Goal: Communication & Community: Share content

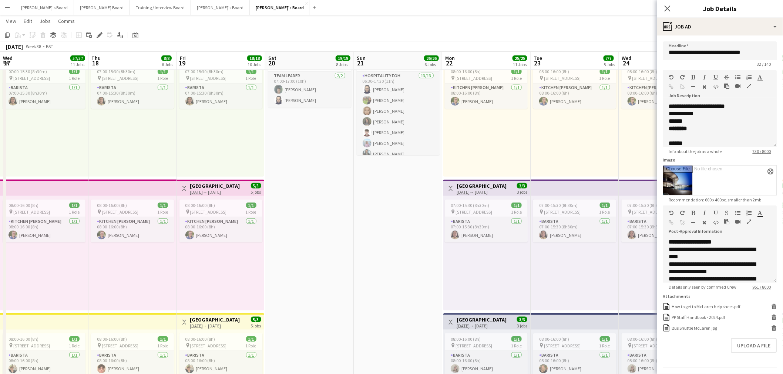
scroll to position [100, 0]
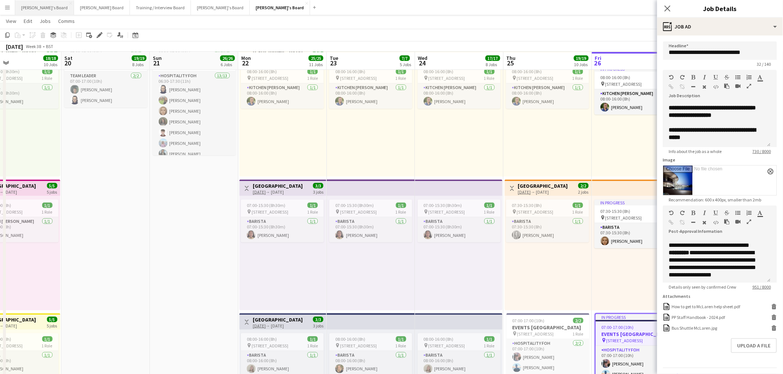
click at [30, 5] on button "Caitlin's Board Close" at bounding box center [44, 7] width 59 height 14
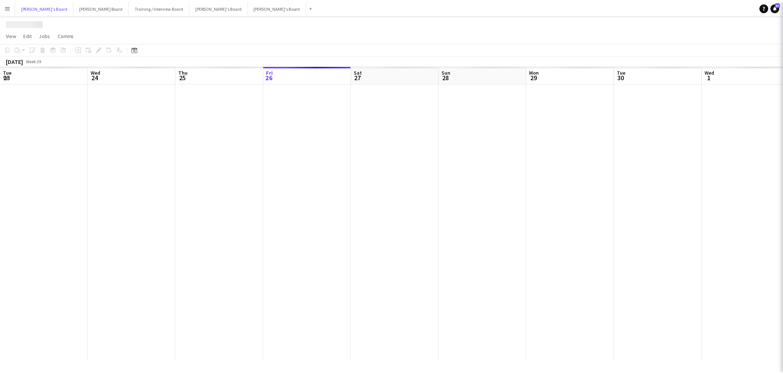
scroll to position [0, 177]
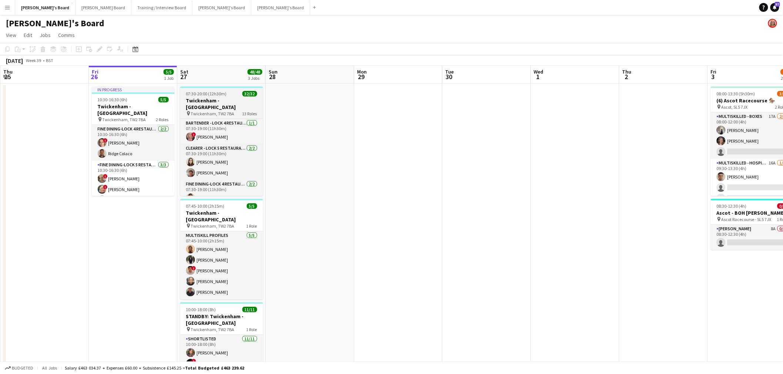
click at [221, 93] on span "07:30-20:00 (12h30m)" at bounding box center [206, 94] width 41 height 6
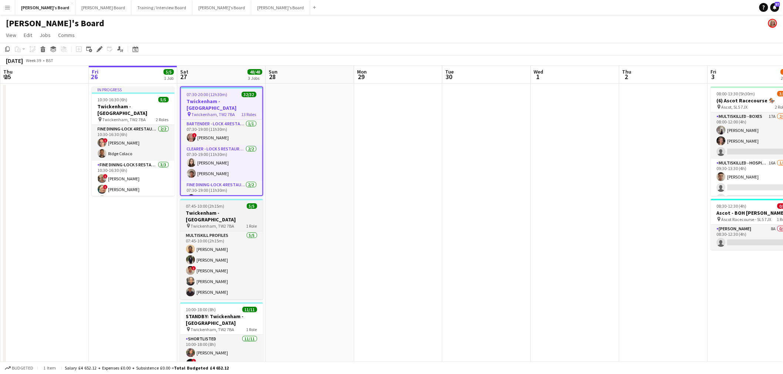
click at [206, 209] on app-job-card "07:45-10:00 (2h15m) 5/5 Twickenham - Allianz Stadium pin Twickenham, TW2 7BA 1 …" at bounding box center [221, 249] width 83 height 101
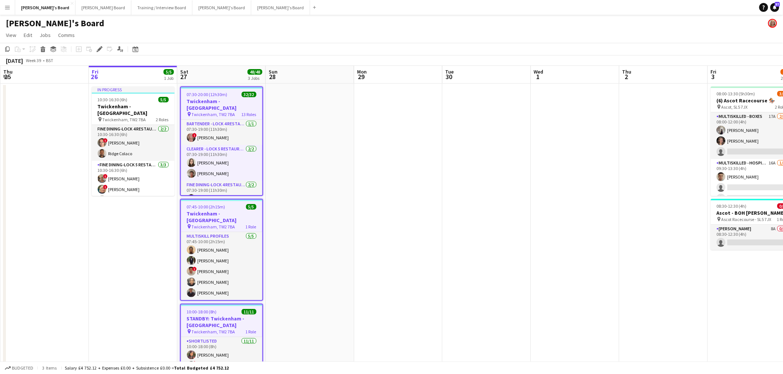
drag, startPoint x: 398, startPoint y: 253, endPoint x: 238, endPoint y: 215, distance: 164.8
click at [397, 253] on app-date-cell at bounding box center [398, 256] width 88 height 344
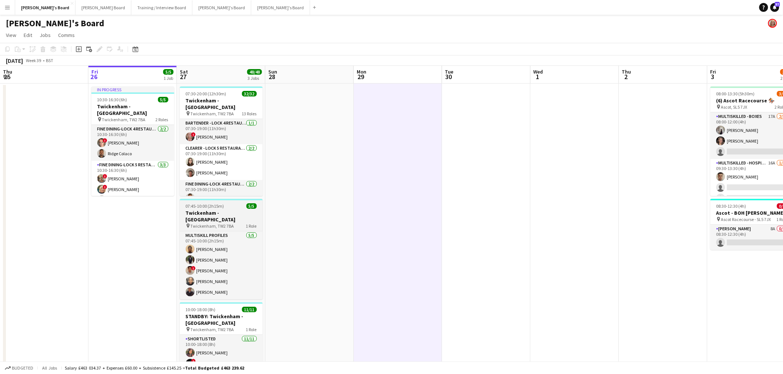
click at [194, 206] on span "07:45-10:00 (2h15m)" at bounding box center [205, 207] width 38 height 6
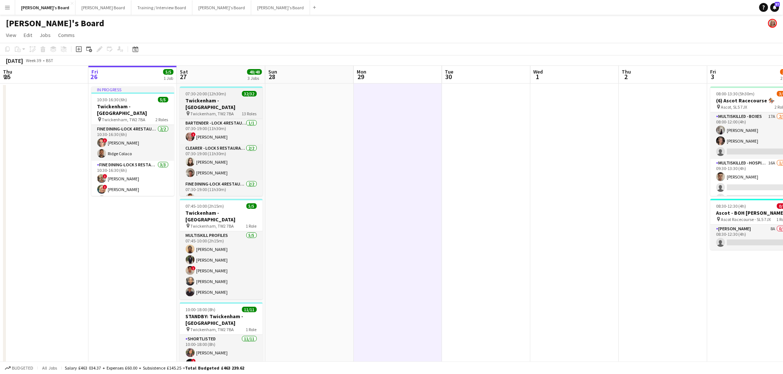
click at [215, 94] on span "07:30-20:00 (12h30m)" at bounding box center [206, 94] width 41 height 6
click at [218, 98] on h3 "Twickenham - [GEOGRAPHIC_DATA]" at bounding box center [221, 103] width 83 height 13
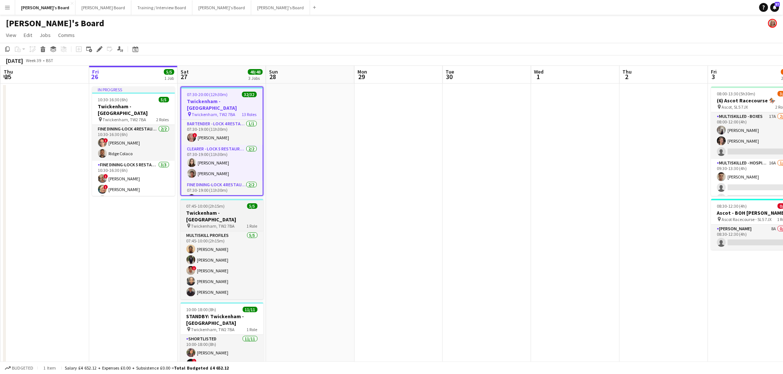
click at [202, 204] on span "07:45-10:00 (2h15m)" at bounding box center [206, 207] width 38 height 6
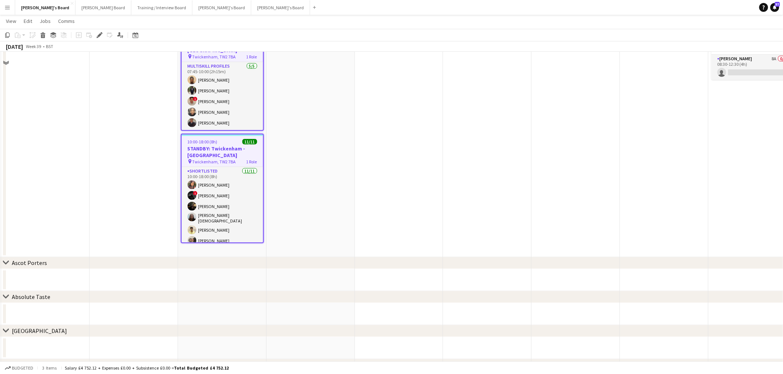
scroll to position [82, 0]
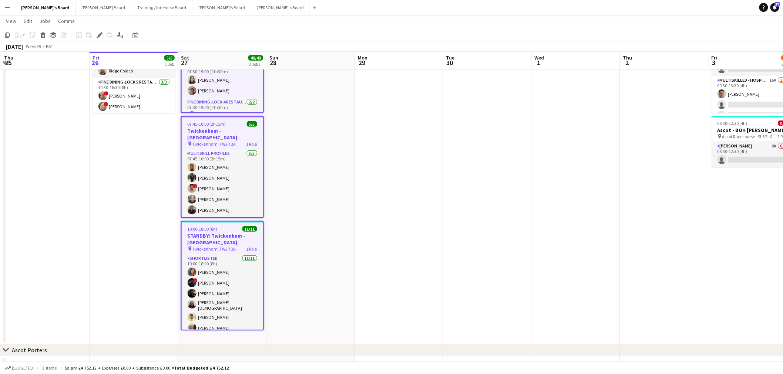
click at [285, 212] on app-date-cell at bounding box center [310, 173] width 88 height 344
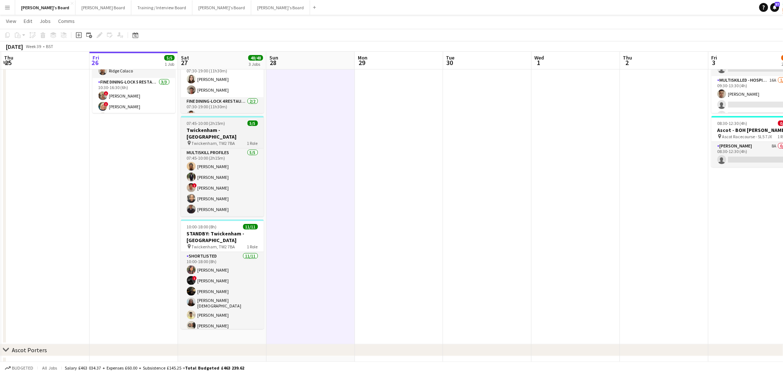
click at [227, 127] on h3 "Twickenham - [GEOGRAPHIC_DATA]" at bounding box center [222, 133] width 83 height 13
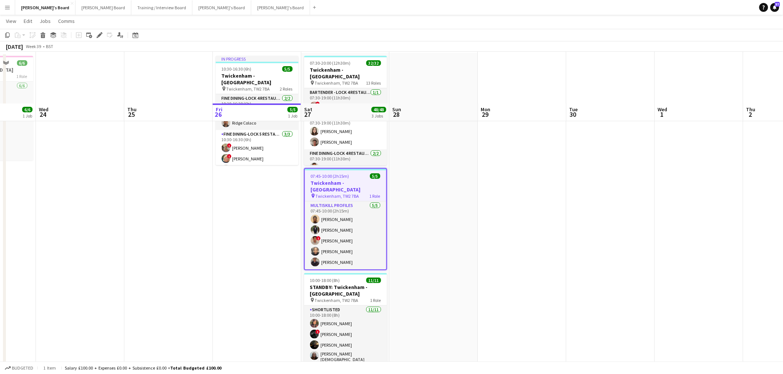
scroll to position [0, 0]
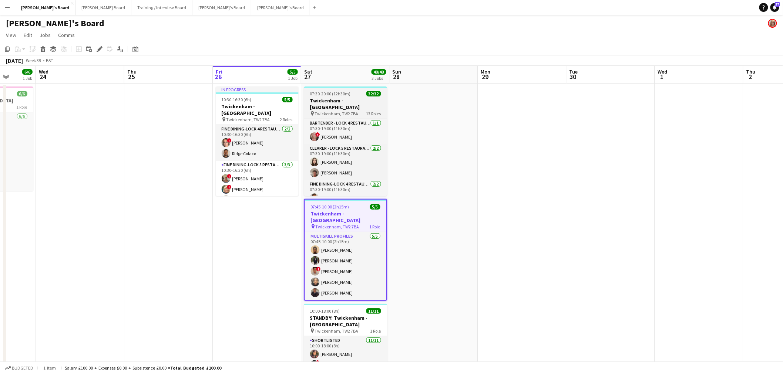
click at [349, 99] on h3 "Twickenham - [GEOGRAPHIC_DATA]" at bounding box center [345, 103] width 83 height 13
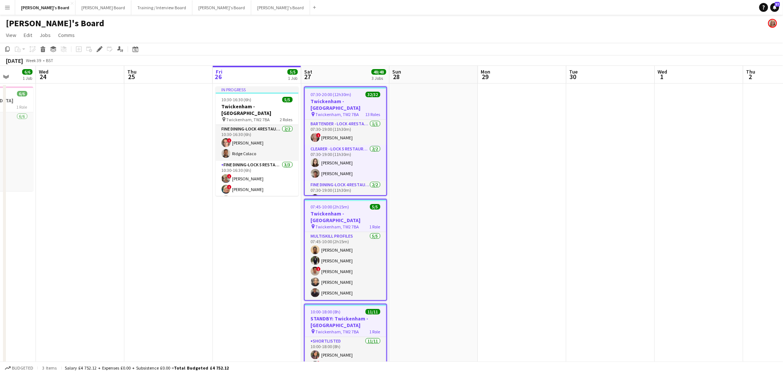
click at [357, 92] on div "07:30-20:00 (12h30m) 32/32" at bounding box center [345, 95] width 81 height 6
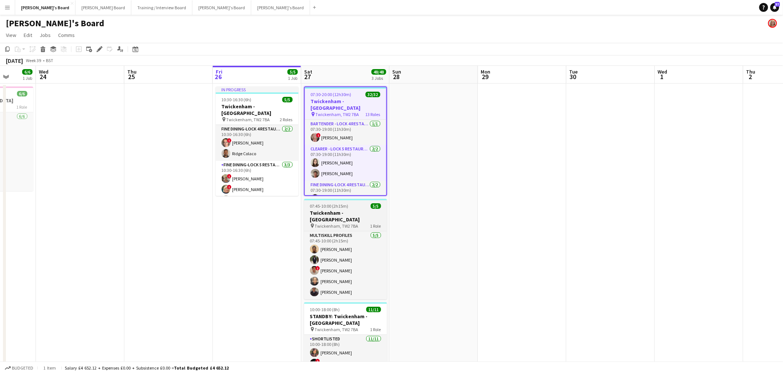
click at [342, 210] on h3 "Twickenham - [GEOGRAPHIC_DATA]" at bounding box center [345, 216] width 83 height 13
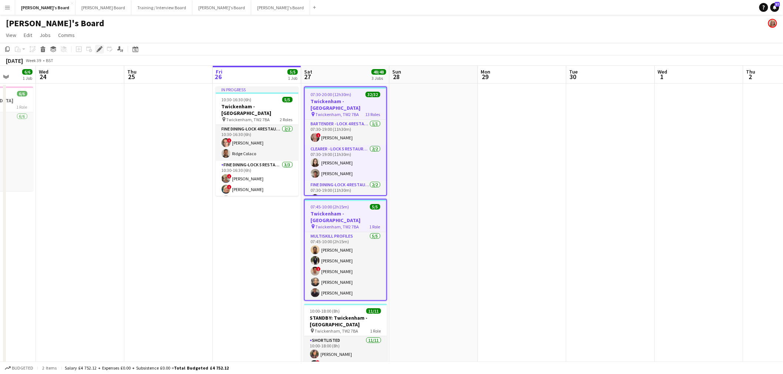
click at [98, 47] on icon "Edit" at bounding box center [100, 49] width 6 height 6
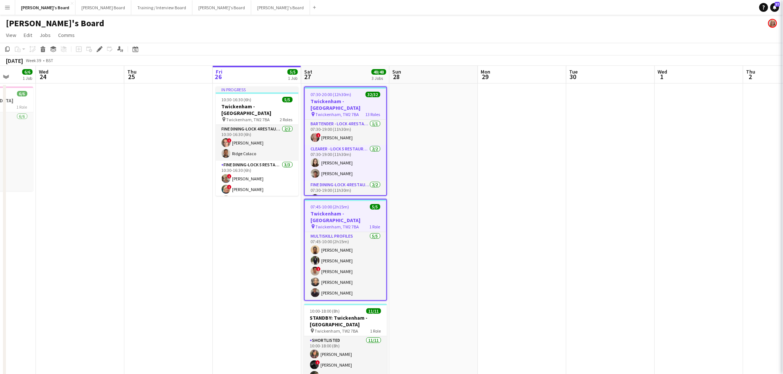
type input "**********"
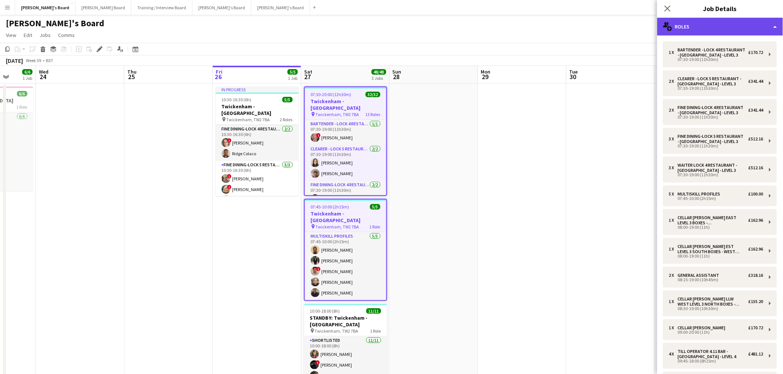
click at [693, 31] on div "multiple-users-add Roles" at bounding box center [720, 27] width 126 height 18
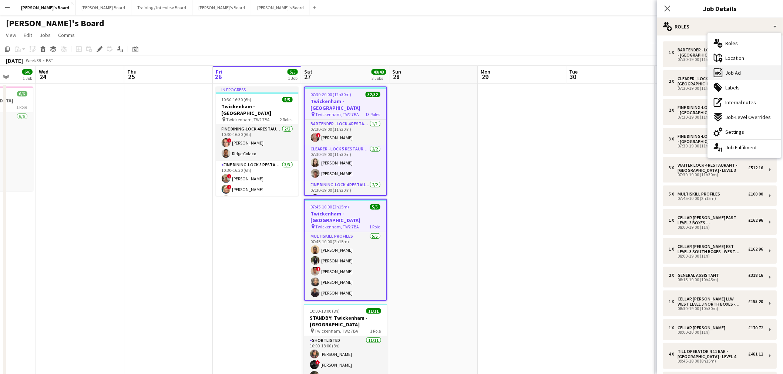
click at [743, 75] on div "ads-window Job Ad" at bounding box center [744, 72] width 73 height 15
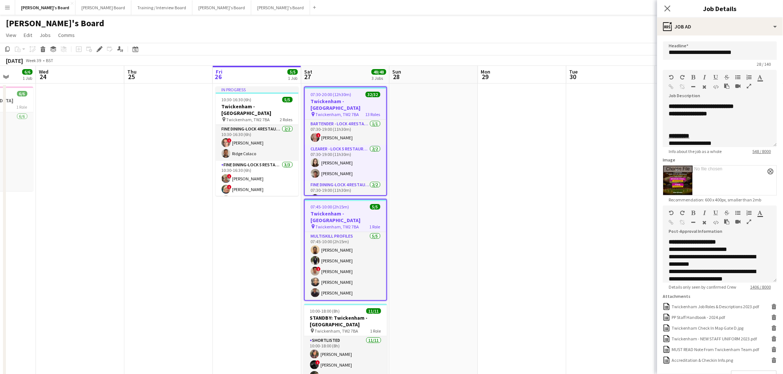
scroll to position [84, 0]
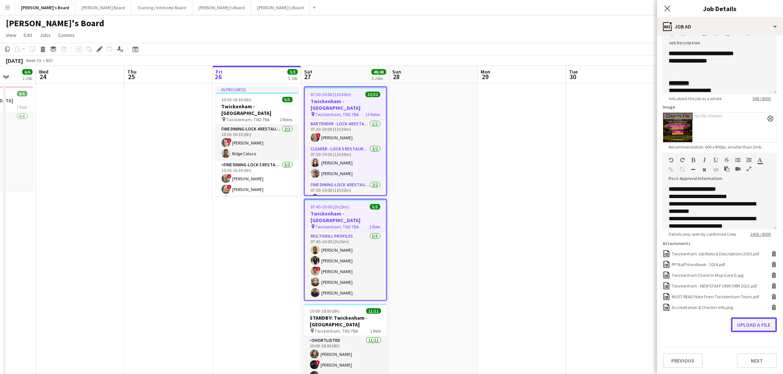
click at [760, 299] on form "**********" at bounding box center [720, 179] width 126 height 380
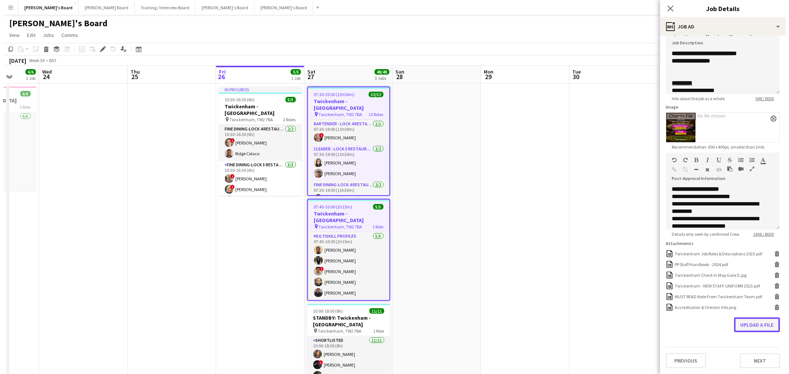
scroll to position [57, 0]
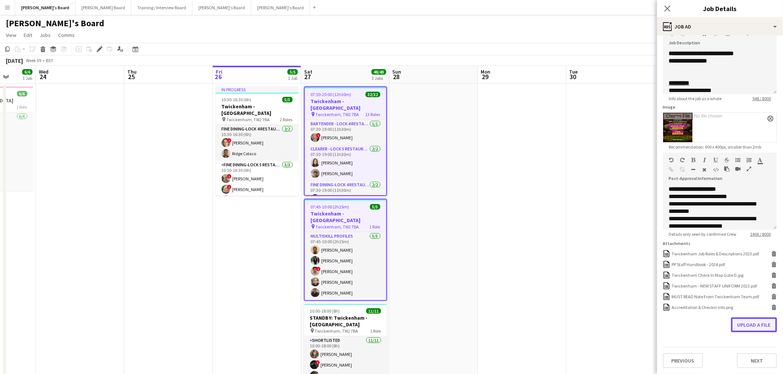
click at [750, 328] on button "Upload a file" at bounding box center [754, 325] width 46 height 15
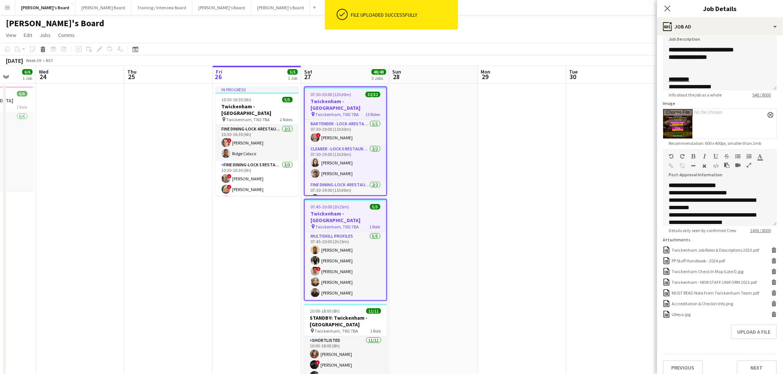
click at [546, 186] on app-date-cell at bounding box center [522, 256] width 88 height 344
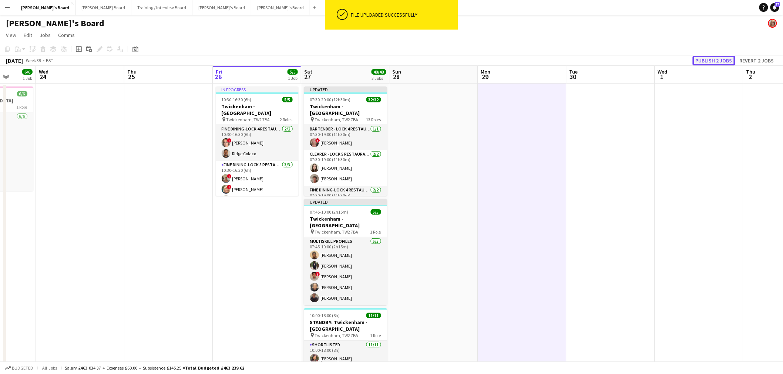
click at [713, 60] on button "Publish 2 jobs" at bounding box center [714, 61] width 43 height 10
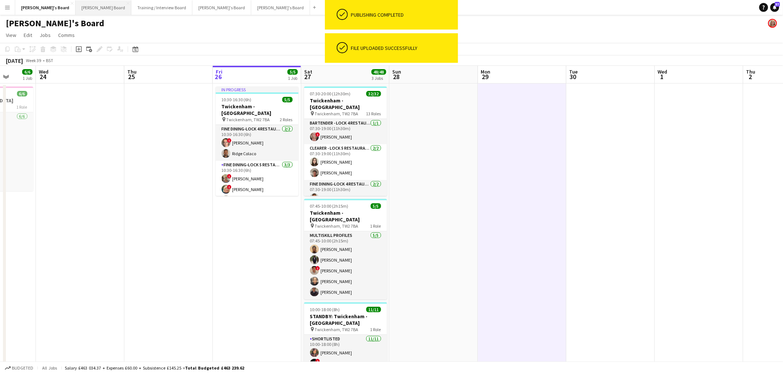
click at [78, 8] on button "Dean's Board Close" at bounding box center [103, 7] width 56 height 14
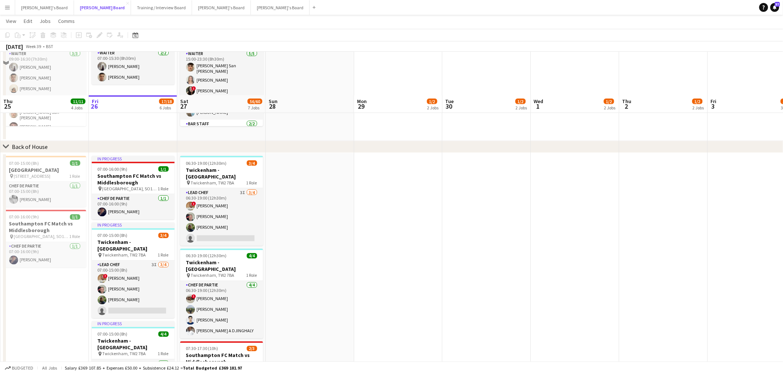
scroll to position [452, 0]
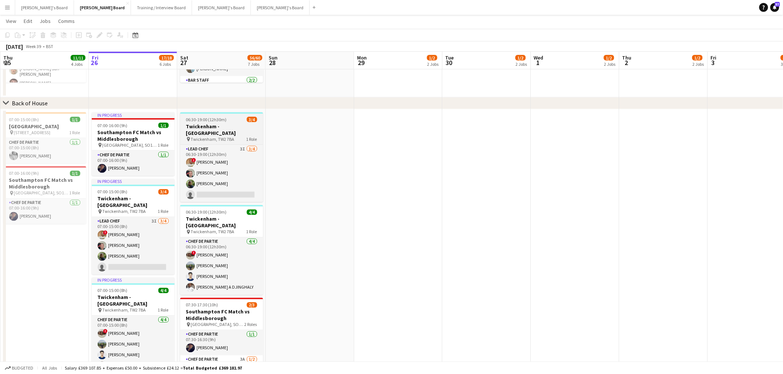
click at [232, 123] on h3 "Twickenham - [GEOGRAPHIC_DATA]" at bounding box center [221, 129] width 83 height 13
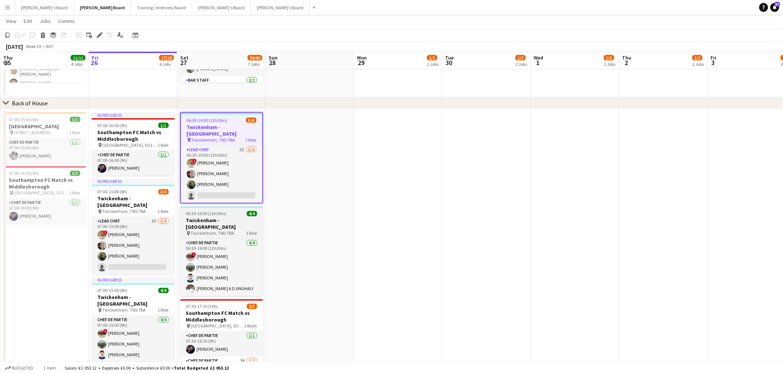
click at [223, 218] on h3 "Twickenham - [GEOGRAPHIC_DATA]" at bounding box center [221, 224] width 83 height 13
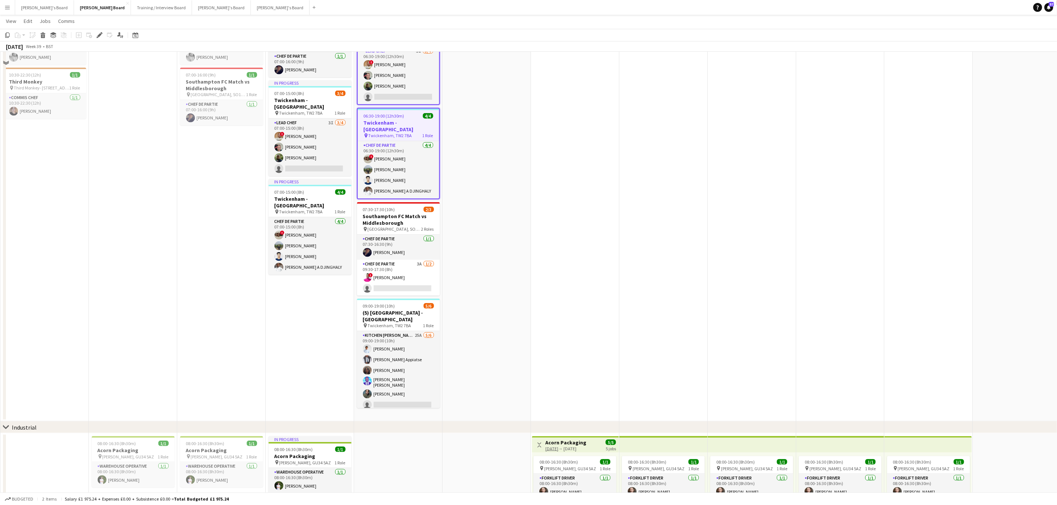
scroll to position [563, 0]
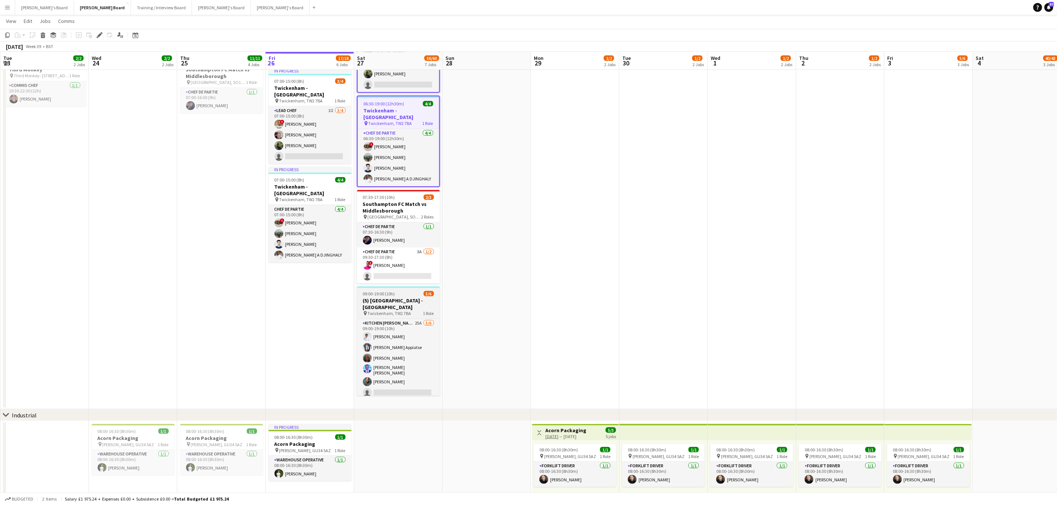
click at [403, 298] on h3 "(5) [GEOGRAPHIC_DATA] - [GEOGRAPHIC_DATA]" at bounding box center [398, 304] width 83 height 13
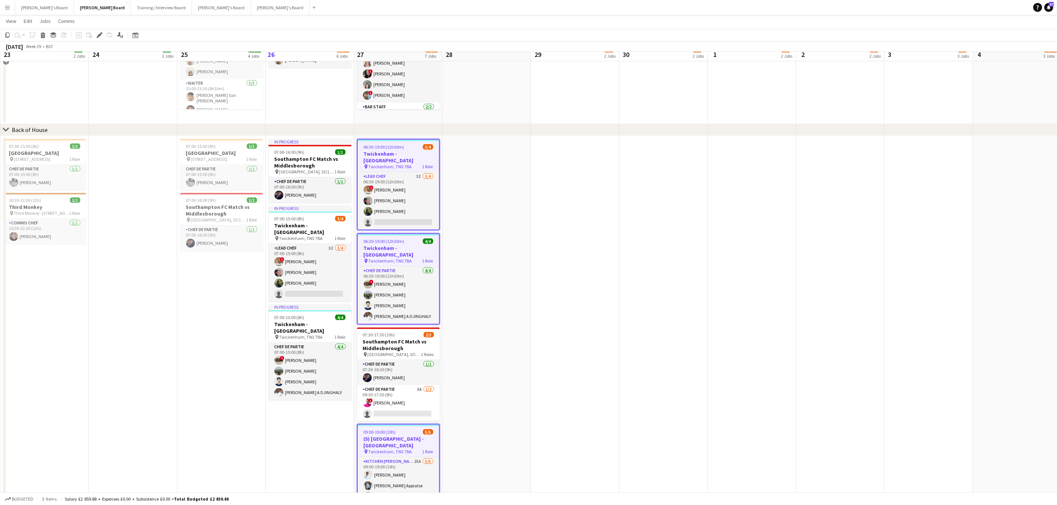
scroll to position [417, 0]
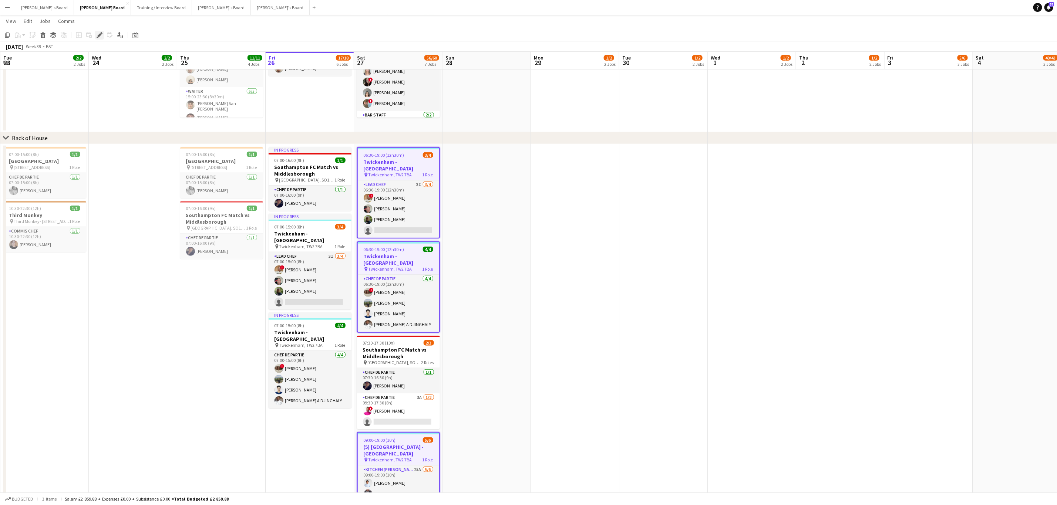
click at [95, 36] on div "Edit" at bounding box center [99, 35] width 9 height 9
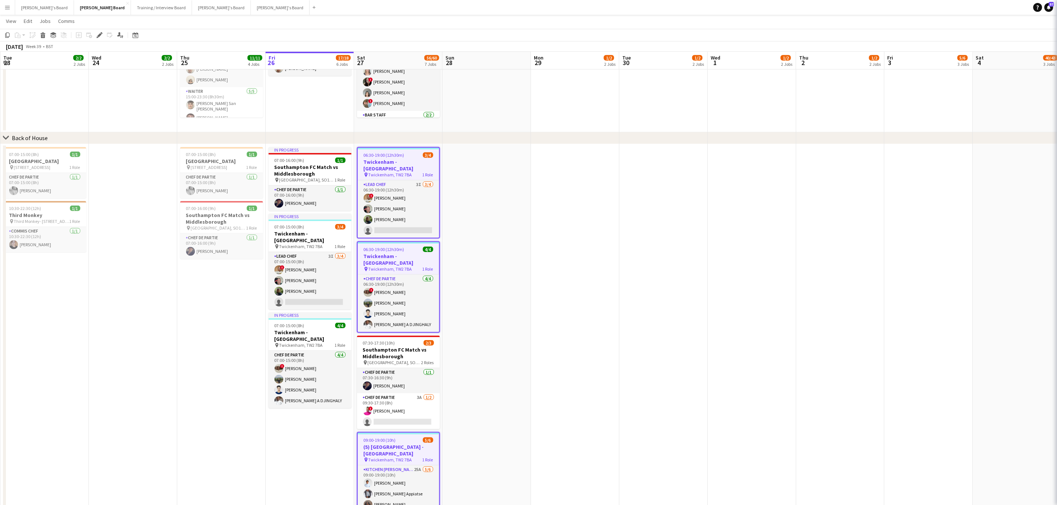
type input "**********"
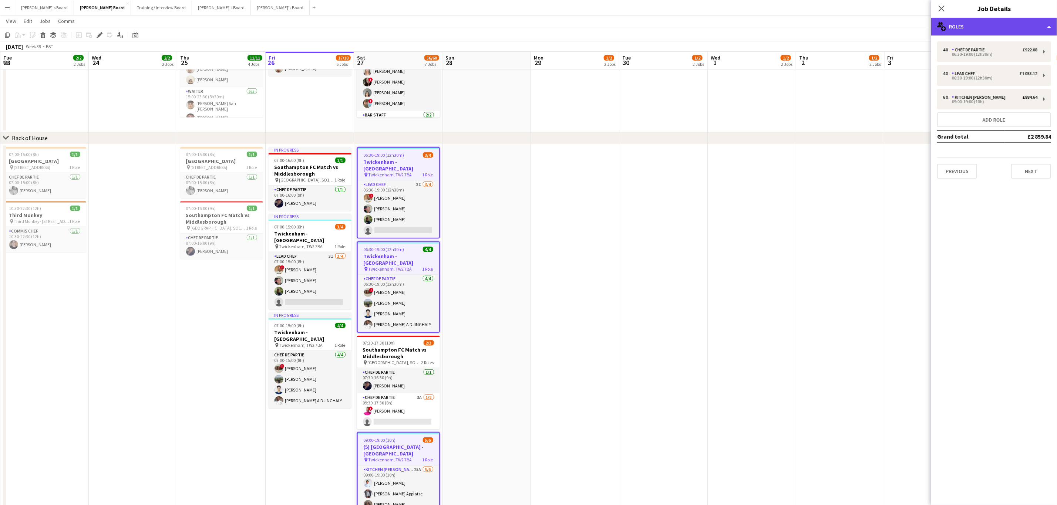
click at [783, 23] on div "multiple-users-add Roles" at bounding box center [994, 27] width 126 height 18
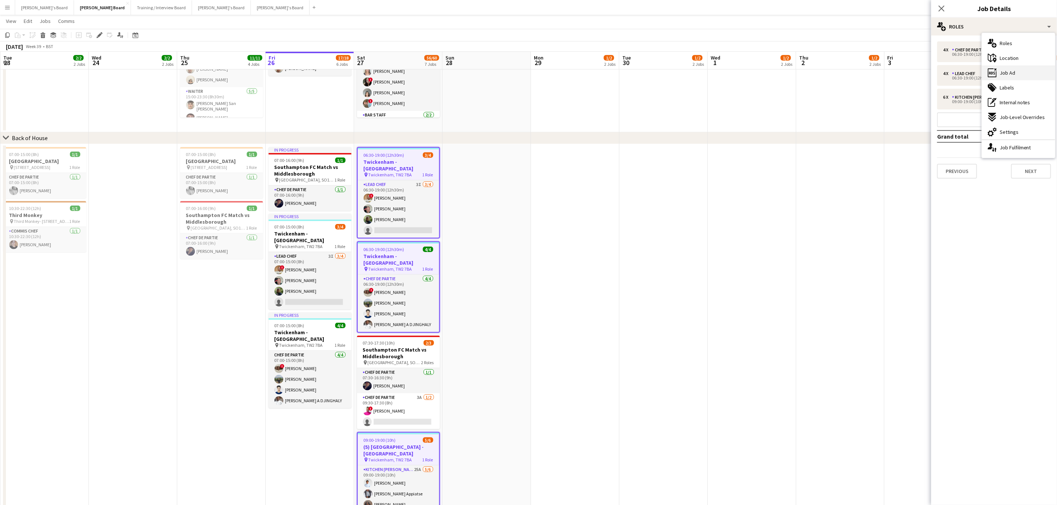
click at [783, 68] on div "ads-window Job Ad" at bounding box center [1018, 72] width 73 height 15
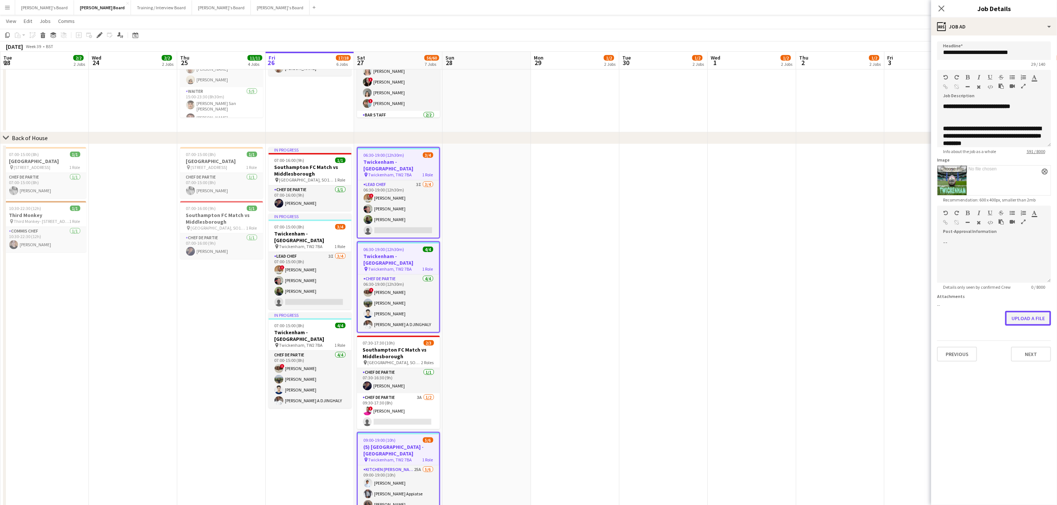
click at [783, 339] on form "**********" at bounding box center [994, 201] width 126 height 320
click at [783, 319] on button "Upload a file" at bounding box center [1028, 318] width 46 height 15
drag, startPoint x: 694, startPoint y: 212, endPoint x: 690, endPoint y: 209, distance: 5.5
click at [690, 209] on app-calendar-viewport "Sun 21 1/1 1 Job Mon 22 4/4 2 Jobs Tue 23 2/2 2 Jobs Wed 24 2/2 2 Jobs Thu 25 1…" at bounding box center [528, 190] width 1057 height 1159
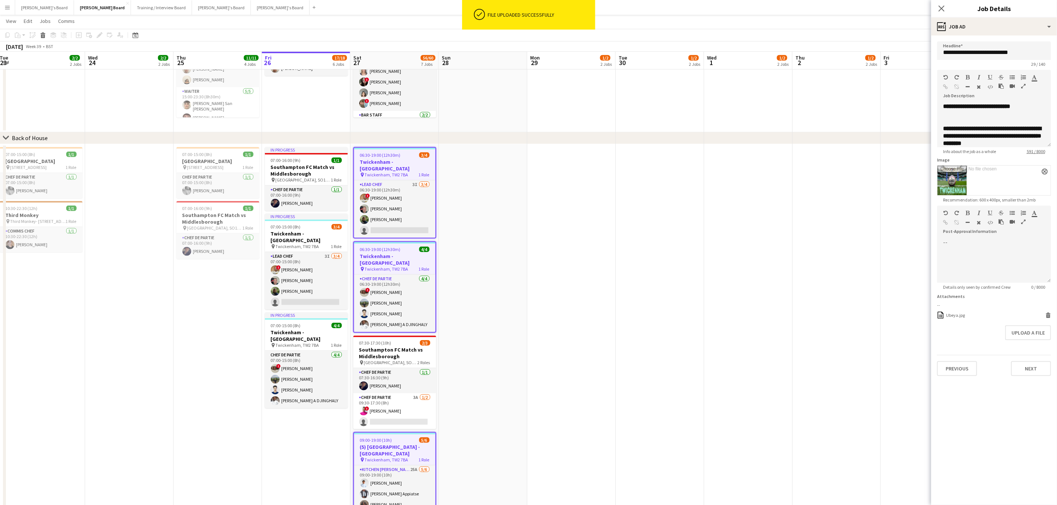
click at [707, 239] on app-date-cell at bounding box center [748, 349] width 88 height 411
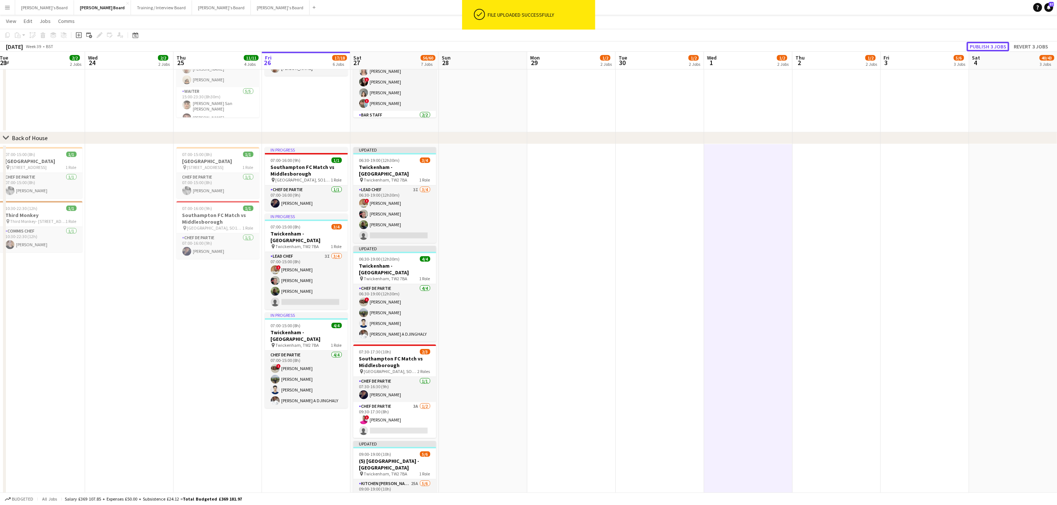
click at [783, 44] on button "Publish 3 jobs" at bounding box center [988, 47] width 43 height 10
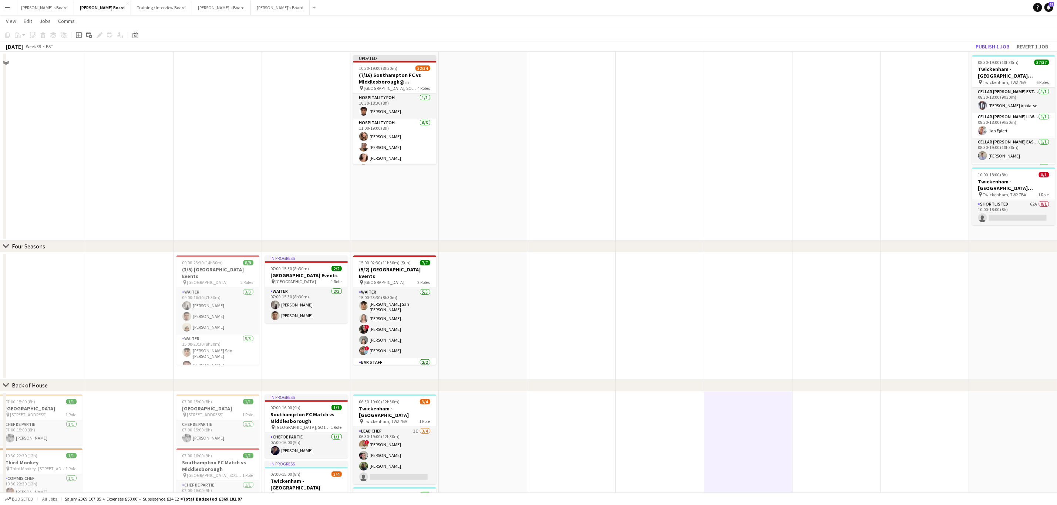
scroll to position [140, 0]
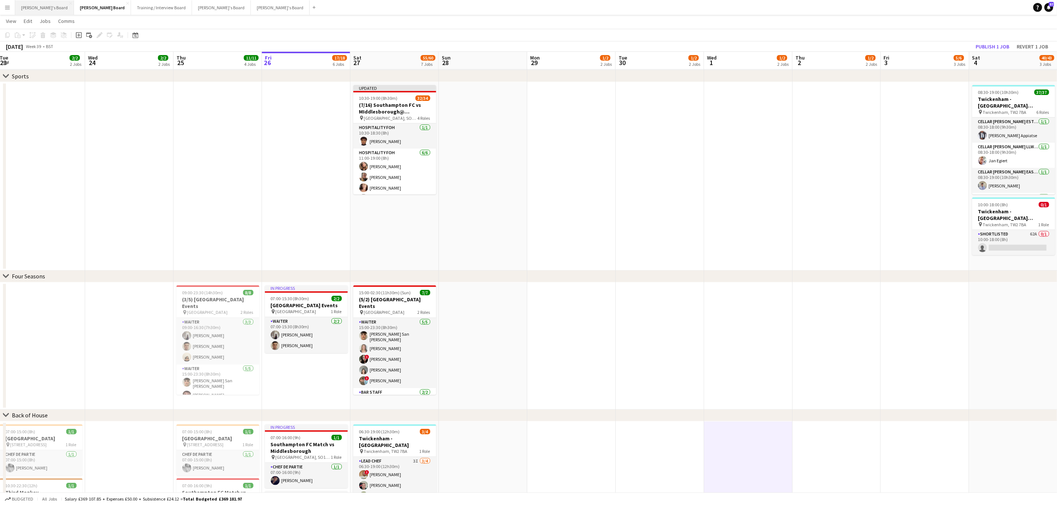
click at [33, 8] on button "Caitlin's Board Close" at bounding box center [44, 7] width 59 height 14
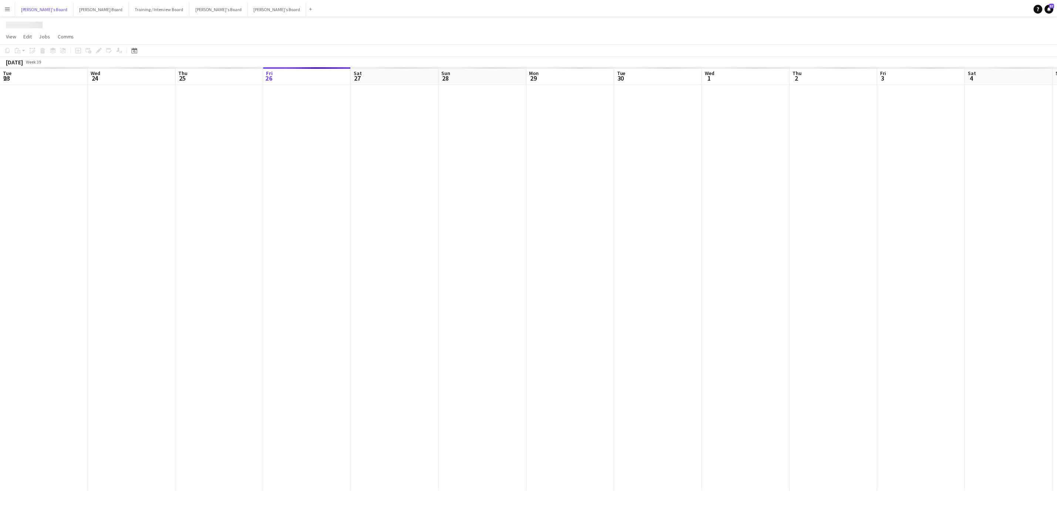
scroll to position [0, 177]
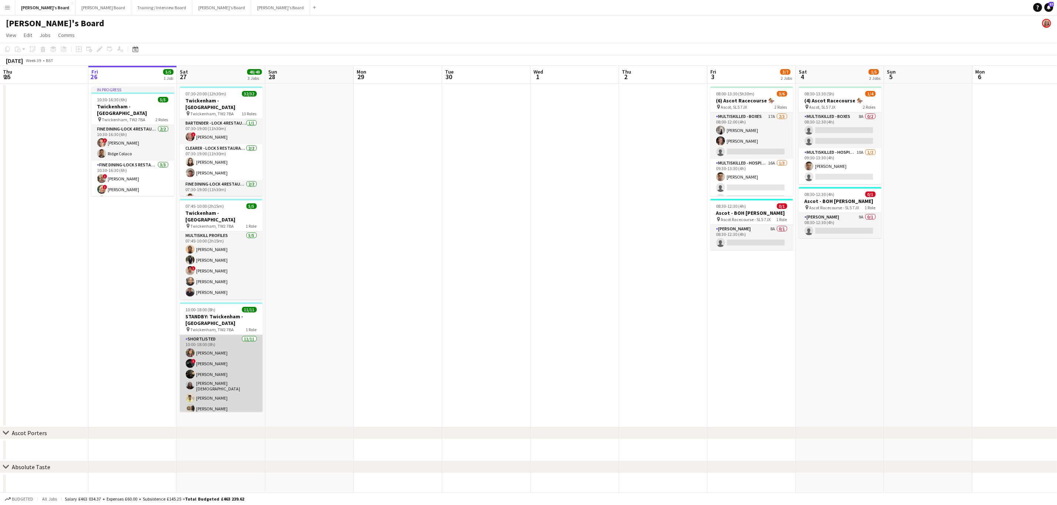
click at [229, 366] on app-card-role "Shortlisted 11/11 10:00-18:00 (8h) Sahra Ismail ! Sam Ubhayakar Pearl Houldcrof…" at bounding box center [221, 402] width 83 height 135
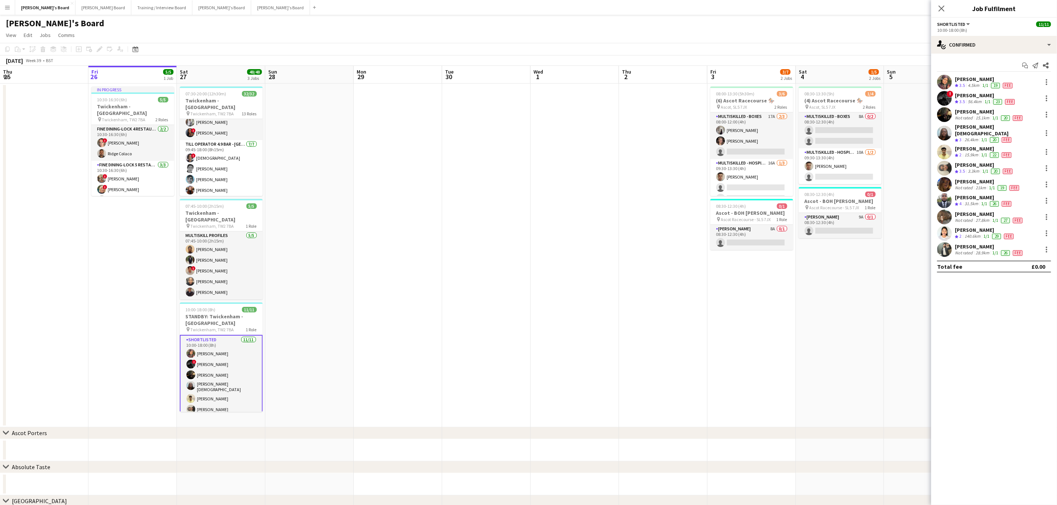
scroll to position [444, 0]
click at [783, 49] on div "single-neutral-actions-check-2 Confirmed" at bounding box center [994, 45] width 126 height 18
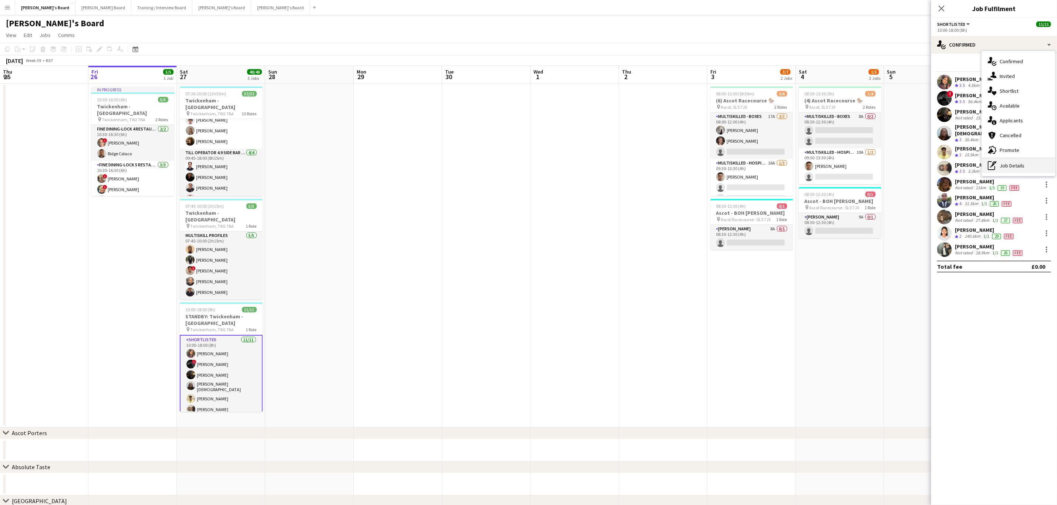
click at [783, 165] on icon "pen-write" at bounding box center [992, 165] width 9 height 9
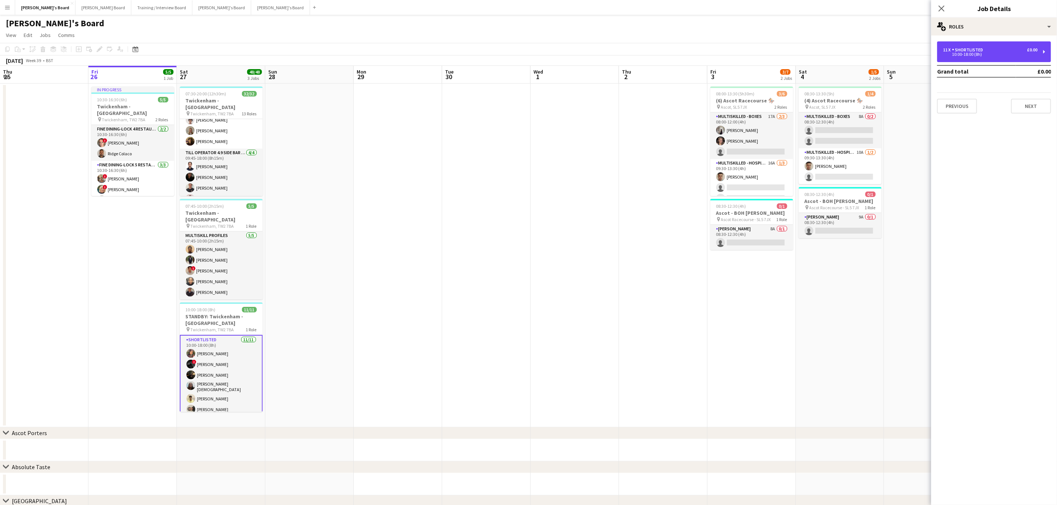
click at [783, 54] on div "10:00-18:00 (8h)" at bounding box center [990, 55] width 94 height 4
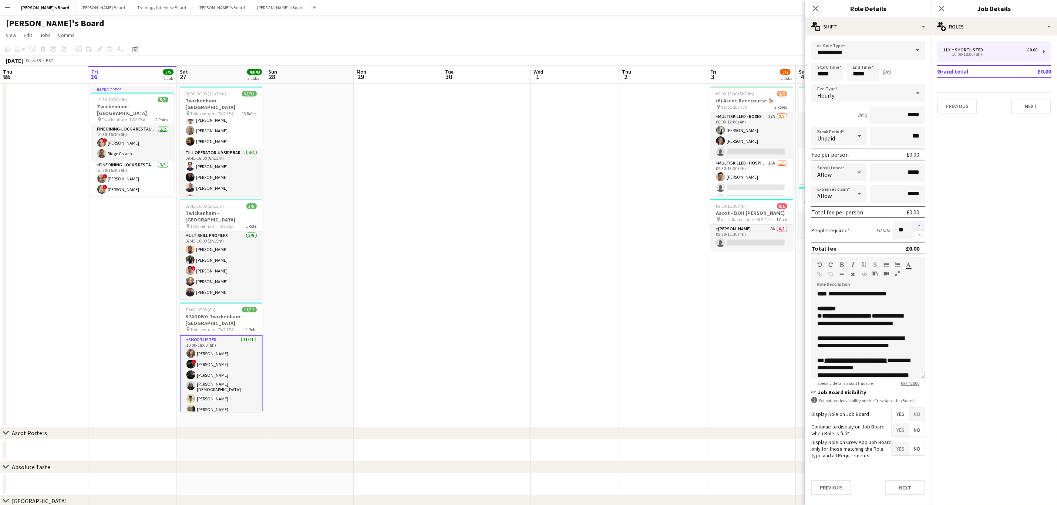
click at [783, 225] on button "button" at bounding box center [920, 226] width 12 height 10
type input "**"
click at [628, 331] on app-date-cell at bounding box center [663, 256] width 88 height 344
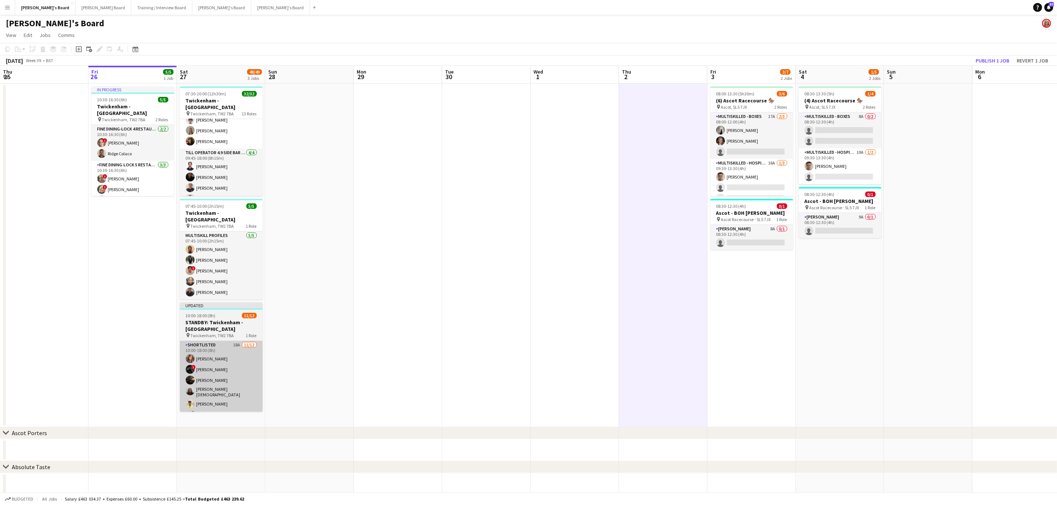
click at [231, 361] on app-card-role "Shortlisted 18A 11/12 10:00-18:00 (8h) Sahra Ismail ! Sam Ubhayakar Pearl Hould…" at bounding box center [221, 413] width 83 height 145
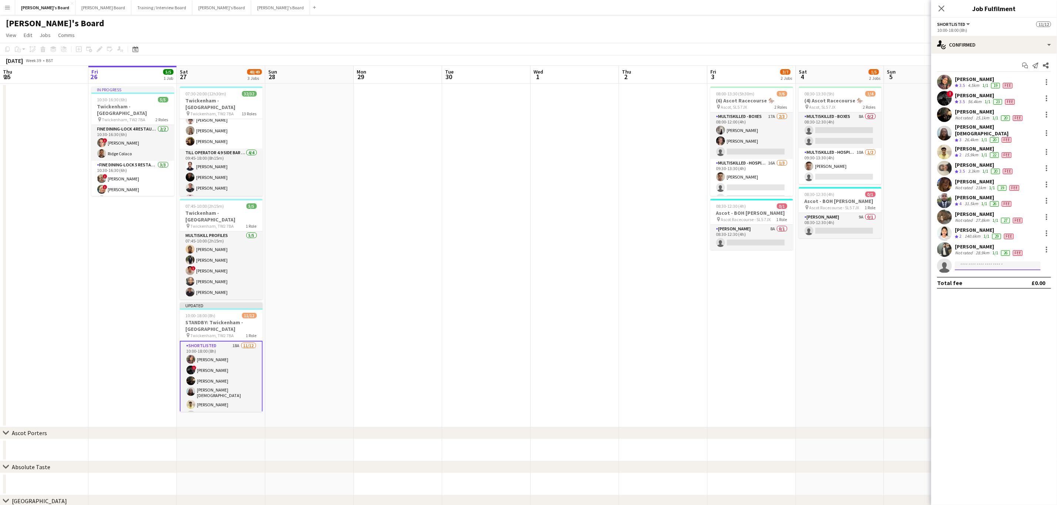
click at [783, 262] on input at bounding box center [998, 266] width 86 height 9
type input "******"
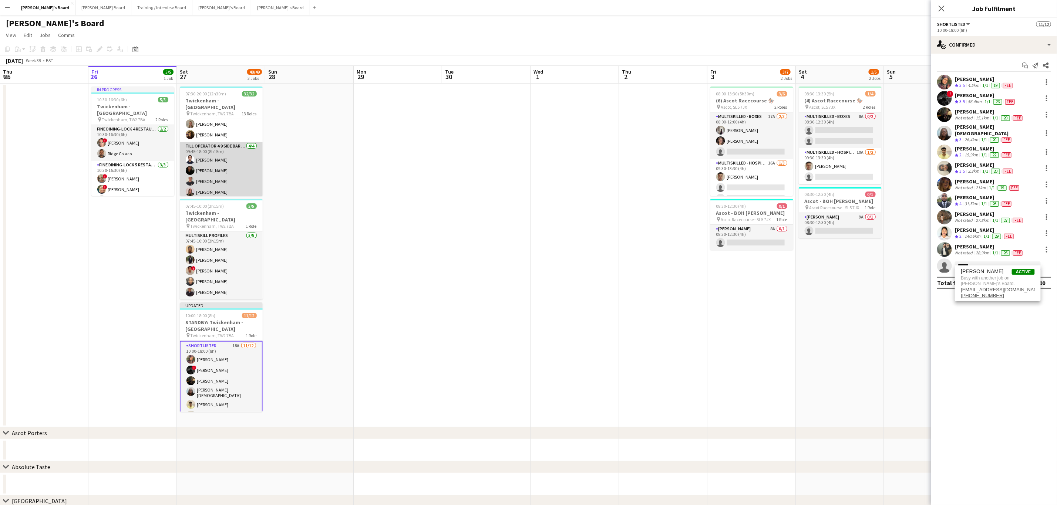
scroll to position [452, 0]
drag, startPoint x: 980, startPoint y: 258, endPoint x: 718, endPoint y: 266, distance: 262.1
click at [783, 264] on body "Menu Boards Boards Boards All jobs Status Workforce Workforce My Workforce Recr…" at bounding box center [528, 339] width 1057 height 679
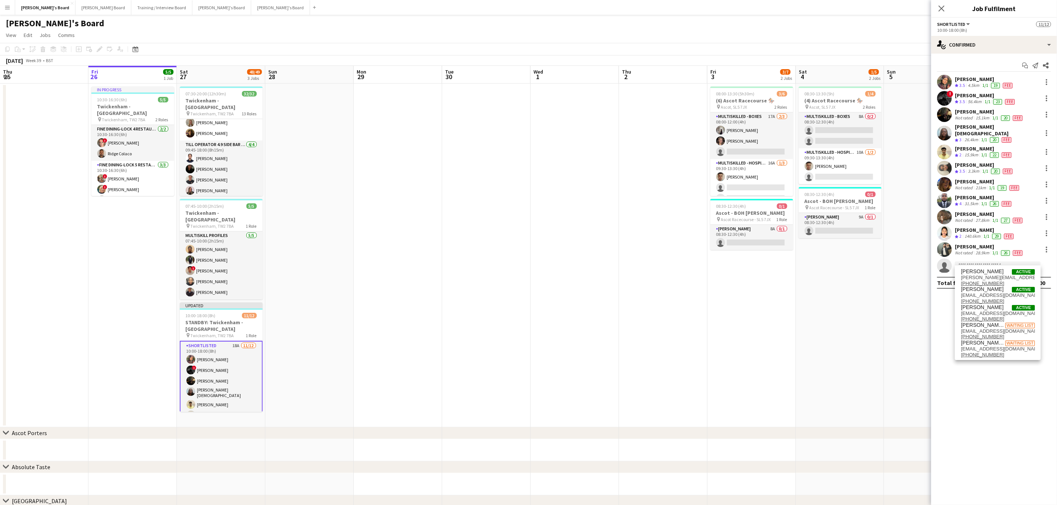
click at [739, 285] on app-date-cell "08:00-13:30 (5h30m) 3/6 (6) Ascot Racecourse 🏇🏼 pin Ascot, SL5 7JX 2 Roles Mult…" at bounding box center [752, 256] width 88 height 344
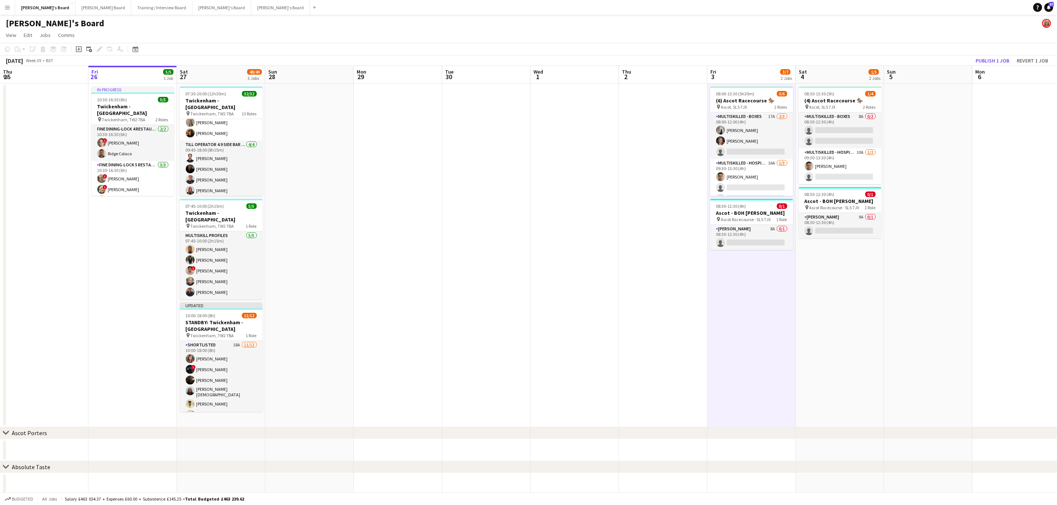
click at [213, 356] on app-card-role "Shortlisted 18A 11/12 10:00-18:00 (8h) Sahra Ismail ! Sam Ubhayakar Pearl Hould…" at bounding box center [221, 413] width 83 height 145
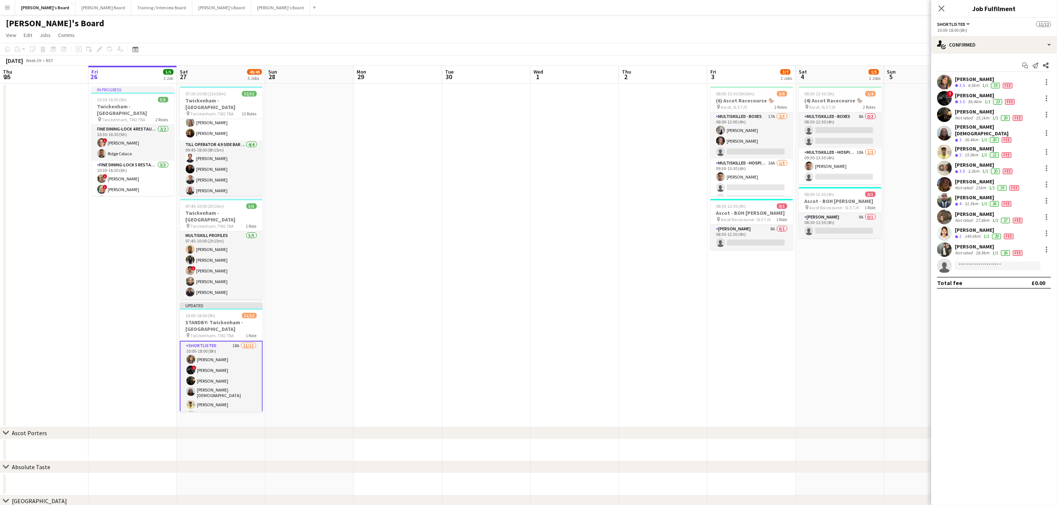
click at [783, 194] on div "Asiqur Rahman Anik" at bounding box center [984, 197] width 58 height 7
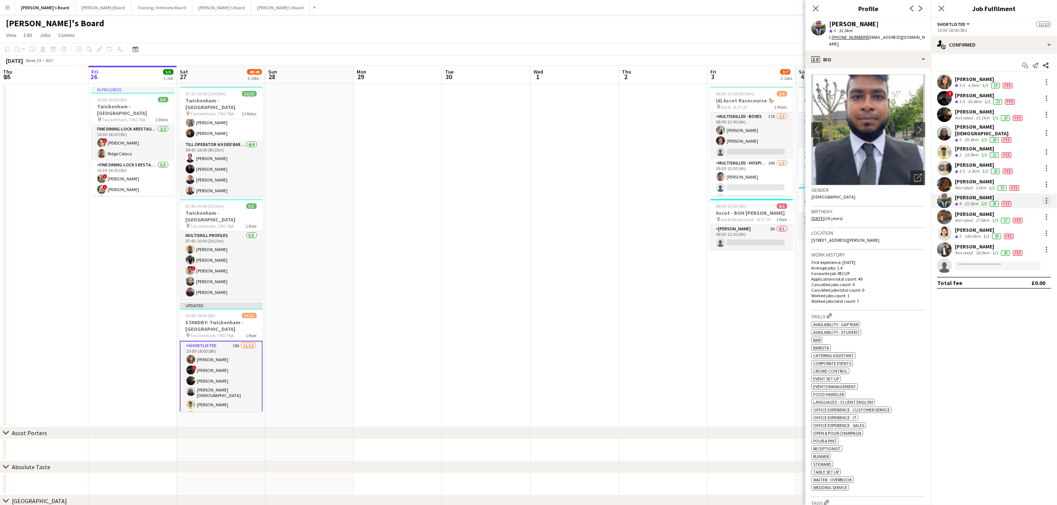
click at [783, 200] on div at bounding box center [1046, 200] width 1 height 1
click at [783, 278] on span "Remove" at bounding box center [1011, 281] width 22 height 6
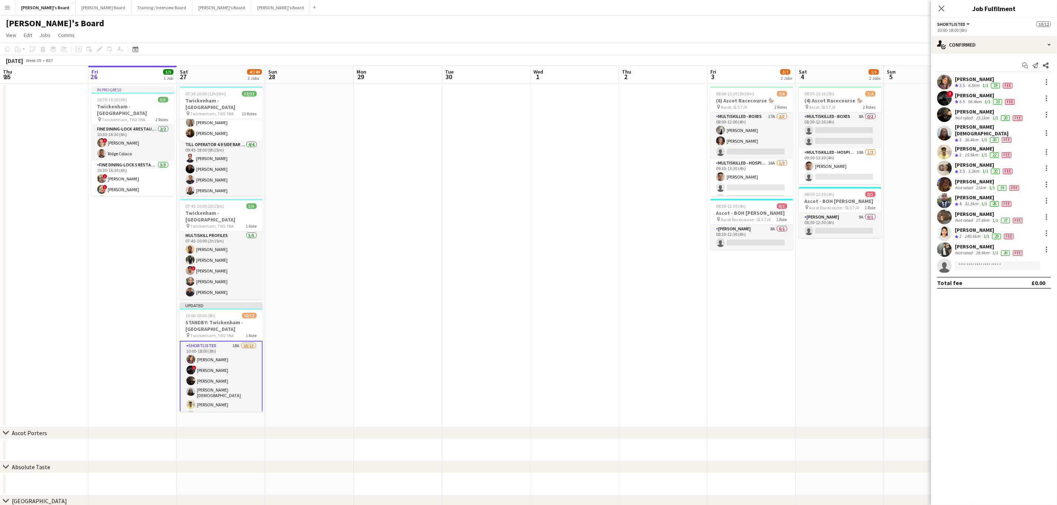
click at [474, 302] on app-date-cell at bounding box center [486, 256] width 88 height 344
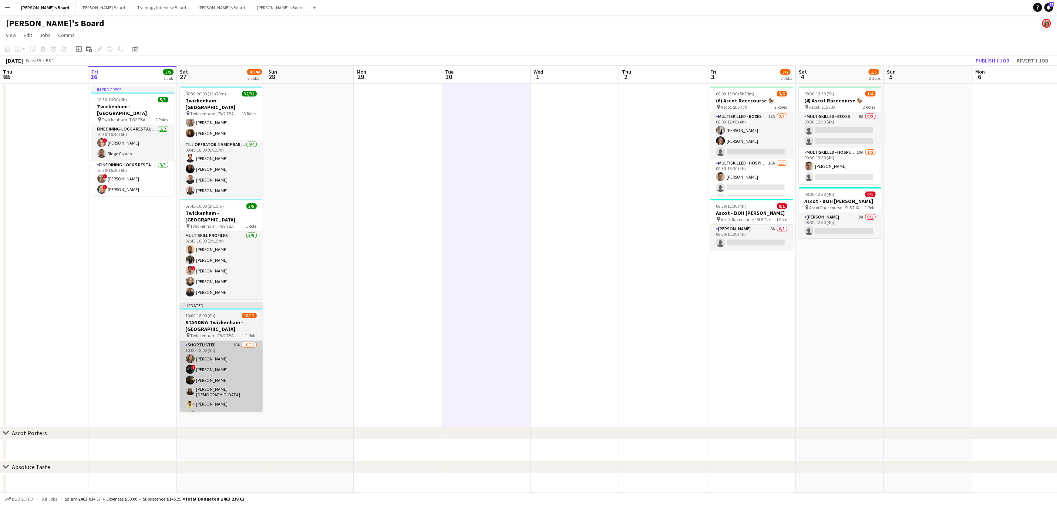
click at [225, 370] on app-card-role "Shortlisted 18A 10/12 10:00-18:00 (8h) Sahra Ismail ! Sam Ubhayakar Pearl Hould…" at bounding box center [221, 413] width 83 height 145
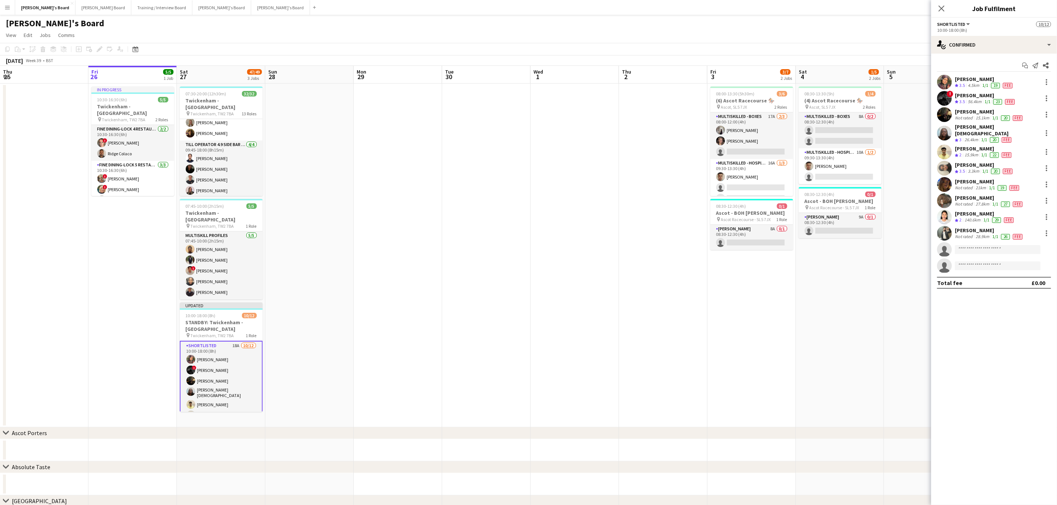
click at [783, 30] on div "10:00-18:00 (8h)" at bounding box center [994, 30] width 114 height 6
click at [783, 34] on app-options-switcher "Shortlisted All roles Shortlisted 10/12 10:00-18:00 (8h)" at bounding box center [994, 27] width 126 height 18
click at [783, 50] on div "single-neutral-actions-check-2 Confirmed" at bounding box center [994, 45] width 126 height 18
click at [783, 167] on div "pen-write Job Details" at bounding box center [1018, 165] width 73 height 15
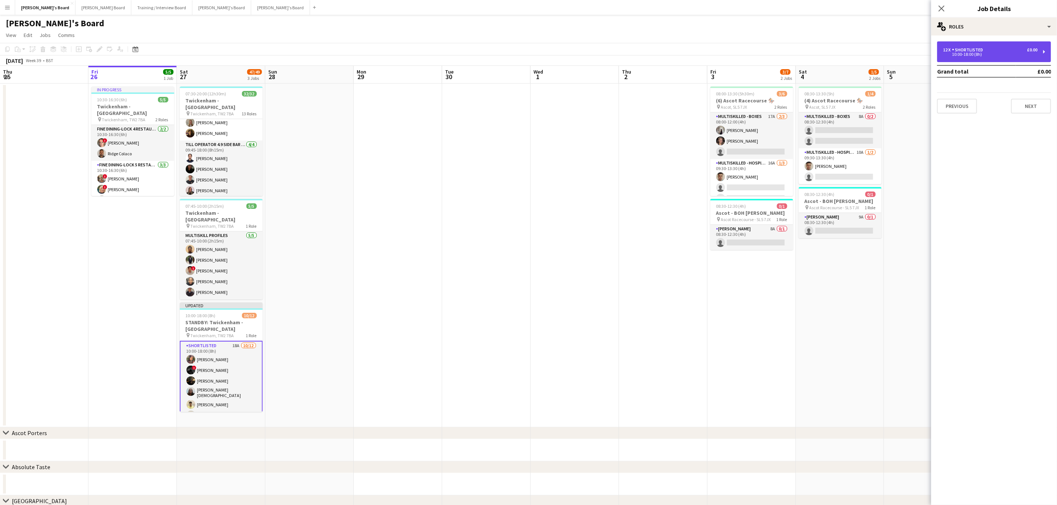
click at [783, 50] on div "Shortlisted" at bounding box center [969, 49] width 34 height 5
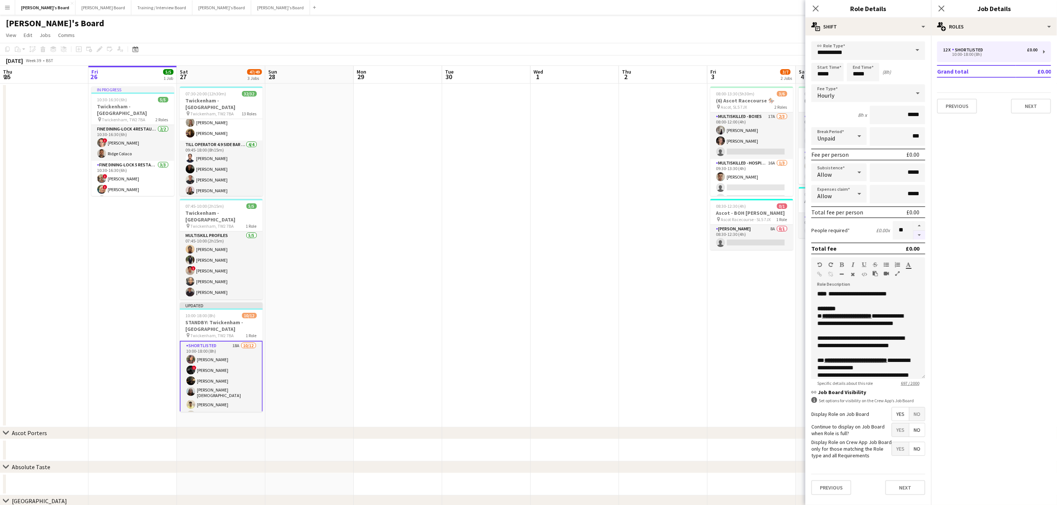
click at [783, 234] on button "button" at bounding box center [920, 235] width 12 height 9
type input "**"
click at [403, 322] on app-date-cell at bounding box center [398, 256] width 88 height 344
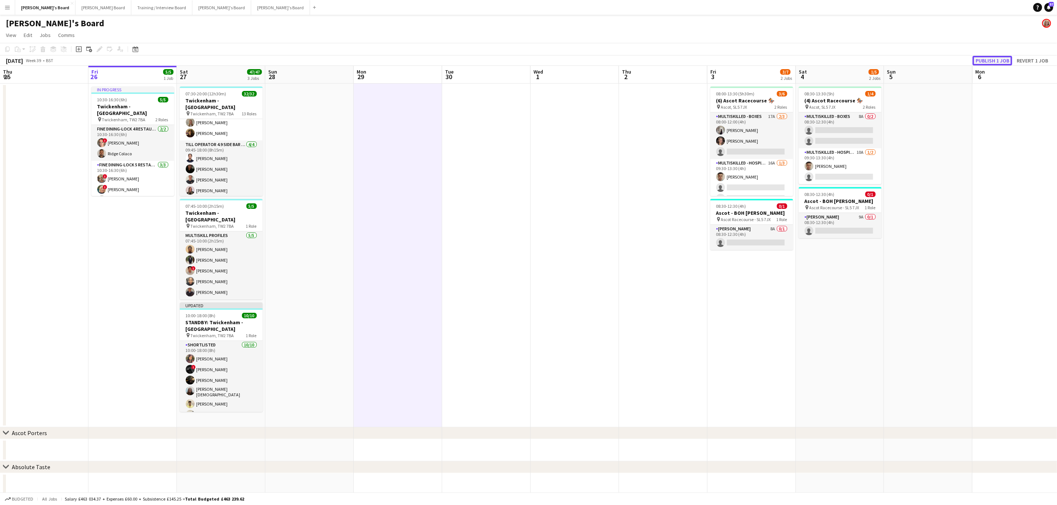
click at [783, 57] on button "Publish 1 job" at bounding box center [993, 61] width 40 height 10
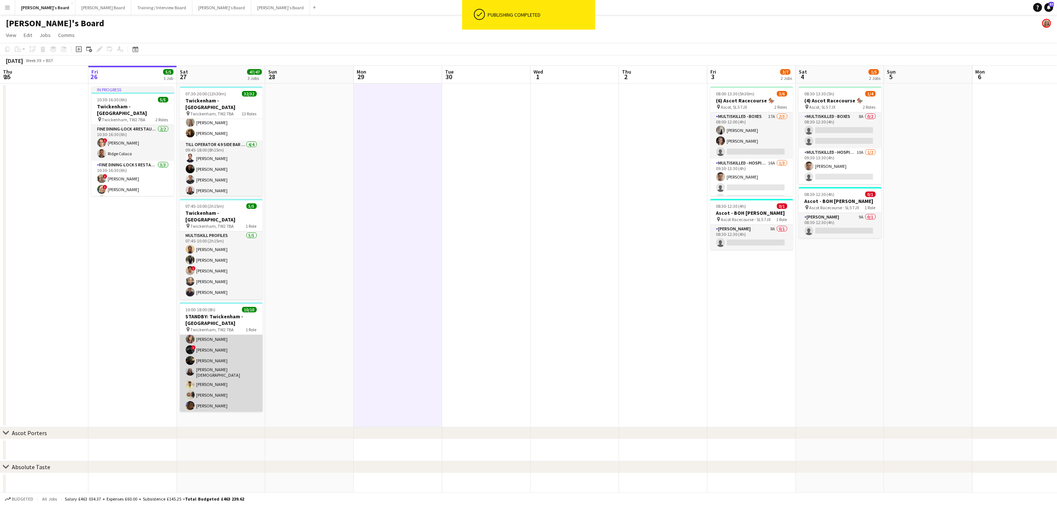
scroll to position [0, 0]
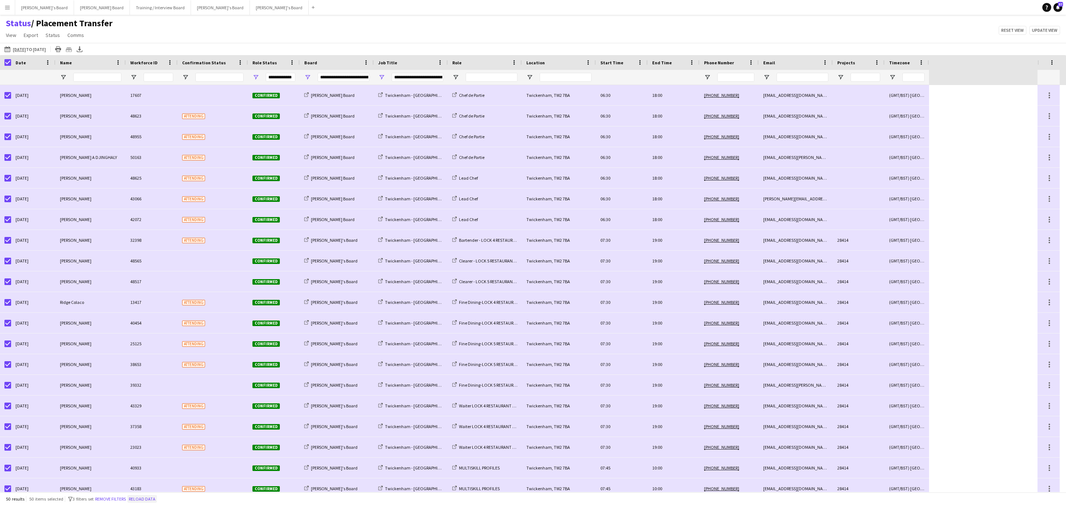
click at [151, 498] on button "Reload data" at bounding box center [142, 499] width 30 height 8
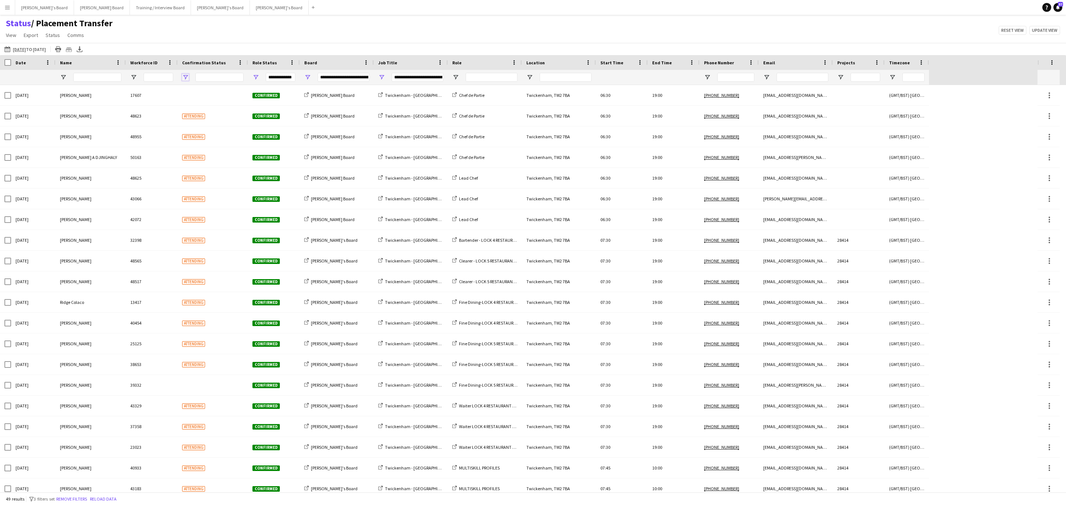
click at [185, 78] on span "Open Filter Menu" at bounding box center [185, 77] width 7 height 7
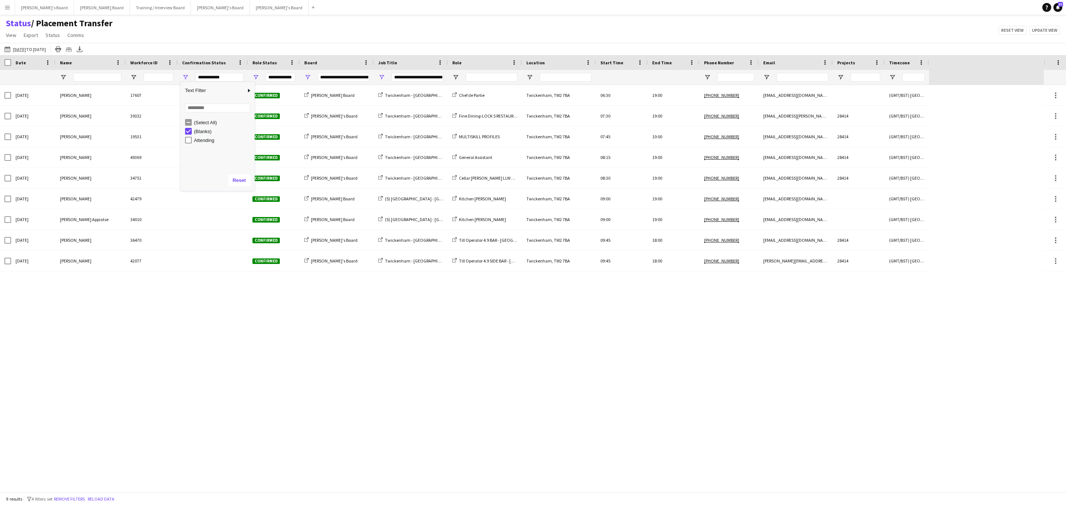
click at [263, 33] on div "Status / Placement Transfer View Views Default view Airshow Accreditation Airsh…" at bounding box center [533, 30] width 1066 height 25
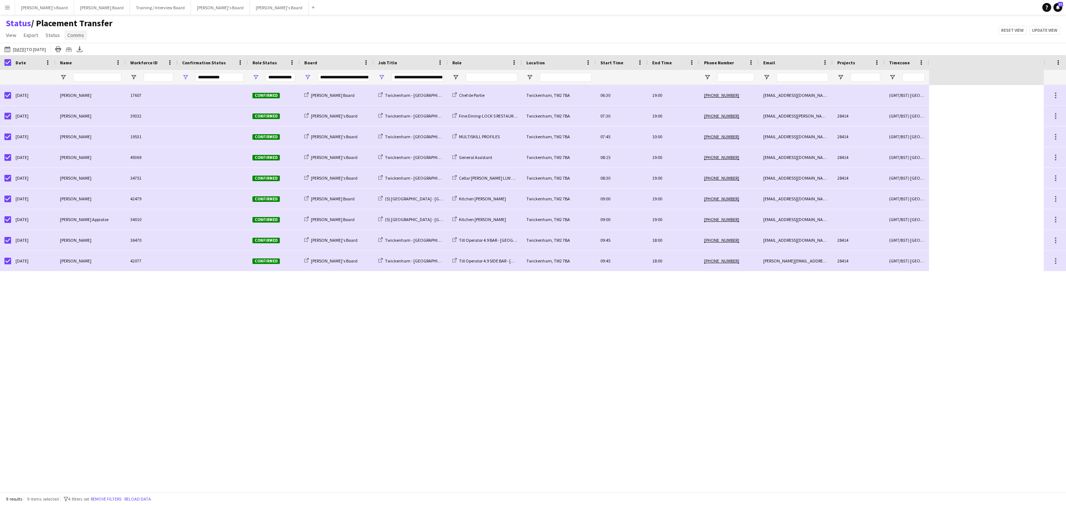
click at [77, 34] on span "Comms" at bounding box center [75, 35] width 17 height 7
click at [88, 56] on link "Send notification" at bounding box center [89, 51] width 52 height 16
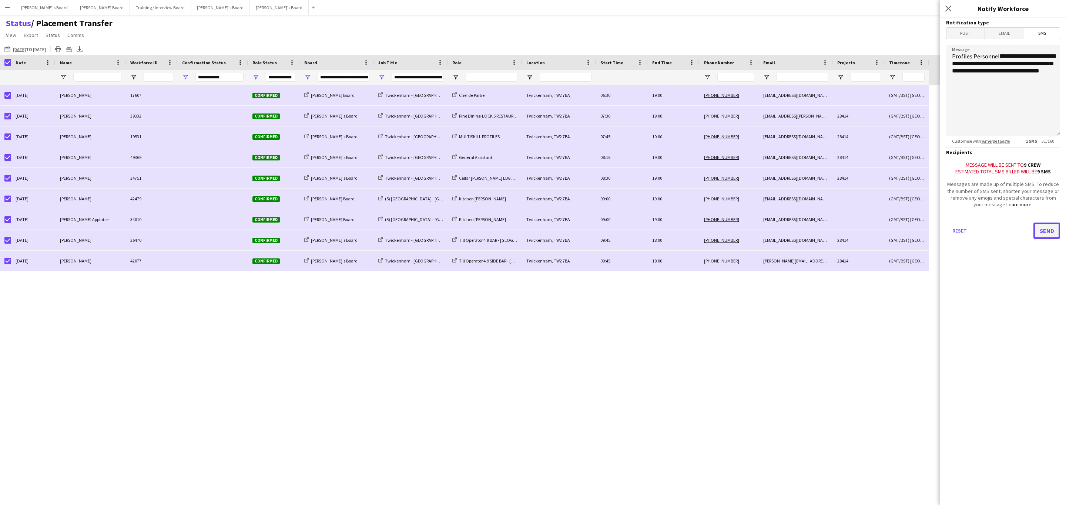
click at [1048, 229] on button "Send" at bounding box center [1046, 231] width 27 height 16
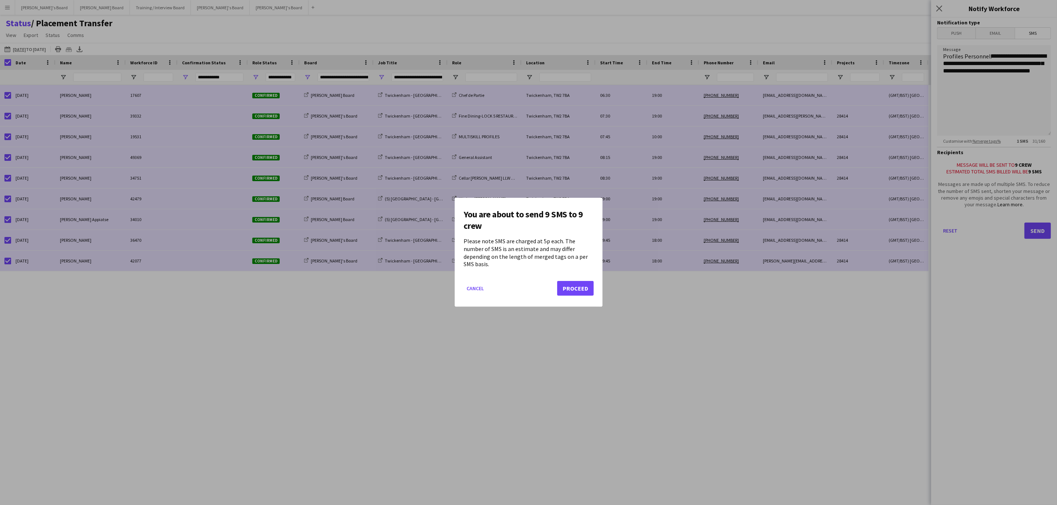
click at [595, 281] on div "You are about to send 9 SMS to 9 crew Please note SMS are charged at 5p each. T…" at bounding box center [529, 252] width 148 height 109
click at [587, 282] on button "Proceed" at bounding box center [575, 289] width 37 height 15
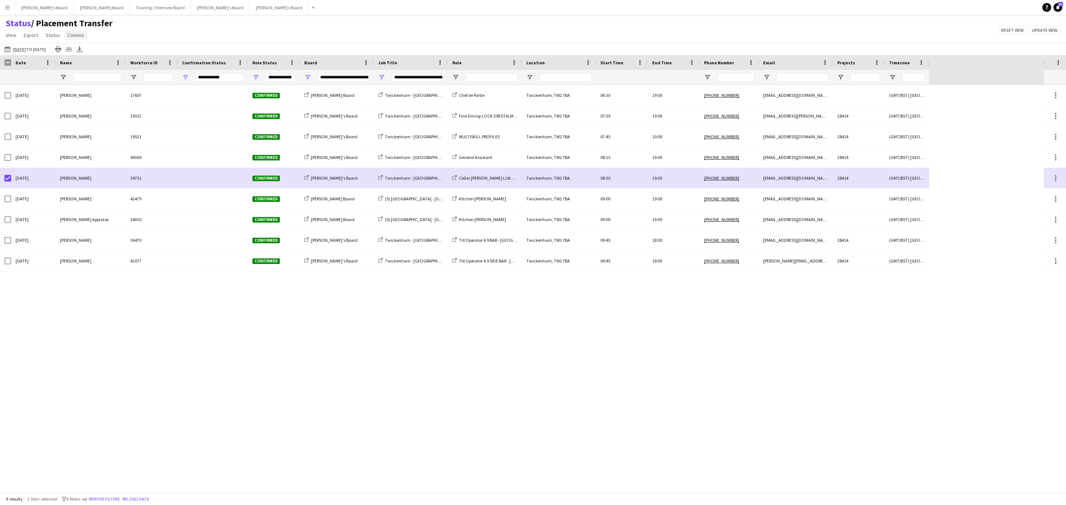
click at [80, 33] on span "Comms" at bounding box center [75, 35] width 17 height 7
click at [51, 43] on app-page-menu "View Views Default view Airshow Accreditation Airshow Check In Attending BPE Im…" at bounding box center [59, 36] width 118 height 14
click at [57, 36] on span "Status" at bounding box center [53, 35] width 14 height 7
click at [78, 50] on span "Confirm attendance" at bounding box center [70, 51] width 44 height 7
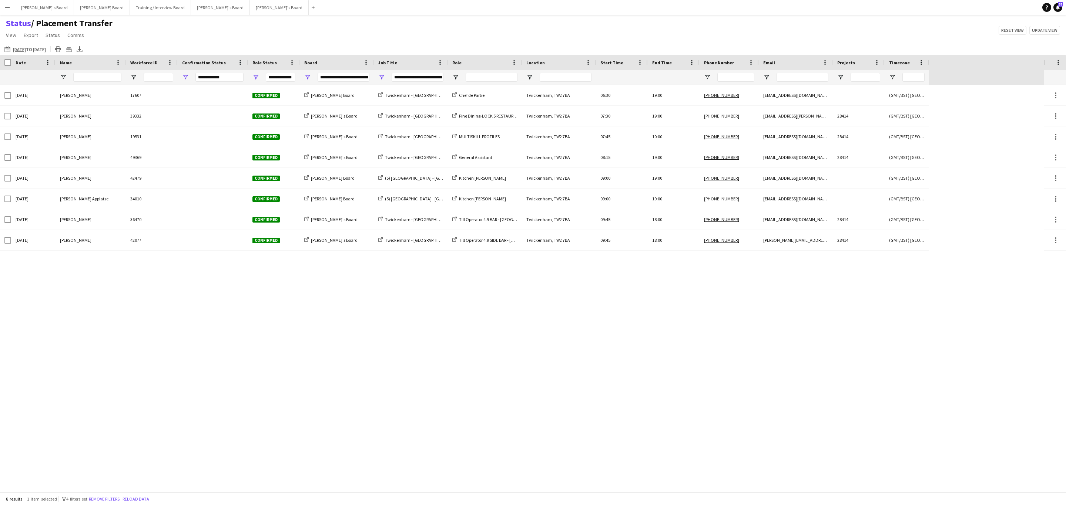
click at [8, 59] on div at bounding box center [5, 62] width 11 height 15
click at [256, 77] on span "Open Filter Menu" at bounding box center [255, 77] width 7 height 7
click at [330, 38] on div "Status / Placement Transfer View Views Default view Airshow Accreditation Airsh…" at bounding box center [533, 30] width 1066 height 25
click at [188, 75] on span "Open Filter Menu" at bounding box center [185, 77] width 7 height 7
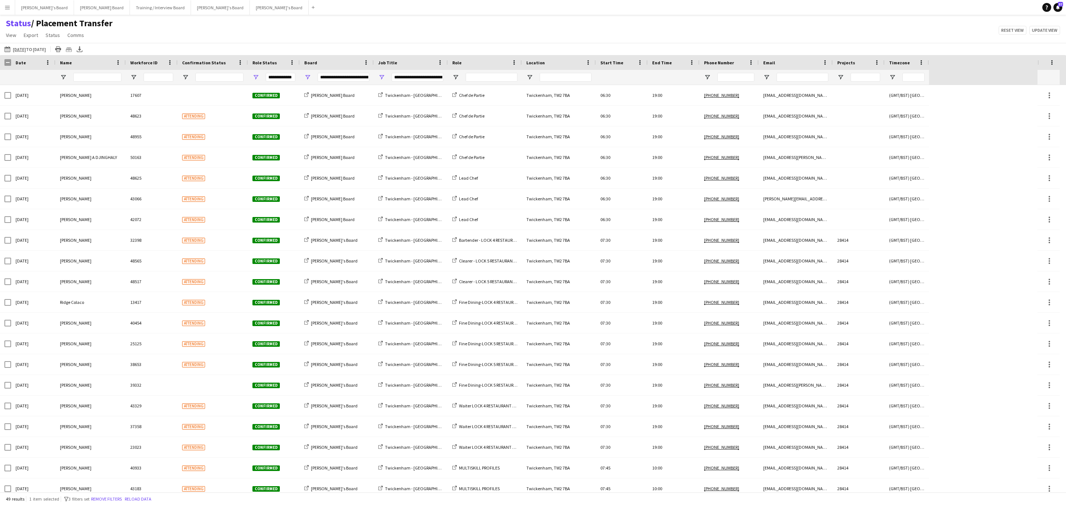
click at [10, 58] on div at bounding box center [5, 62] width 11 height 15
click at [183, 77] on span "Open Filter Menu" at bounding box center [185, 77] width 7 height 7
type input "**********"
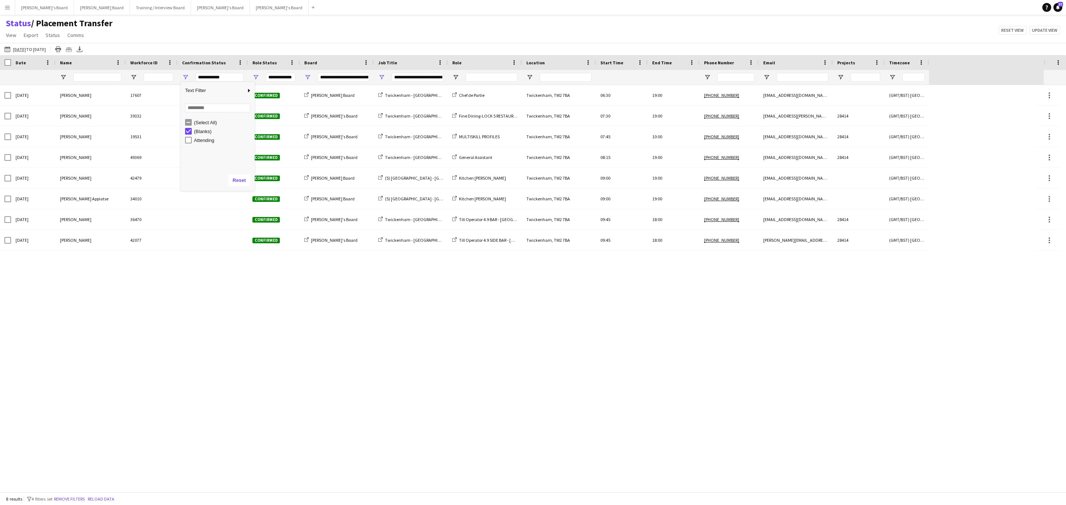
drag, startPoint x: 136, startPoint y: 383, endPoint x: 149, endPoint y: 429, distance: 47.4
click at [137, 383] on div "[DATE] [PERSON_NAME] 42479 Confirmed [PERSON_NAME] Board (5) [GEOGRAPHIC_DATA] …" at bounding box center [518, 288] width 1037 height 407
click at [114, 500] on button "Reload data" at bounding box center [101, 499] width 30 height 8
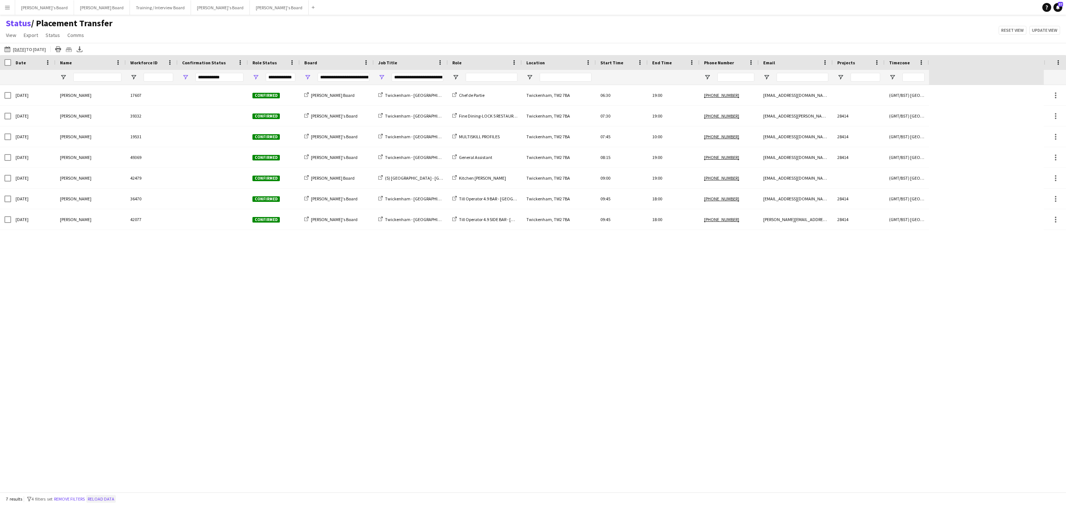
click at [104, 499] on button "Reload data" at bounding box center [101, 499] width 30 height 8
click at [108, 499] on button "Reload data" at bounding box center [101, 499] width 30 height 8
click at [306, 78] on span "Open Filter Menu" at bounding box center [307, 77] width 7 height 7
type input "**********"
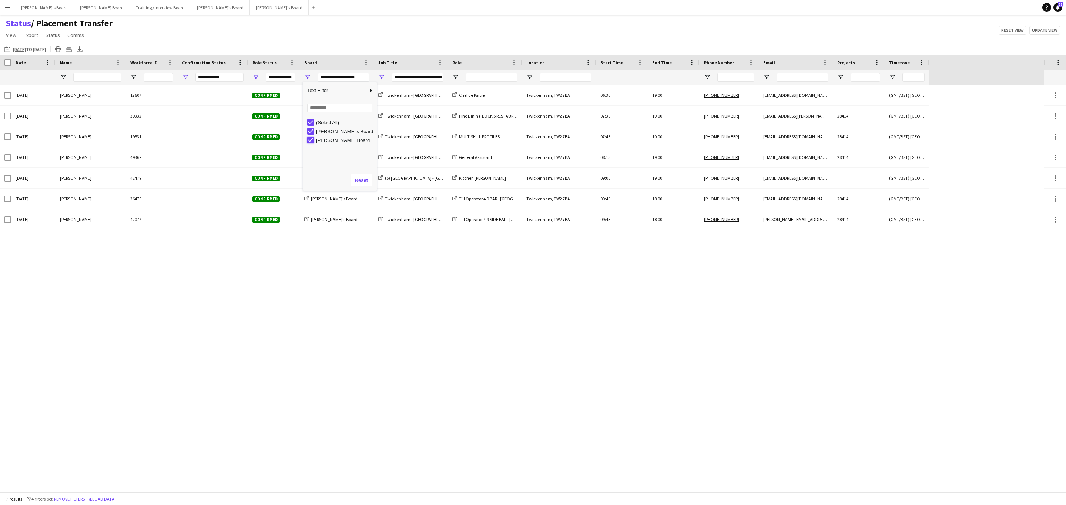
type input "**********"
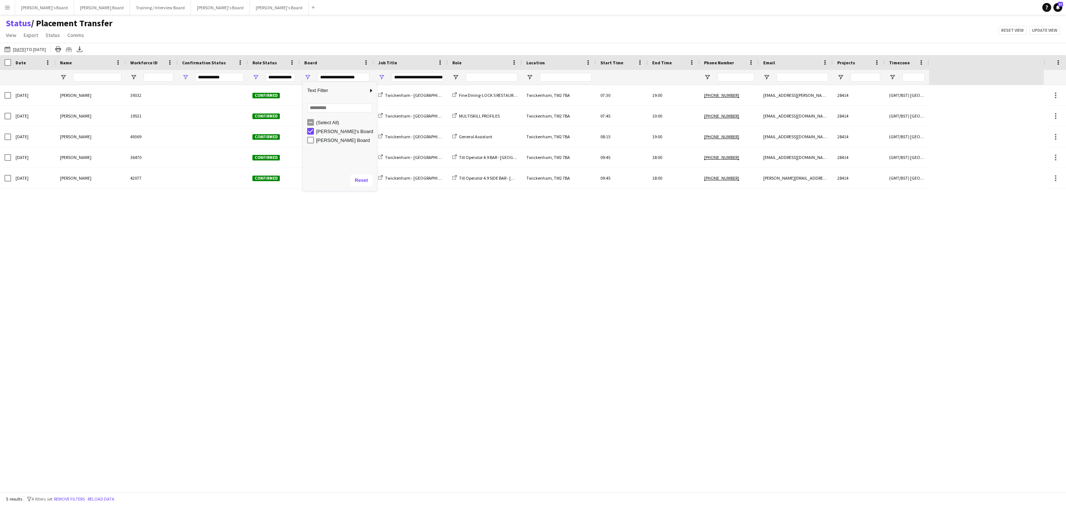
click at [280, 291] on div "[DATE] [PERSON_NAME] 42479 Confirmed [PERSON_NAME] Board (5) [GEOGRAPHIC_DATA] …" at bounding box center [522, 288] width 1044 height 407
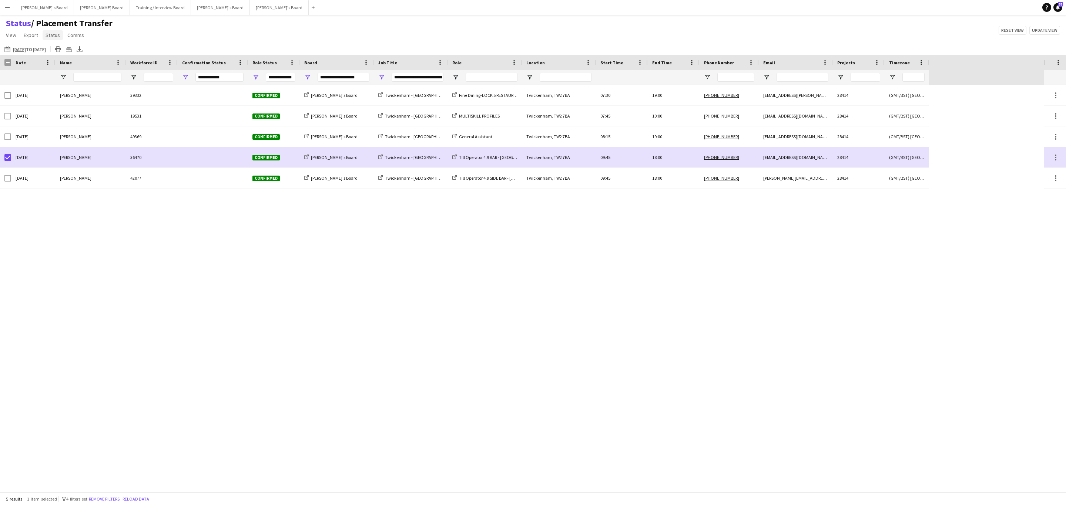
click at [51, 32] on span "Status" at bounding box center [53, 35] width 14 height 7
click at [63, 51] on span "Confirm attendance" at bounding box center [70, 51] width 44 height 7
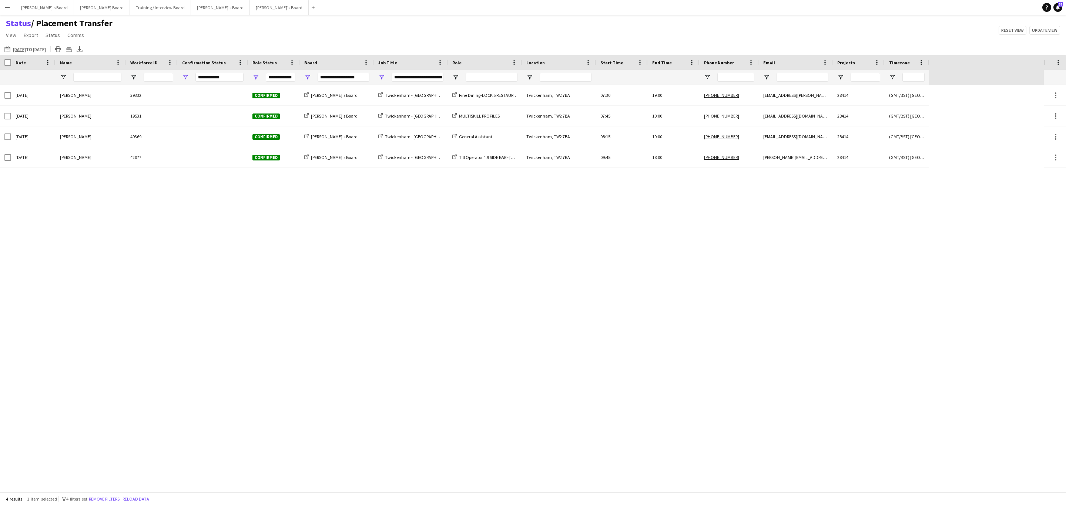
click at [80, 215] on div "[DATE] [PERSON_NAME] 19531 Confirmed [PERSON_NAME]'s Board [GEOGRAPHIC_DATA] MU…" at bounding box center [522, 288] width 1044 height 407
click at [144, 498] on button "Reload data" at bounding box center [136, 499] width 30 height 8
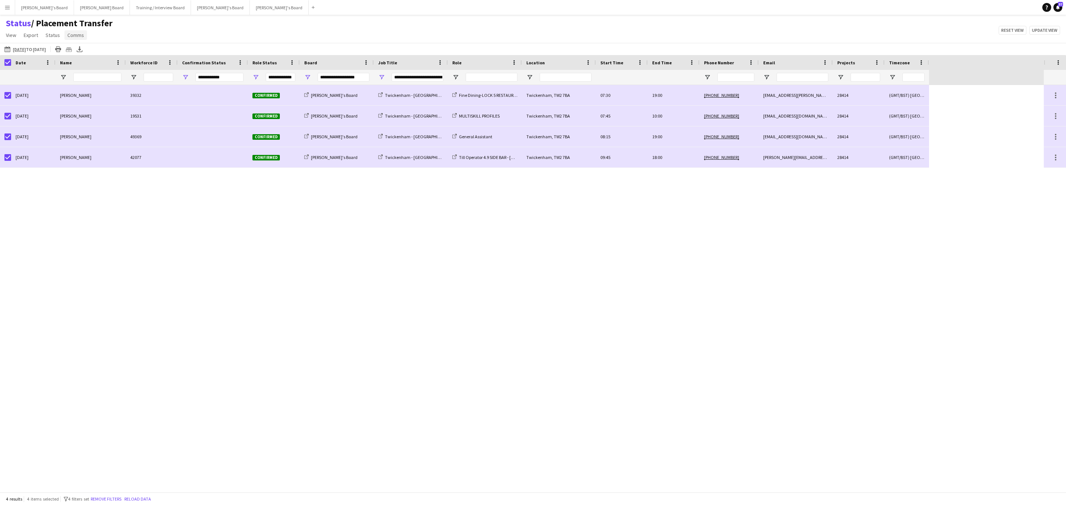
click at [79, 32] on span "Comms" at bounding box center [75, 35] width 17 height 7
click at [91, 53] on span "Send notification" at bounding box center [88, 51] width 38 height 7
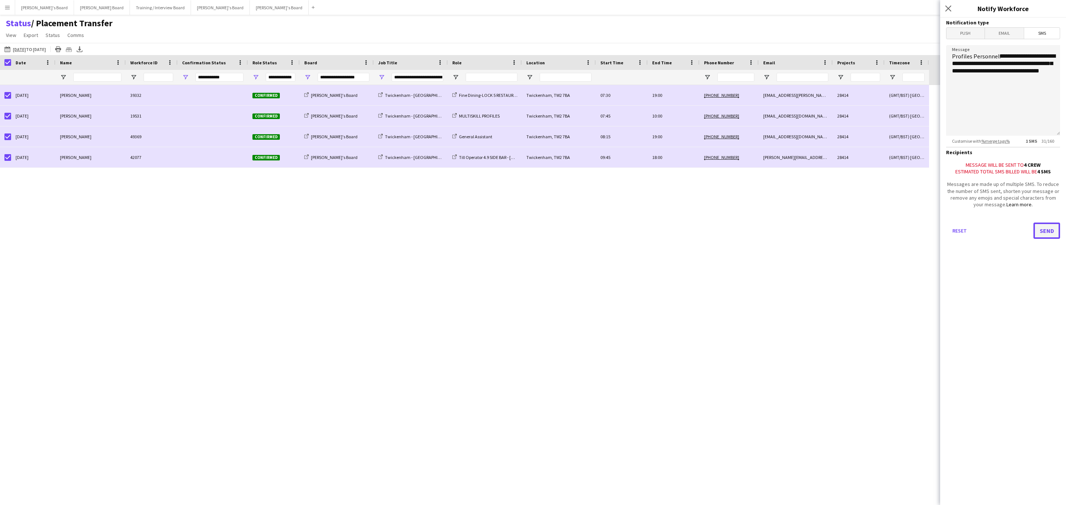
click at [1046, 228] on button "Send" at bounding box center [1046, 231] width 27 height 16
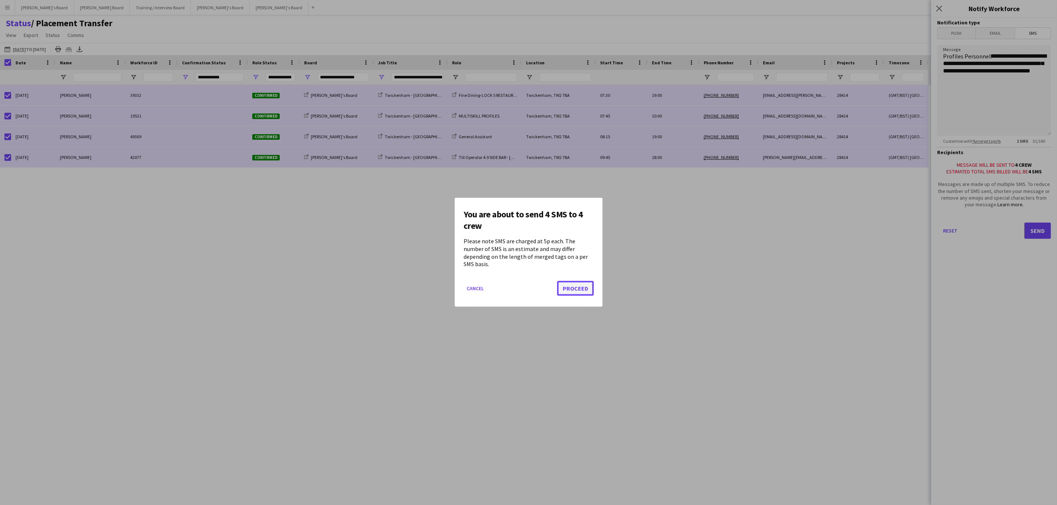
click at [572, 285] on button "Proceed" at bounding box center [575, 289] width 37 height 15
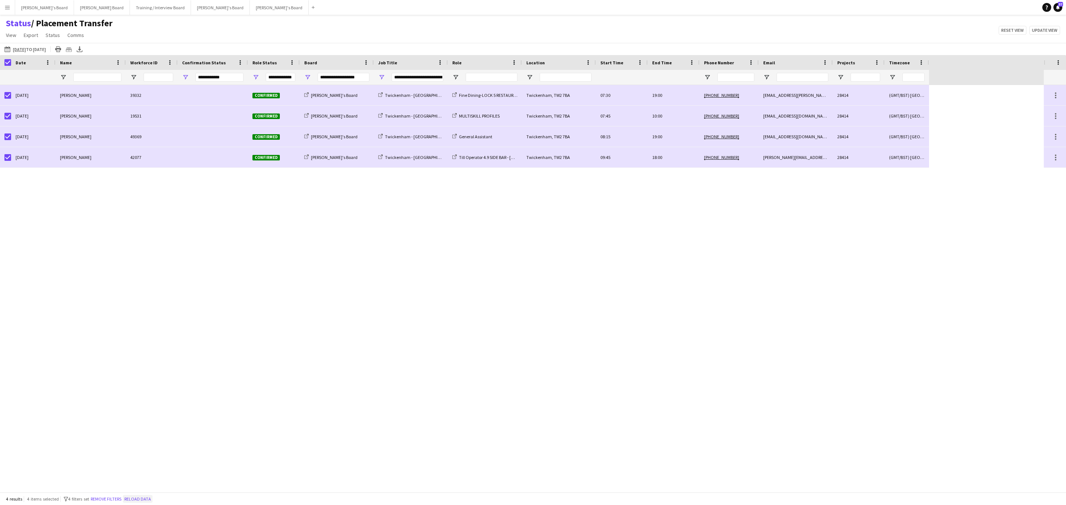
click at [152, 502] on button "Reload data" at bounding box center [138, 499] width 30 height 8
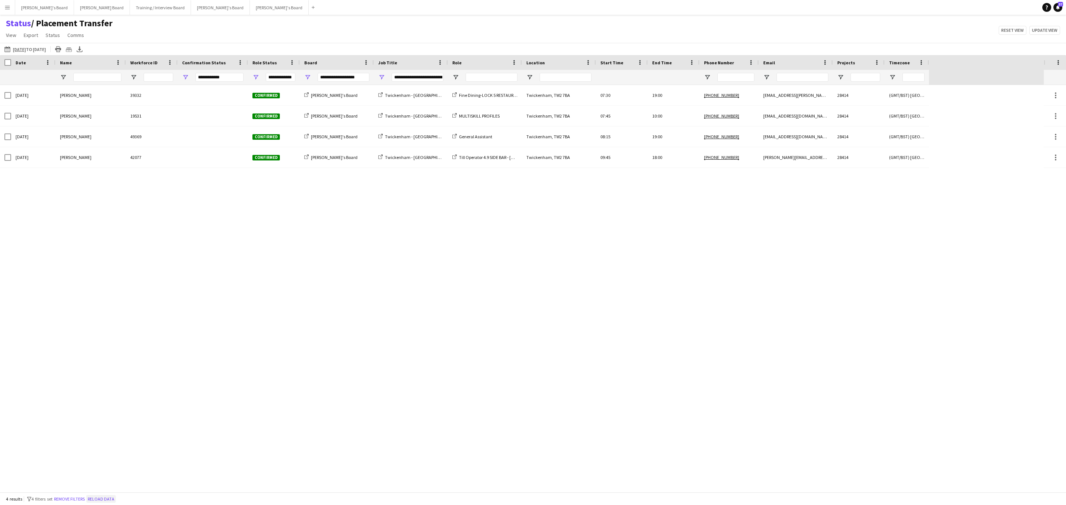
click at [154, 502] on div "4 results filter-1 4 filters set Remove filters Reload data" at bounding box center [533, 499] width 1066 height 13
click at [104, 502] on button "Reload data" at bounding box center [101, 499] width 30 height 8
click at [106, 500] on button "Reload data" at bounding box center [101, 499] width 30 height 8
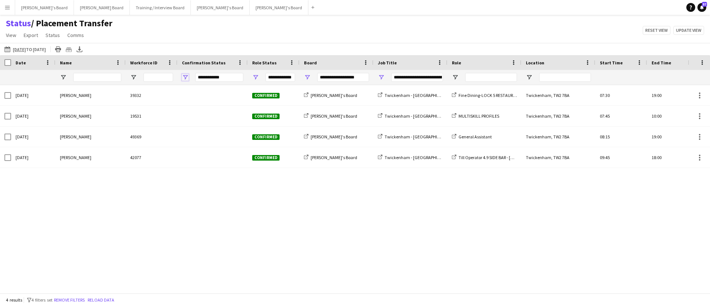
click at [187, 76] on span "Open Filter Menu" at bounding box center [185, 77] width 7 height 7
click at [132, 239] on div "[DATE] [PERSON_NAME] 19531 Confirmed [PERSON_NAME]'s Board [GEOGRAPHIC_DATA] MU…" at bounding box center [344, 186] width 688 height 202
click at [99, 302] on button "Reload data" at bounding box center [101, 300] width 30 height 8
click at [185, 77] on span "Open Filter Menu" at bounding box center [185, 77] width 7 height 7
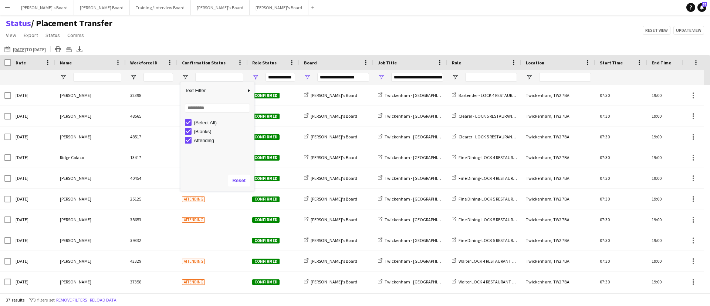
click at [218, 47] on div "[DATE] to [DATE] [DATE] to [DATE] [DATE] This Week This Month [DATE] Last Week …" at bounding box center [355, 49] width 710 height 12
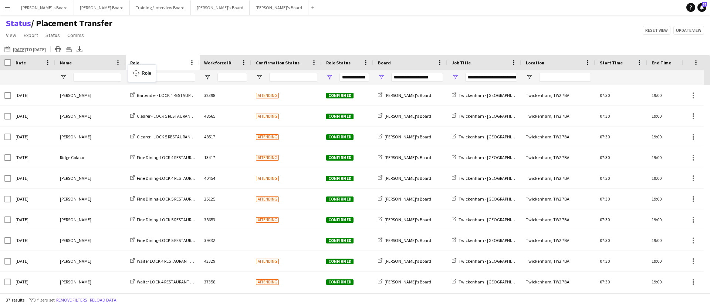
drag, startPoint x: 498, startPoint y: 63, endPoint x: 132, endPoint y: 69, distance: 366.0
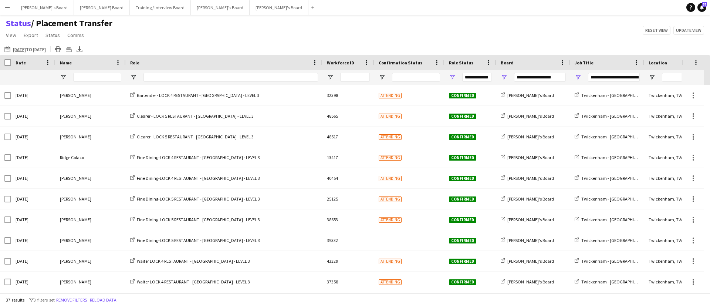
drag, startPoint x: 199, startPoint y: 63, endPoint x: 309, endPoint y: 68, distance: 110.0
click at [322, 67] on div at bounding box center [322, 62] width 3 height 15
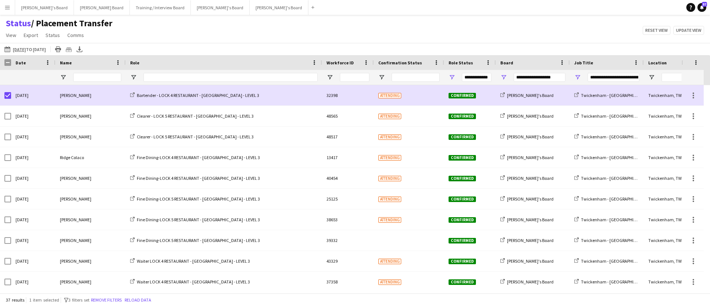
click at [130, 62] on div "Role" at bounding box center [224, 62] width 196 height 15
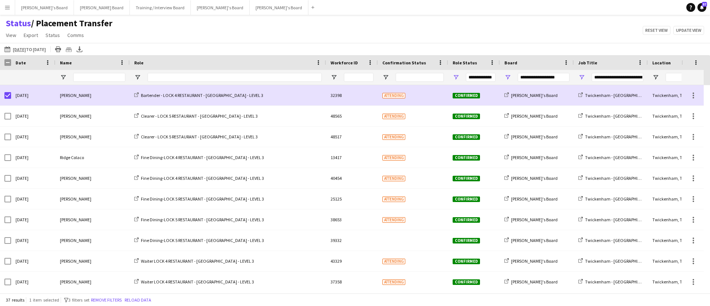
drag, startPoint x: 124, startPoint y: 62, endPoint x: 174, endPoint y: 73, distance: 50.7
click at [174, 73] on div "Crew Shift Details Name Confirmation Status Workforce ID" at bounding box center [527, 70] width 1055 height 30
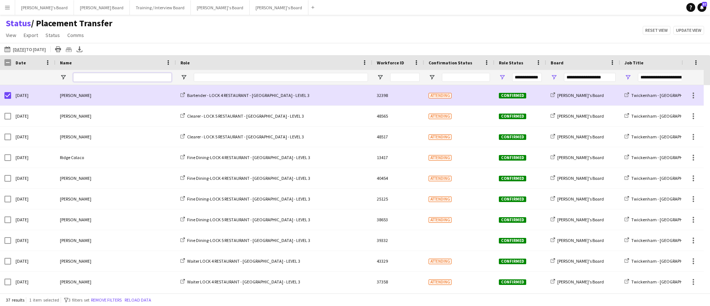
click at [121, 80] on input "Name Filter Input" at bounding box center [122, 77] width 98 height 9
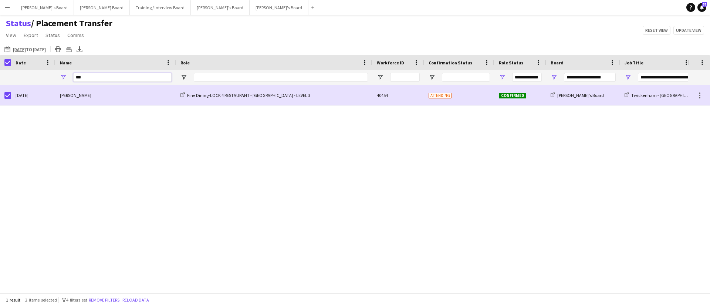
drag, startPoint x: 150, startPoint y: 76, endPoint x: 0, endPoint y: 93, distance: 150.8
click at [0, 93] on div "Crew Shift Details Name Confirmation Status Workforce ID ***" at bounding box center [355, 174] width 710 height 238
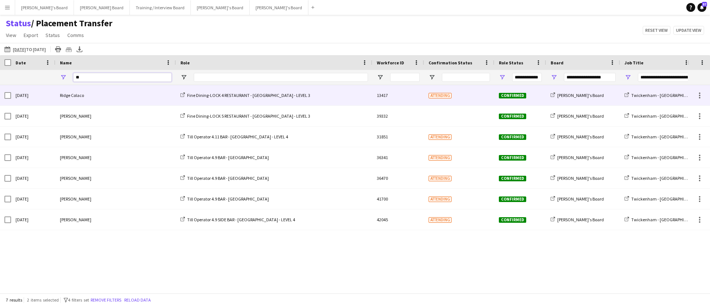
type input "**"
click at [12, 93] on div "[DATE]" at bounding box center [33, 95] width 44 height 20
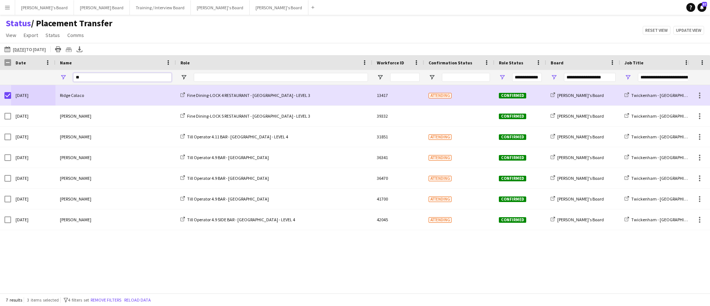
drag, startPoint x: 95, startPoint y: 76, endPoint x: 0, endPoint y: 95, distance: 97.2
click at [0, 93] on div "Crew Shift Details Name Confirmation Status Workforce ID **" at bounding box center [355, 174] width 710 height 238
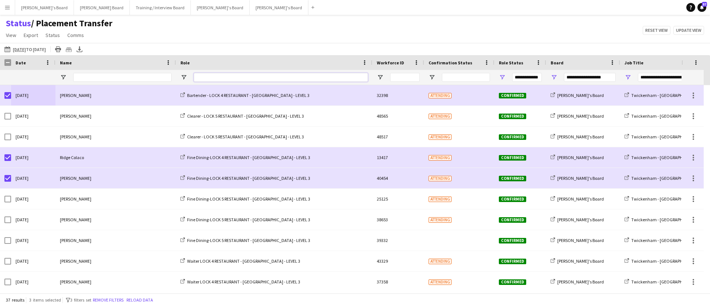
click at [214, 77] on input "Role Filter Input" at bounding box center [281, 77] width 174 height 9
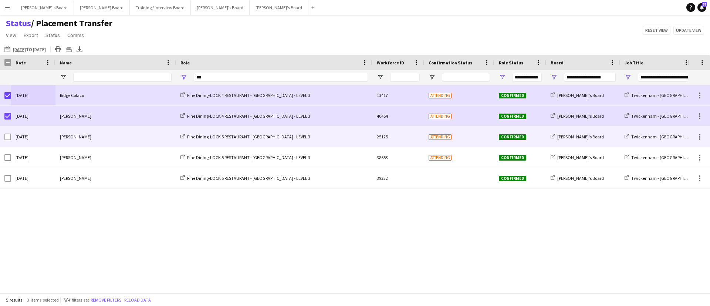
click at [3, 135] on div at bounding box center [5, 137] width 11 height 20
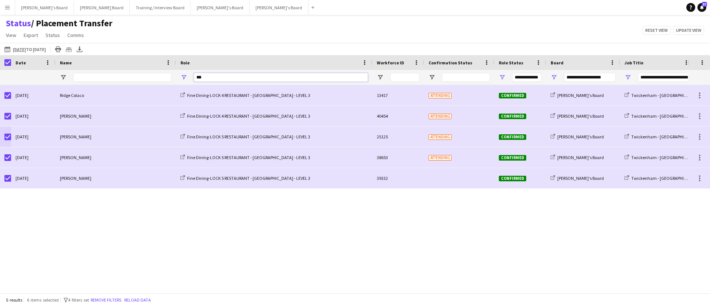
drag, startPoint x: 258, startPoint y: 78, endPoint x: 19, endPoint y: 80, distance: 239.1
click at [35, 80] on div "**********" at bounding box center [551, 77] width 1102 height 15
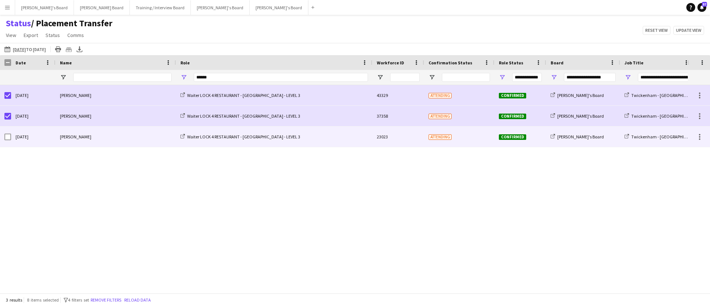
click at [7, 127] on div at bounding box center [7, 137] width 7 height 21
click at [11, 137] on div "[DATE]" at bounding box center [33, 137] width 44 height 20
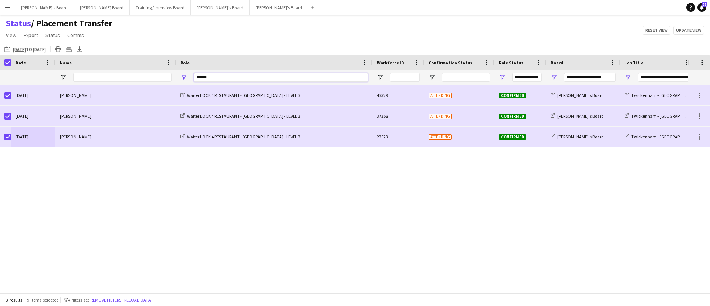
drag, startPoint x: 222, startPoint y: 75, endPoint x: 0, endPoint y: 86, distance: 222.3
click at [0, 86] on div "Crew Shift Details Confirmation Status Workforce ID Role Status" at bounding box center [355, 174] width 710 height 238
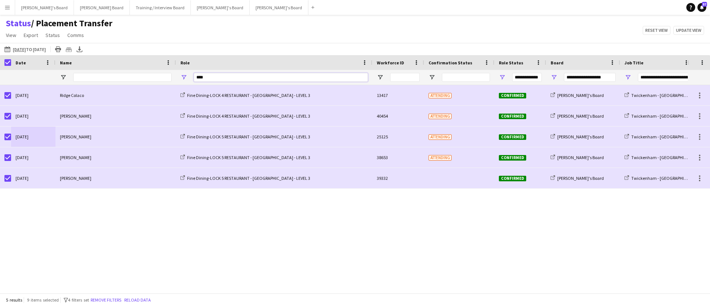
drag, startPoint x: 251, startPoint y: 76, endPoint x: 83, endPoint y: 85, distance: 168.6
click at [72, 79] on div "**********" at bounding box center [551, 77] width 1102 height 15
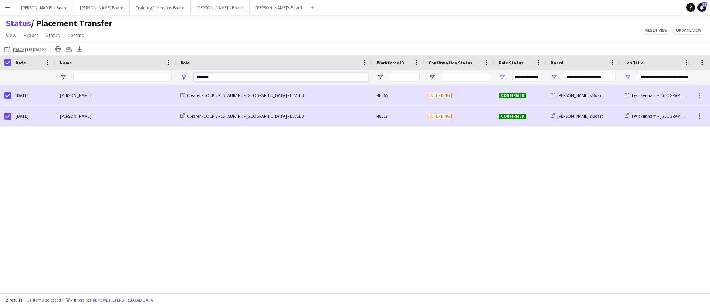
drag, startPoint x: 265, startPoint y: 78, endPoint x: 0, endPoint y: 98, distance: 265.3
click at [0, 93] on div "Crew Shift Details Confirmation Status Workforce ID Role Status" at bounding box center [355, 174] width 710 height 238
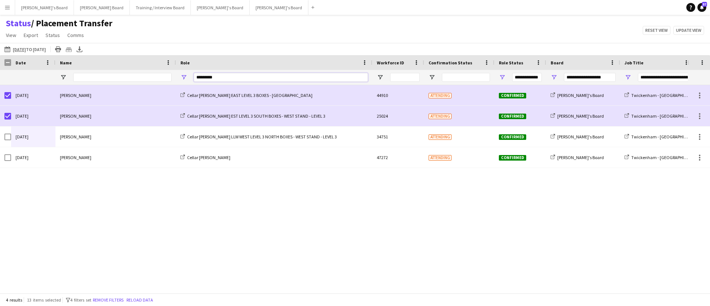
drag, startPoint x: 232, startPoint y: 77, endPoint x: 0, endPoint y: 99, distance: 232.7
click at [0, 92] on div "Crew Shift Details Confirmation Status Workforce ID Role Status" at bounding box center [355, 174] width 710 height 238
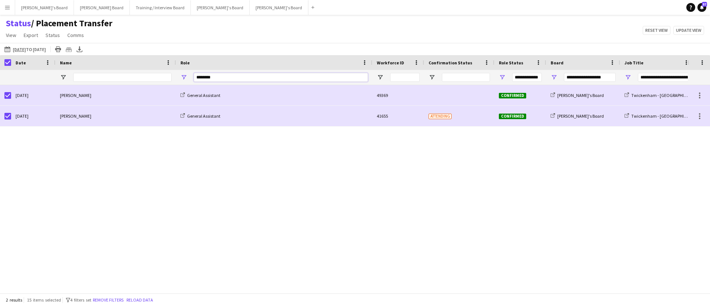
drag, startPoint x: 242, startPoint y: 78, endPoint x: 0, endPoint y: 72, distance: 242.1
click at [0, 72] on div "**********" at bounding box center [551, 77] width 1102 height 15
type input "*******"
type input "***"
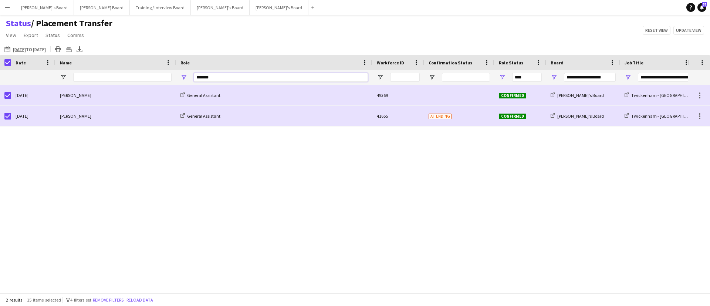
type input "***"
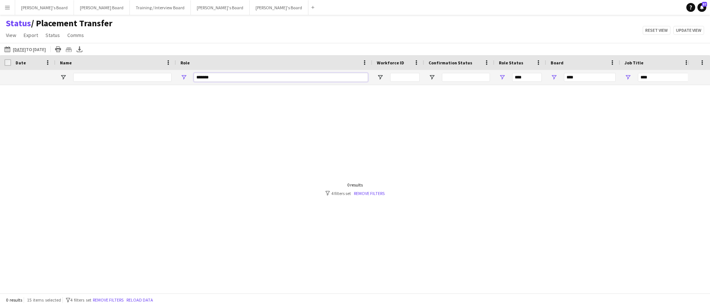
drag, startPoint x: 235, startPoint y: 77, endPoint x: 205, endPoint y: 81, distance: 29.5
click at [205, 81] on input "*******" at bounding box center [281, 77] width 174 height 9
drag, startPoint x: 246, startPoint y: 77, endPoint x: 0, endPoint y: 87, distance: 245.5
click at [9, 86] on div "Crew Shift Details Confirmation Status Workforce ID Role Status" at bounding box center [355, 174] width 710 height 238
drag, startPoint x: 226, startPoint y: 75, endPoint x: 84, endPoint y: 94, distance: 142.6
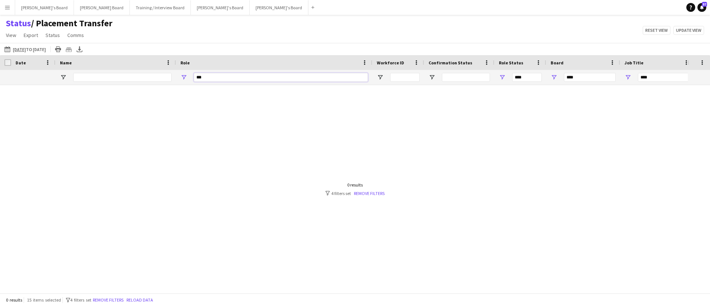
click at [84, 94] on div "Crew Shift Details Confirmation Status Workforce ID Role Status" at bounding box center [355, 174] width 710 height 238
type input "****"
type input "**********"
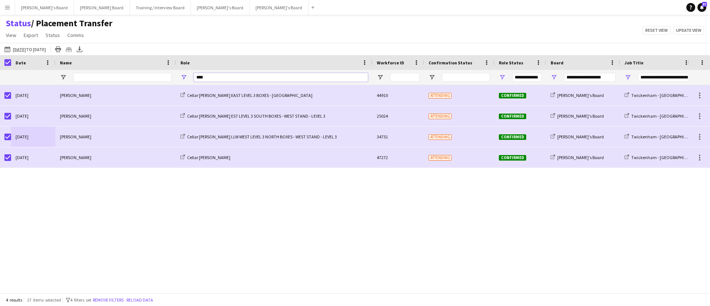
drag, startPoint x: 212, startPoint y: 76, endPoint x: 53, endPoint y: 81, distance: 159.6
click at [94, 80] on div "**********" at bounding box center [551, 77] width 1102 height 15
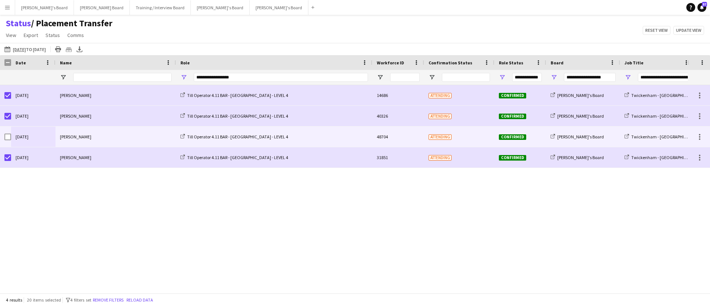
click at [6, 133] on div at bounding box center [7, 137] width 7 height 21
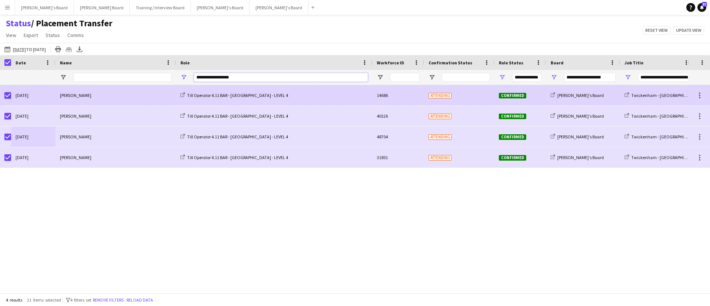
drag, startPoint x: 262, startPoint y: 80, endPoint x: 223, endPoint y: 87, distance: 39.6
click at [223, 87] on div "Crew Shift Details Confirmation Status Workforce ID Role Status" at bounding box center [355, 174] width 710 height 238
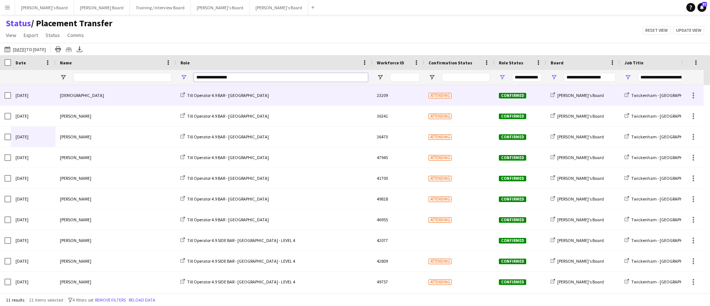
type input "**********"
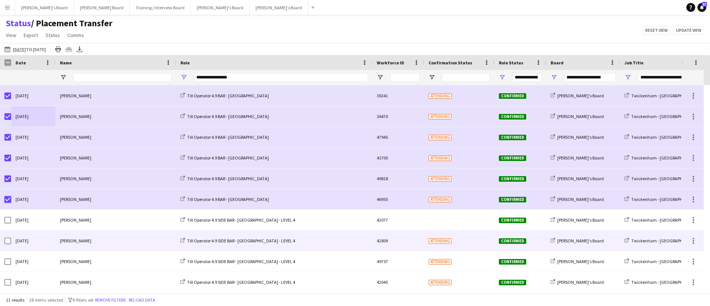
scroll to position [26, 0]
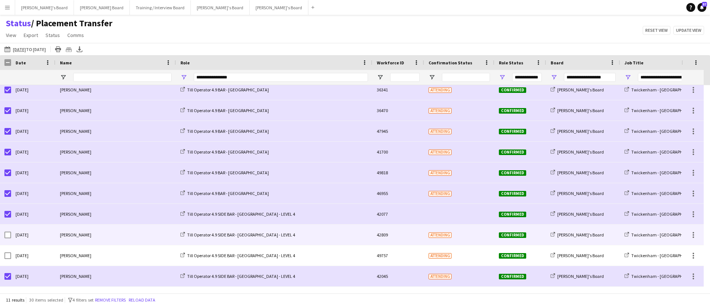
click at [3, 239] on div at bounding box center [5, 235] width 11 height 20
click at [6, 238] on div at bounding box center [7, 235] width 7 height 21
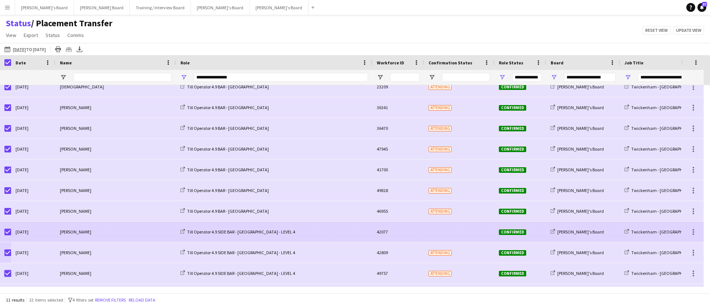
scroll to position [0, 0]
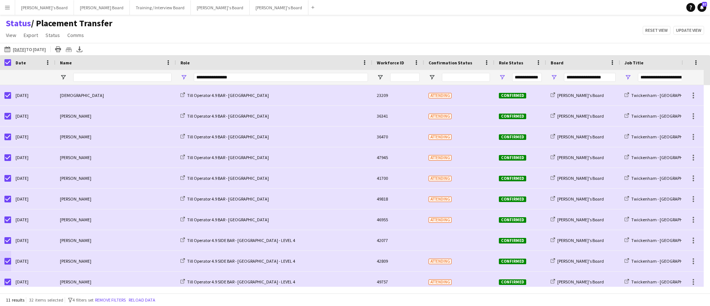
click at [149, 295] on div "11 results 32 items selected filter-1 4 filters set Remove filters Reload data" at bounding box center [355, 299] width 710 height 13
click at [149, 298] on button "Reload data" at bounding box center [142, 300] width 30 height 8
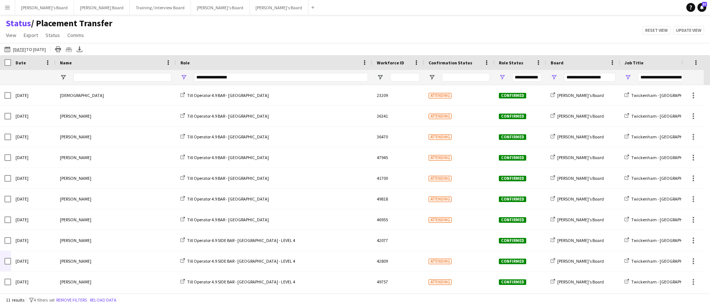
click at [160, 90] on div "Crew Shift Details Confirmation Status Workforce ID Role Status" at bounding box center [355, 174] width 710 height 238
drag, startPoint x: 222, startPoint y: 76, endPoint x: 82, endPoint y: 83, distance: 140.8
click at [85, 84] on div "**********" at bounding box center [551, 77] width 1102 height 15
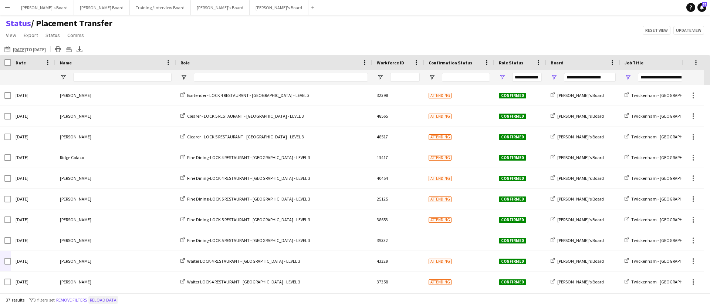
click at [114, 300] on button "Reload data" at bounding box center [103, 300] width 30 height 8
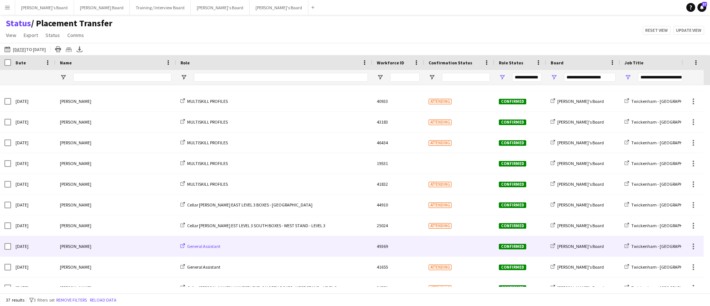
scroll to position [312, 0]
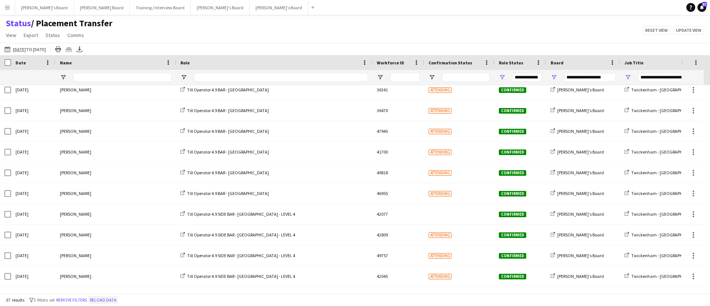
click at [114, 300] on button "Reload data" at bounding box center [103, 300] width 30 height 8
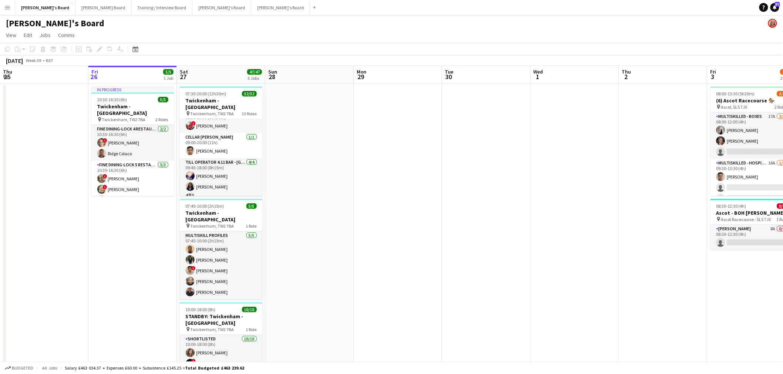
scroll to position [448, 0]
drag, startPoint x: 218, startPoint y: 265, endPoint x: 271, endPoint y: 253, distance: 54.9
click at [218, 265] on app-card-role "MULTISKILL PROFILES 5/5 07:45-10:00 (2h15m) Abubakarr Sesay Jordan Ndjate ! Jon…" at bounding box center [221, 266] width 83 height 68
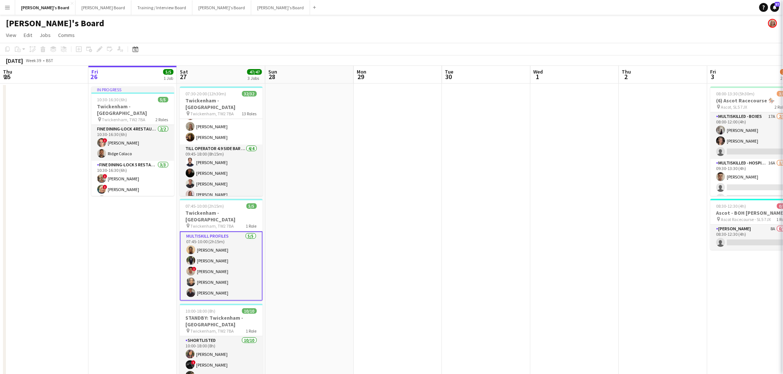
scroll to position [0, 176]
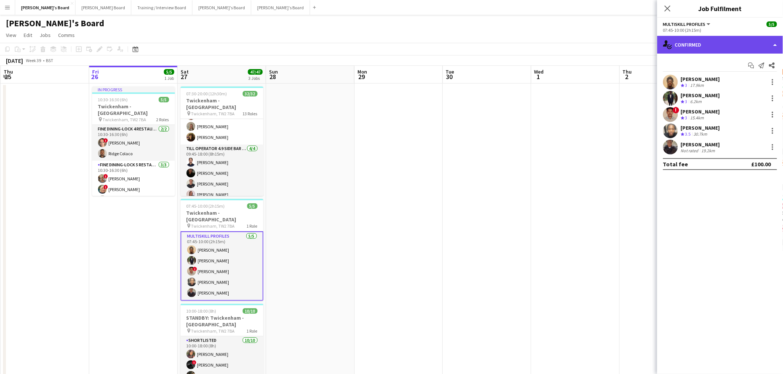
click at [709, 46] on div "single-neutral-actions-check-2 Confirmed" at bounding box center [720, 45] width 126 height 18
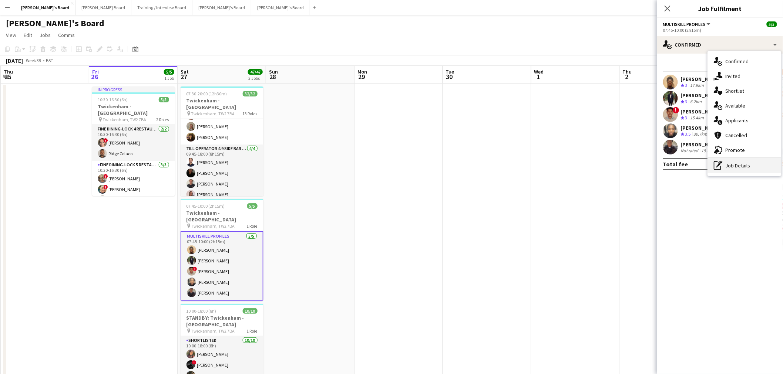
click at [733, 170] on div "pen-write Job Details" at bounding box center [744, 165] width 73 height 15
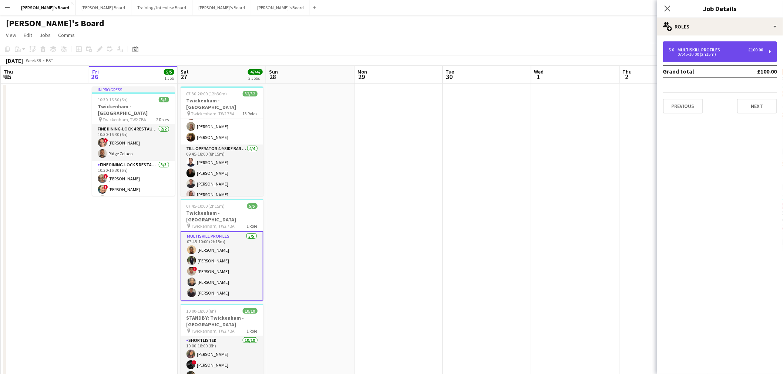
click at [691, 48] on div "MULTISKILL PROFILES" at bounding box center [701, 49] width 46 height 5
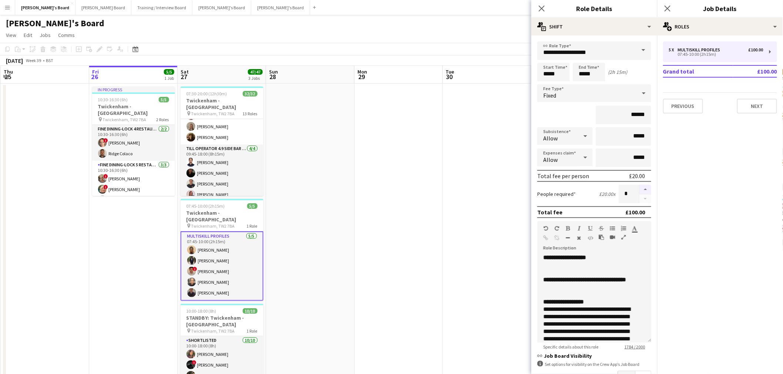
click at [639, 189] on button "button" at bounding box center [645, 190] width 12 height 10
type input "*"
click at [337, 200] on app-calendar-viewport "Tue 23 6/6 1 Job Wed 24 Thu 25 Fri 26 5/5 1 Job Sat 27 47/47 3 Jobs Sun 28 Mon …" at bounding box center [391, 366] width 783 height 600
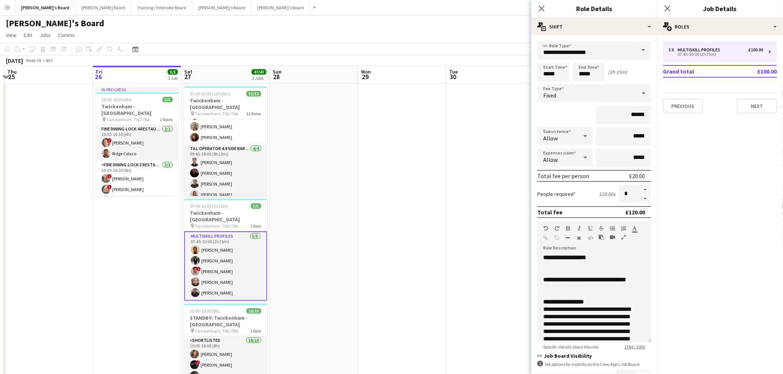
click at [408, 220] on app-date-cell at bounding box center [402, 256] width 88 height 344
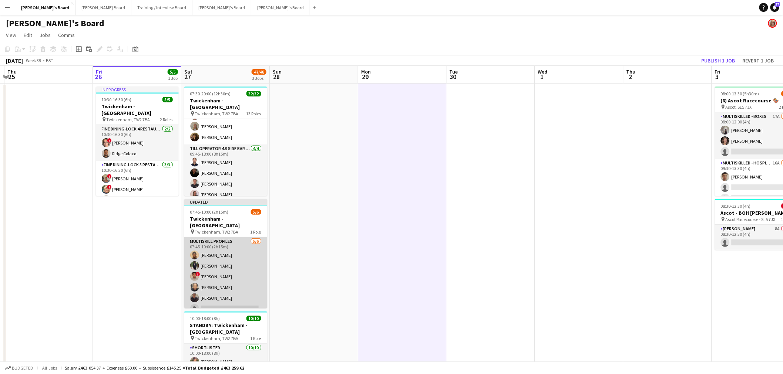
click at [216, 263] on app-card-role "MULTISKILL PROFILES 5/6 07:45-10:00 (2h15m) Abubakarr Sesay Jordan Ndjate ! Jon…" at bounding box center [225, 277] width 83 height 79
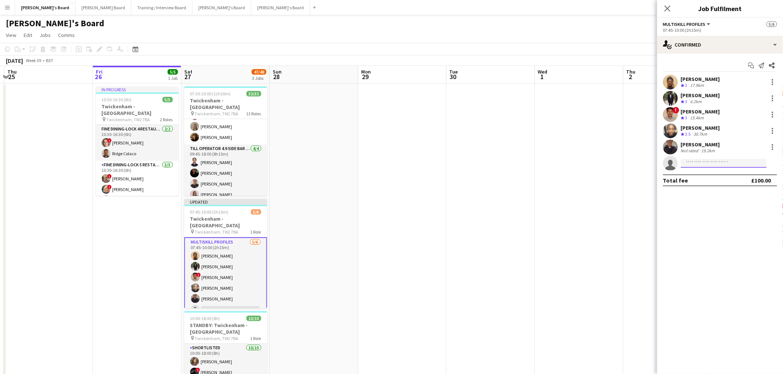
click at [718, 159] on input at bounding box center [724, 163] width 86 height 9
type input "*********"
click at [708, 191] on div "Amina Baksh Active sparkleamina18@gmail.com +447455797683" at bounding box center [724, 180] width 86 height 24
click at [750, 177] on span "sparkleamina18@gmail.com" at bounding box center [724, 180] width 74 height 6
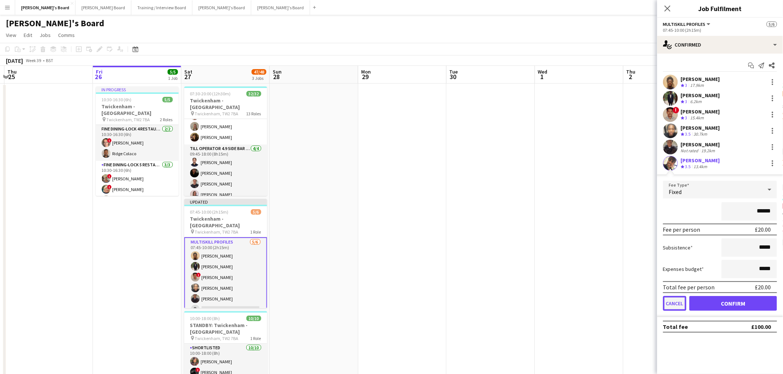
click at [672, 299] on button "Cancel" at bounding box center [674, 303] width 23 height 15
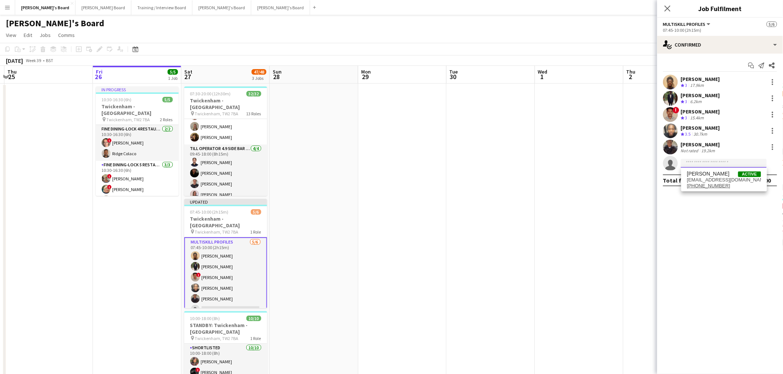
click at [707, 163] on input at bounding box center [724, 163] width 86 height 9
drag, startPoint x: 704, startPoint y: 161, endPoint x: 323, endPoint y: 182, distance: 381.7
click at [401, 172] on body "Menu Boards Boards Boards All jobs Status Workforce Workforce My Workforce Recr…" at bounding box center [391, 343] width 783 height 687
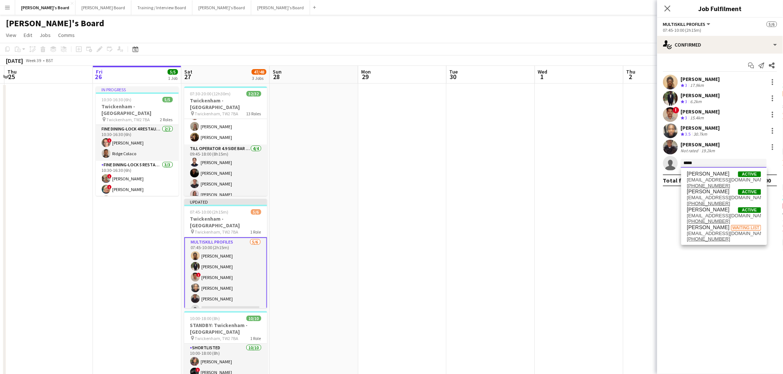
type input "*****"
click at [527, 203] on app-date-cell at bounding box center [491, 260] width 88 height 352
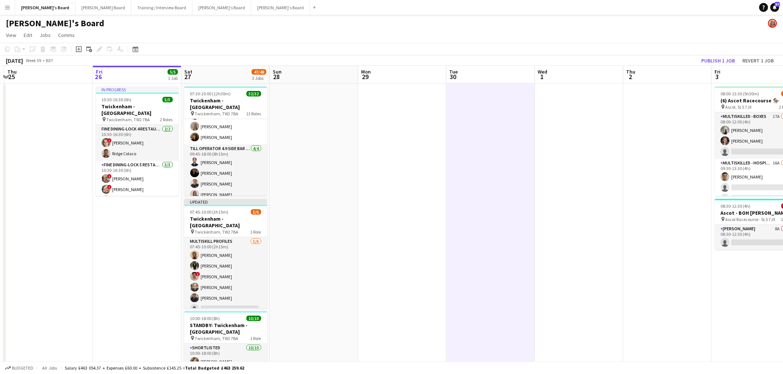
click at [766, 56] on div "September 2025 Week 39 • BST Publish 1 job Revert 1 job" at bounding box center [391, 61] width 783 height 10
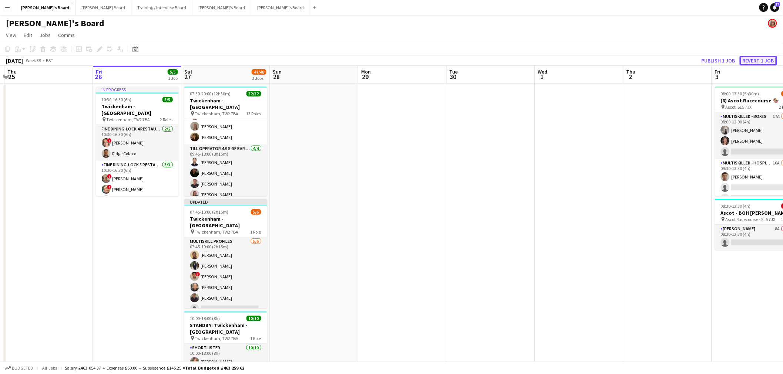
click at [759, 57] on button "Revert 1 job" at bounding box center [758, 61] width 37 height 10
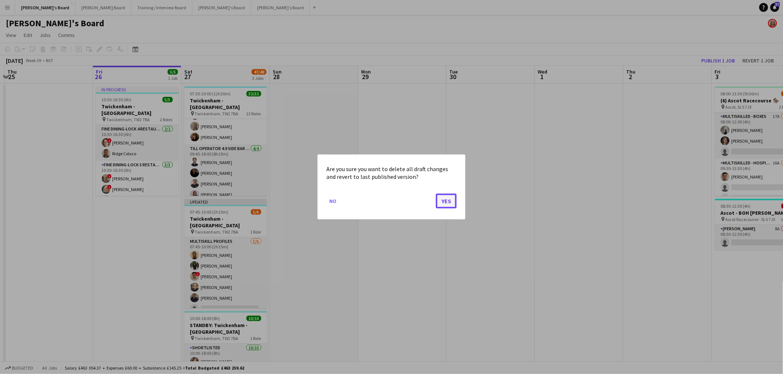
click at [456, 202] on button "Yes" at bounding box center [446, 201] width 21 height 15
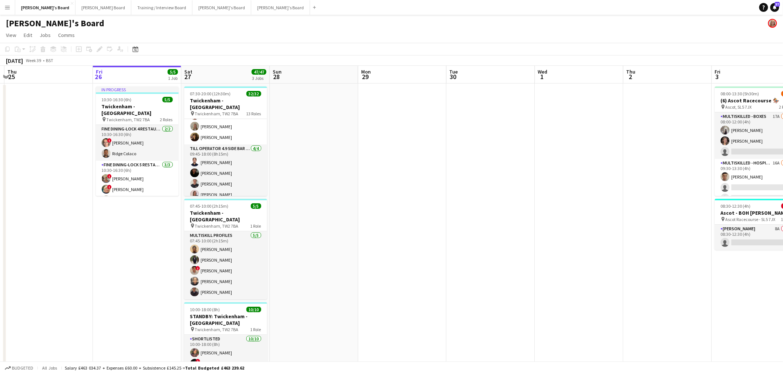
click at [318, 195] on app-date-cell at bounding box center [314, 256] width 88 height 344
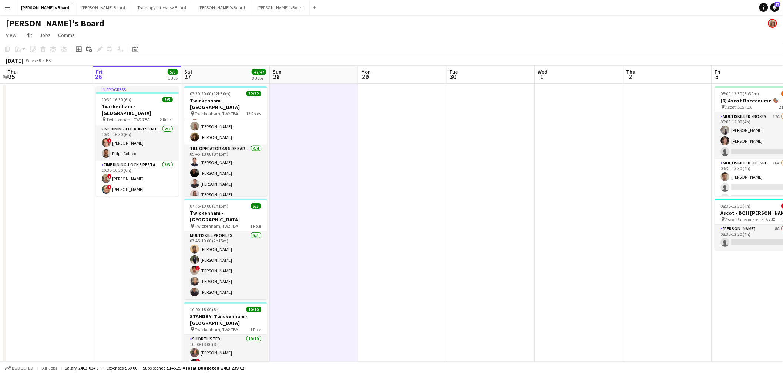
click at [319, 130] on app-date-cell at bounding box center [314, 256] width 88 height 344
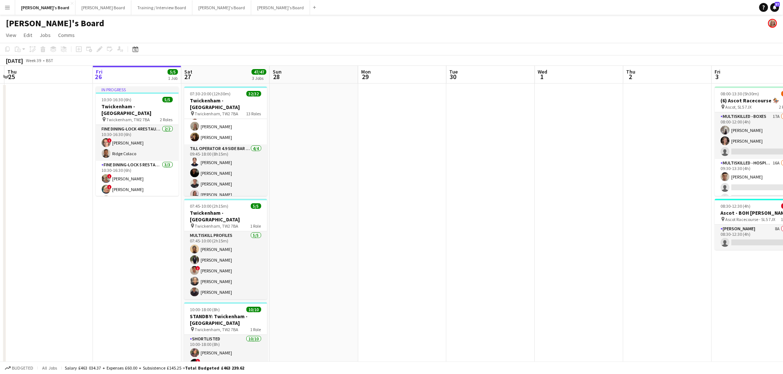
click at [402, 94] on app-date-cell at bounding box center [402, 256] width 88 height 344
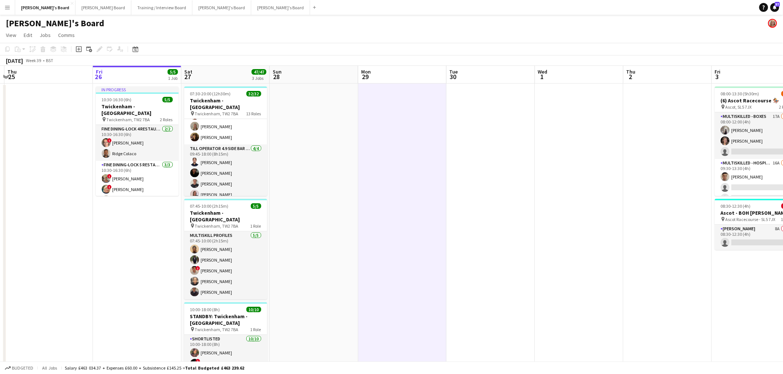
click at [343, 107] on app-date-cell at bounding box center [314, 256] width 88 height 344
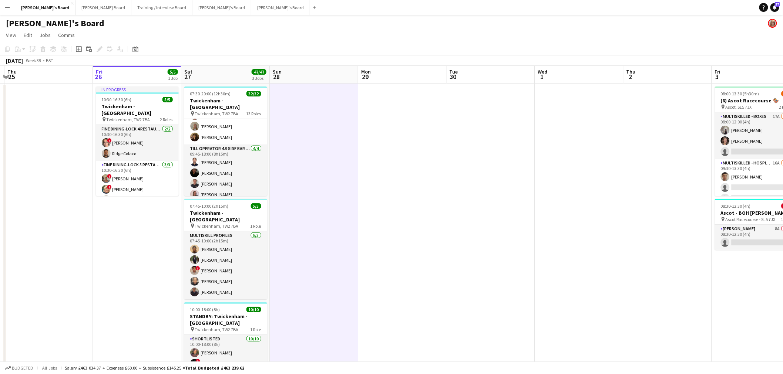
click at [408, 112] on app-date-cell at bounding box center [402, 256] width 88 height 344
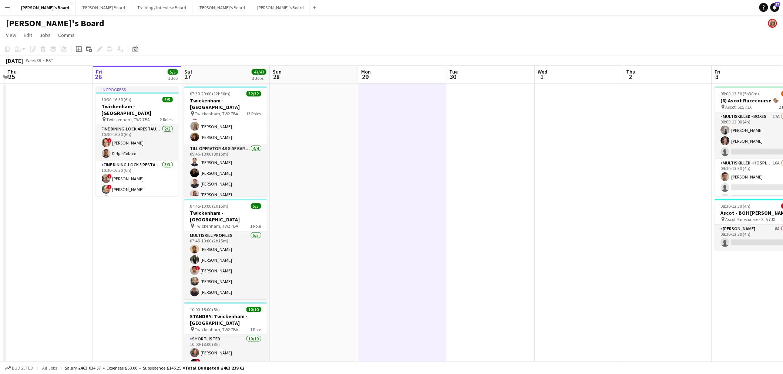
click at [330, 72] on app-board-header-date "Sun 28" at bounding box center [314, 75] width 88 height 18
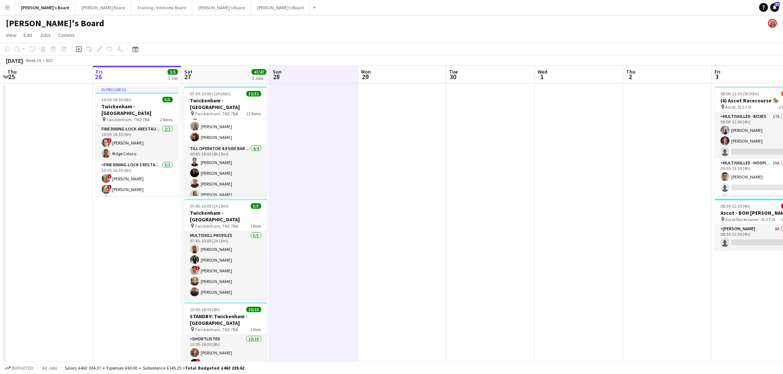
click at [331, 113] on app-date-cell at bounding box center [314, 256] width 88 height 344
click at [331, 79] on app-board-header-date "Sun 28" at bounding box center [314, 75] width 88 height 18
click at [320, 77] on app-board-header-date "Sun 28" at bounding box center [314, 75] width 88 height 18
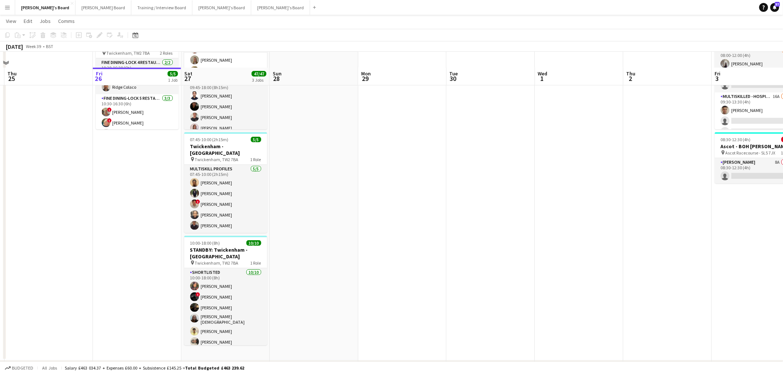
scroll to position [82, 0]
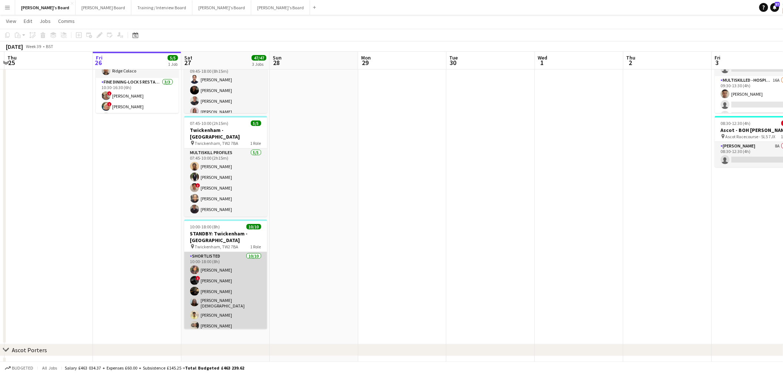
click at [193, 311] on app-user-avatar at bounding box center [194, 315] width 9 height 9
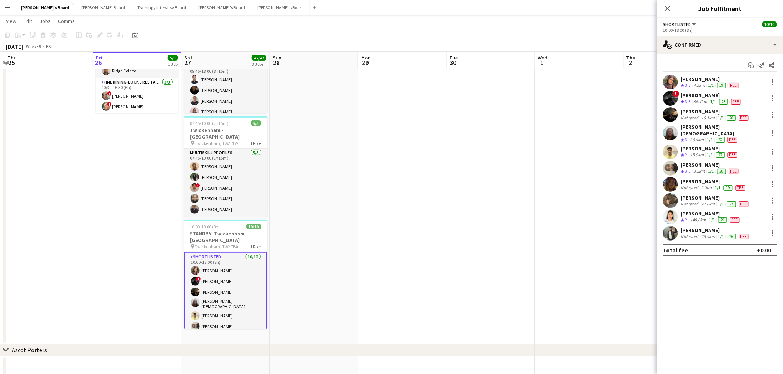
click at [337, 219] on app-date-cell at bounding box center [314, 173] width 88 height 344
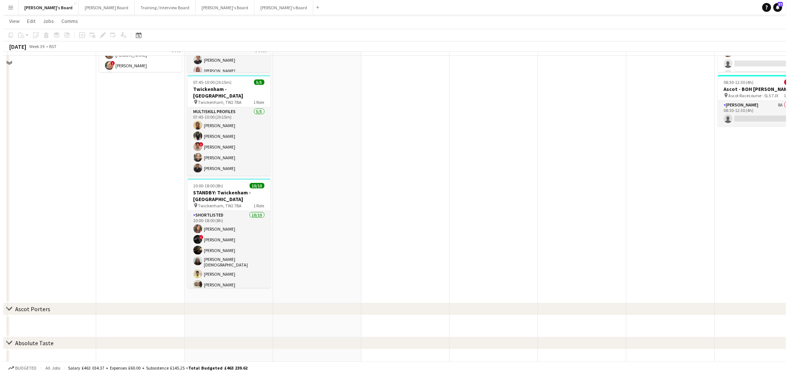
scroll to position [0, 0]
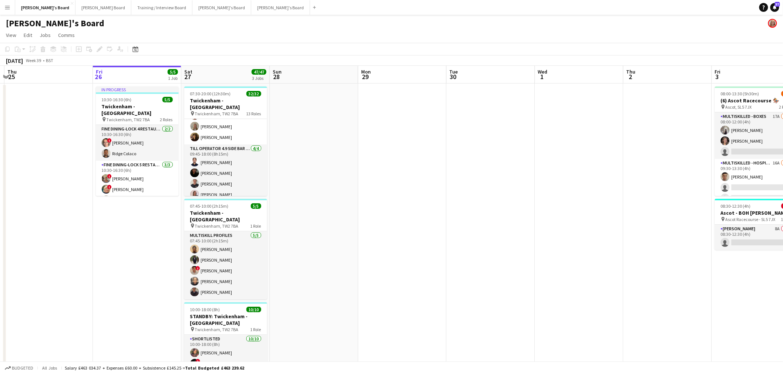
click at [6, 9] on app-icon "Menu" at bounding box center [7, 7] width 6 height 6
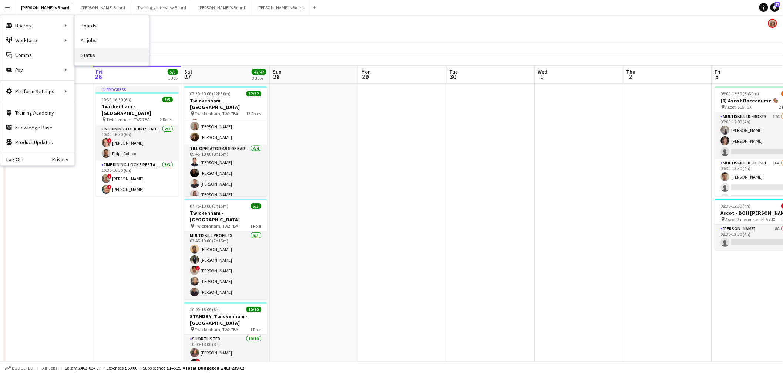
click at [86, 56] on link "Status" at bounding box center [112, 55] width 74 height 15
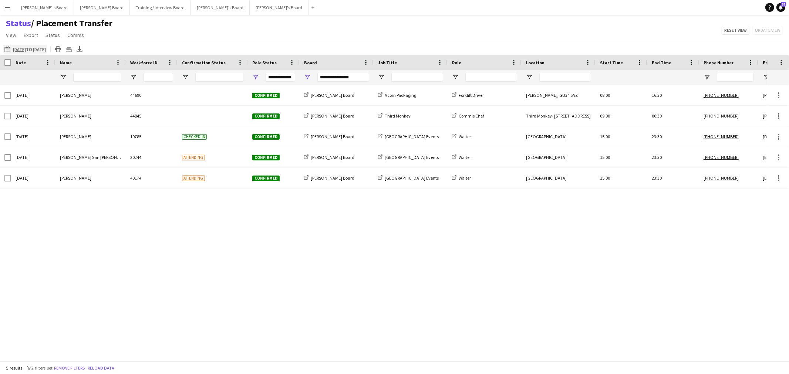
click at [6, 50] on app-icon "[DATE] to [DATE]" at bounding box center [8, 49] width 9 height 6
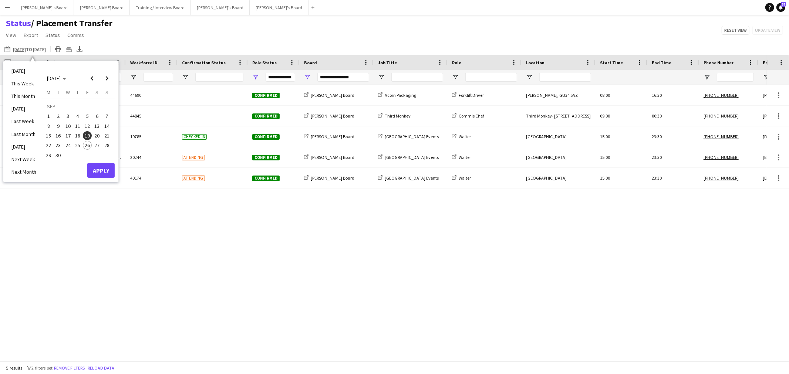
click at [100, 142] on span "27" at bounding box center [97, 145] width 9 height 9
click at [106, 170] on button "Apply" at bounding box center [100, 170] width 27 height 15
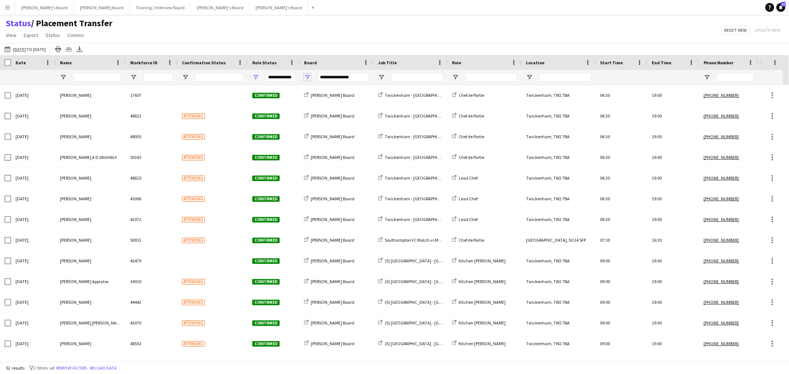
click at [308, 77] on span "Open Filter Menu" at bounding box center [307, 77] width 7 height 7
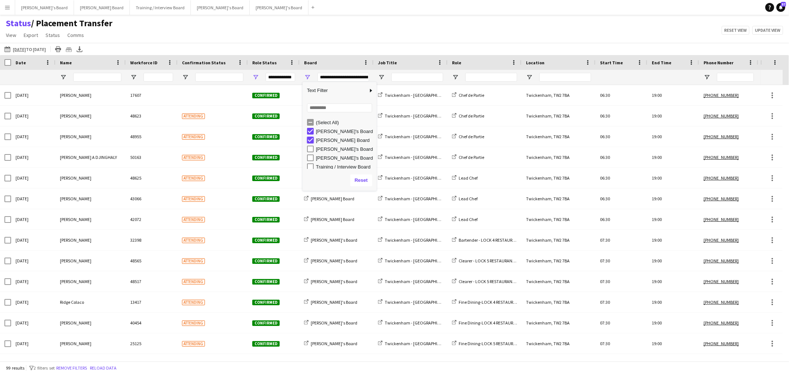
type input "**********"
click at [349, 21] on div "Status / Placement Transfer View Views Default view Airshow Accreditation Airsh…" at bounding box center [394, 30] width 789 height 25
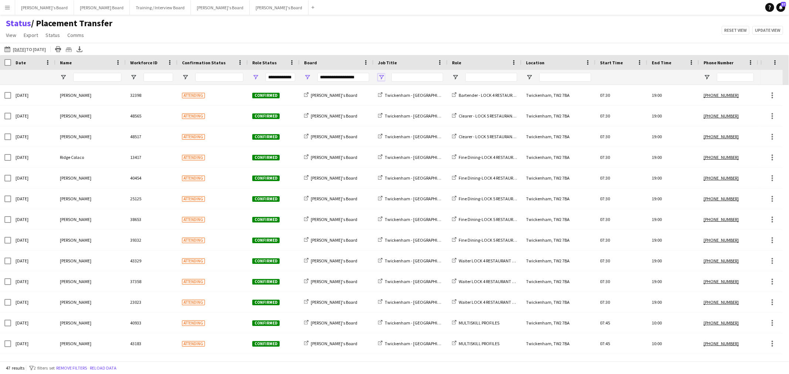
click at [382, 78] on span "Open Filter Menu" at bounding box center [381, 77] width 7 height 7
type input "***"
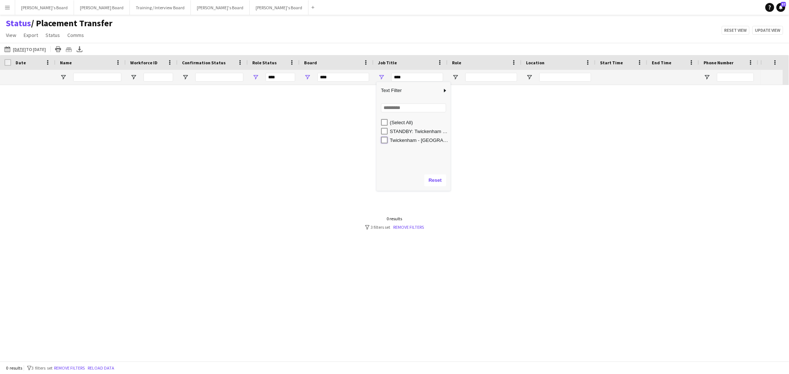
type input "**********"
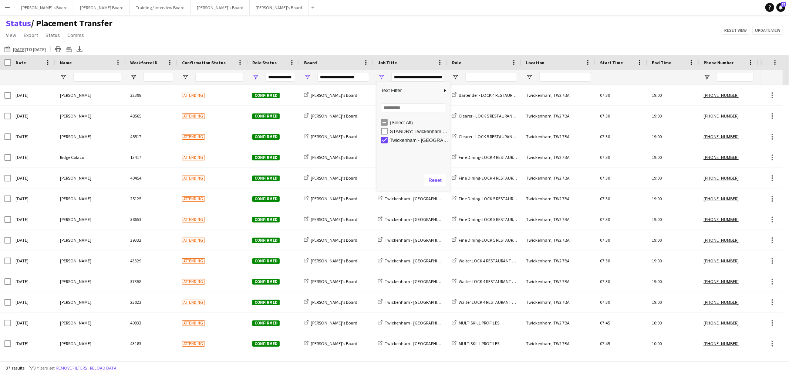
click at [383, 20] on div "Status / Placement Transfer View Views Default view Airshow Accreditation Airsh…" at bounding box center [394, 30] width 789 height 25
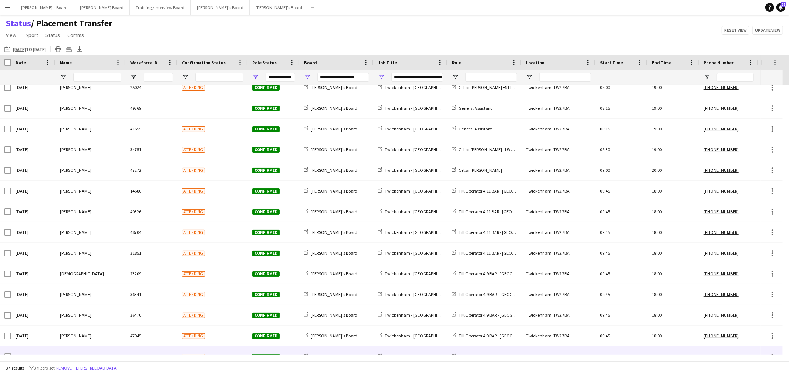
scroll to position [452, 0]
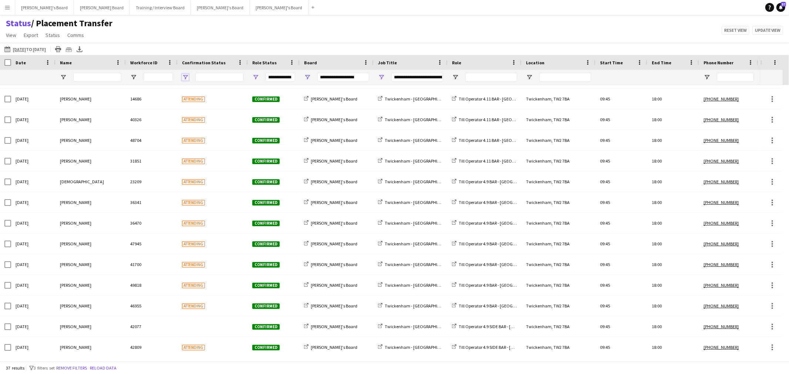
click at [185, 78] on span "Open Filter Menu" at bounding box center [185, 77] width 7 height 7
type input "**********"
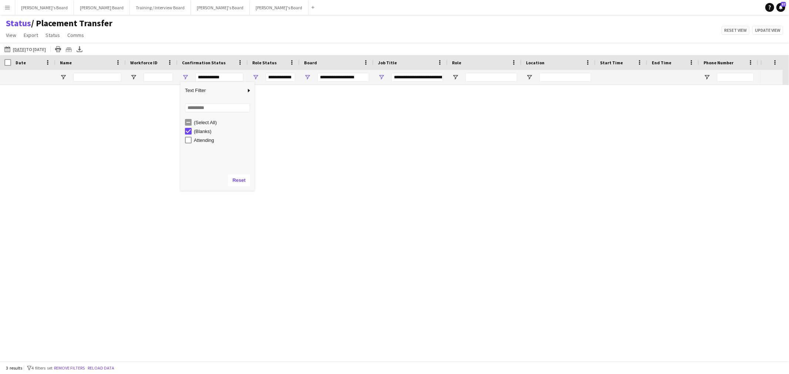
scroll to position [0, 0]
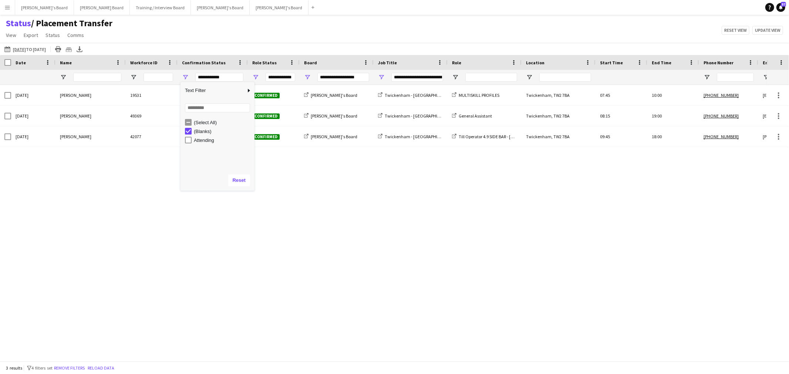
click at [239, 37] on div "Status / Placement Transfer View Views Default view Airshow Accreditation Airsh…" at bounding box center [394, 30] width 789 height 25
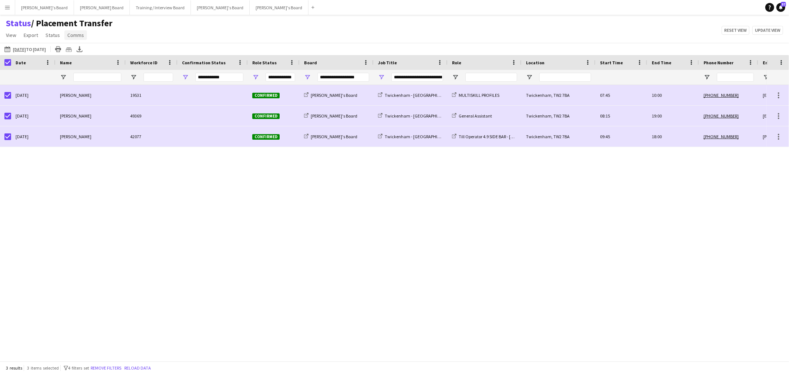
click at [75, 37] on span "Comms" at bounding box center [75, 35] width 17 height 7
click at [97, 50] on span "Send notification" at bounding box center [88, 51] width 38 height 7
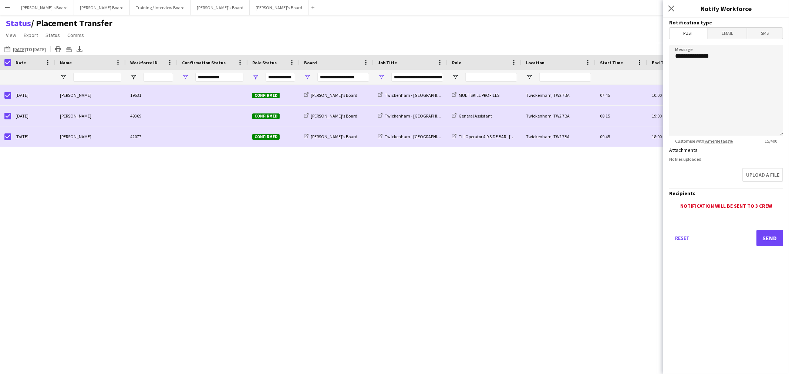
click at [761, 33] on span "SMS" at bounding box center [765, 33] width 36 height 11
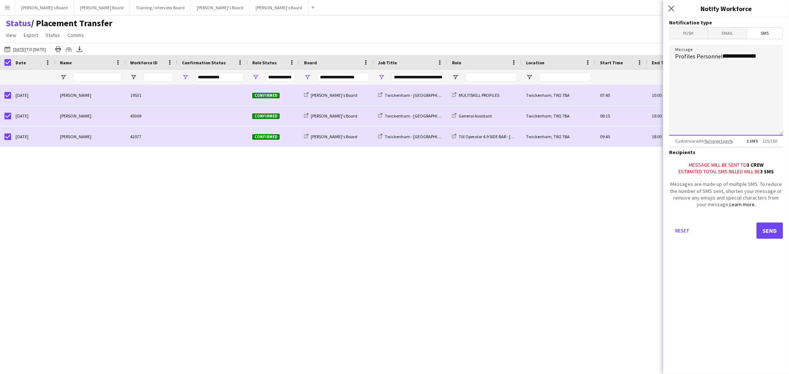
click at [772, 56] on textarea "**********" at bounding box center [726, 90] width 114 height 91
click at [750, 81] on textarea "**********" at bounding box center [726, 90] width 114 height 91
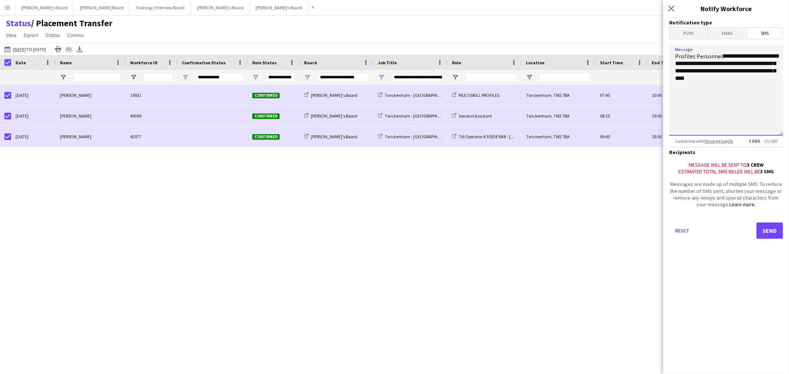
type textarea "**********"
click at [753, 94] on textarea "**********" at bounding box center [726, 90] width 114 height 91
click at [768, 242] on div "Reset Send" at bounding box center [726, 234] width 114 height 52
click at [769, 233] on button "Send" at bounding box center [770, 231] width 27 height 16
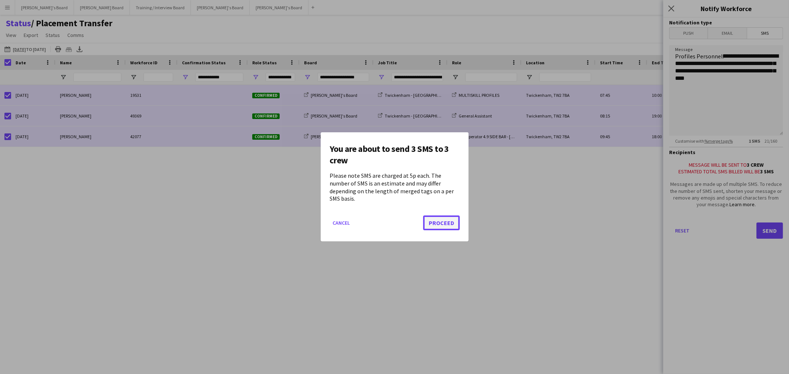
click at [439, 217] on button "Proceed" at bounding box center [441, 223] width 37 height 15
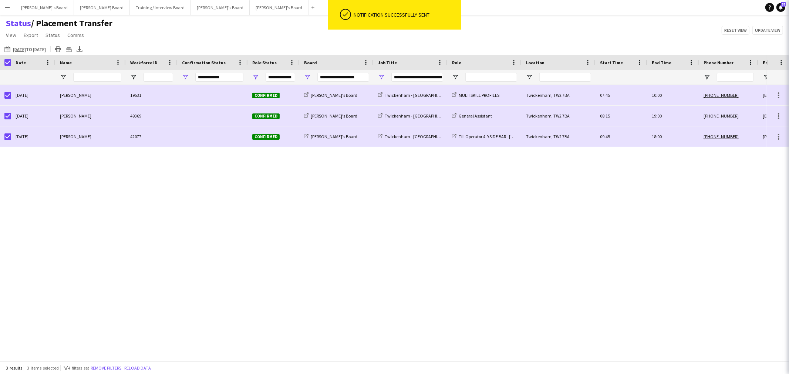
click at [274, 214] on div "Sat, 27 Sep 2025 Anshul Tomar 42077 Confirmed Caitlin's Board Twickenham - Alli…" at bounding box center [383, 220] width 767 height 270
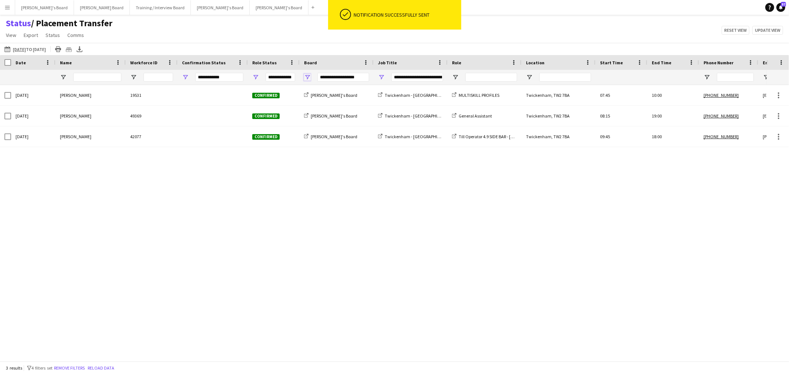
click at [308, 78] on span "Open Filter Menu" at bounding box center [307, 77] width 7 height 7
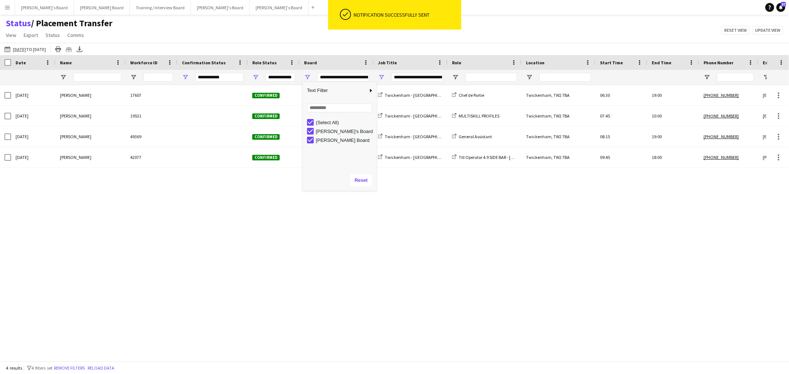
click at [263, 215] on div "Sat, 27 Sep 2025 Anshul Tomar 42077 Confirmed Caitlin's Board Twickenham - Alli…" at bounding box center [383, 220] width 767 height 270
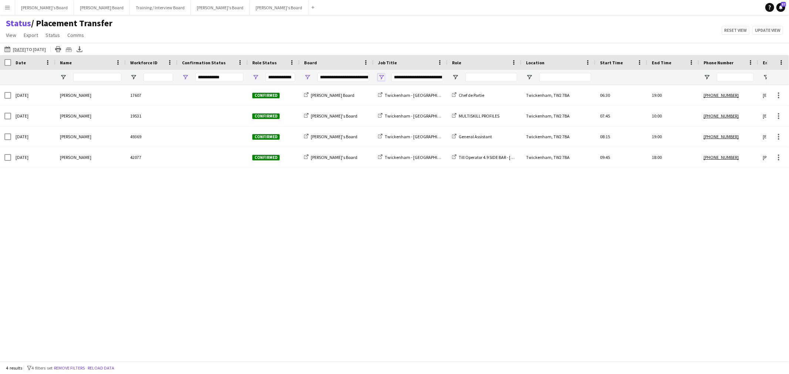
click at [382, 75] on span "Open Filter Menu" at bounding box center [381, 77] width 7 height 7
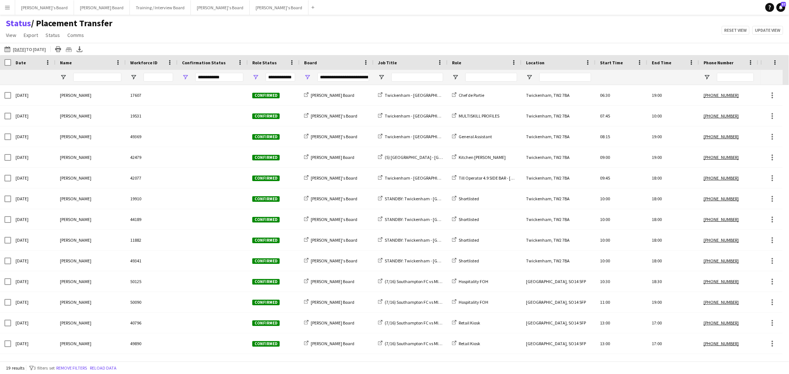
click at [313, 56] on div "Board" at bounding box center [336, 62] width 65 height 15
click at [308, 74] on span "Open Filter Menu" at bounding box center [307, 77] width 7 height 7
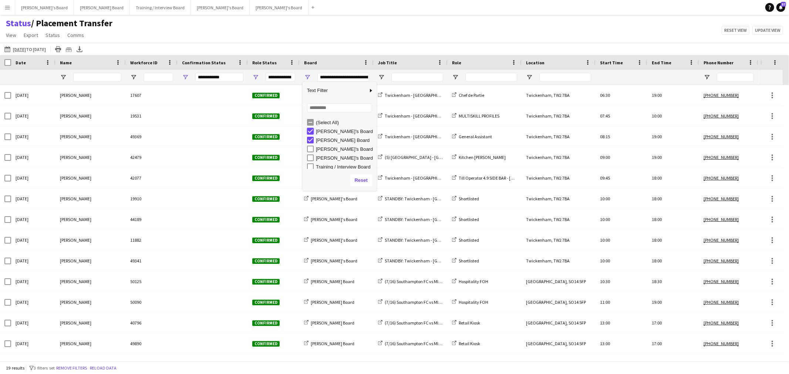
type input "**********"
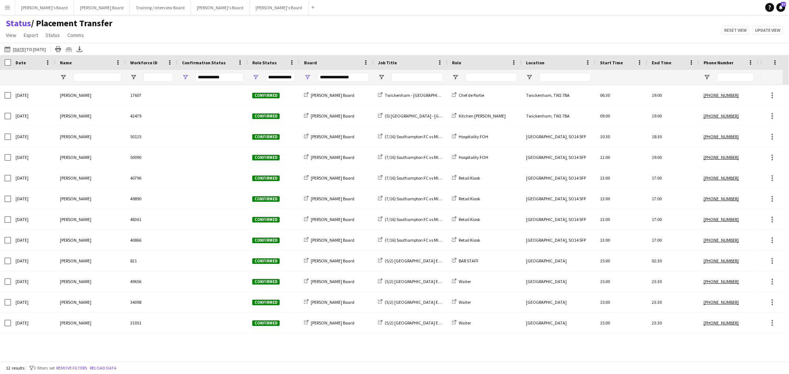
click at [317, 41] on div "Status / Placement Transfer View Views Default view Airshow Accreditation Airsh…" at bounding box center [394, 30] width 789 height 25
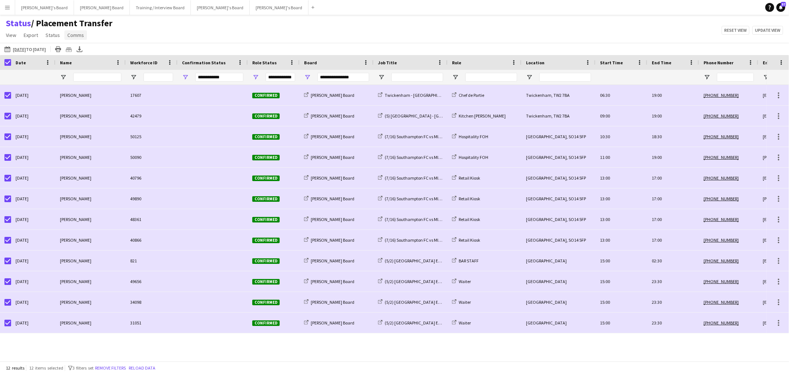
click at [73, 38] on link "Comms" at bounding box center [75, 35] width 23 height 10
click at [90, 44] on link "Send notification" at bounding box center [89, 51] width 52 height 16
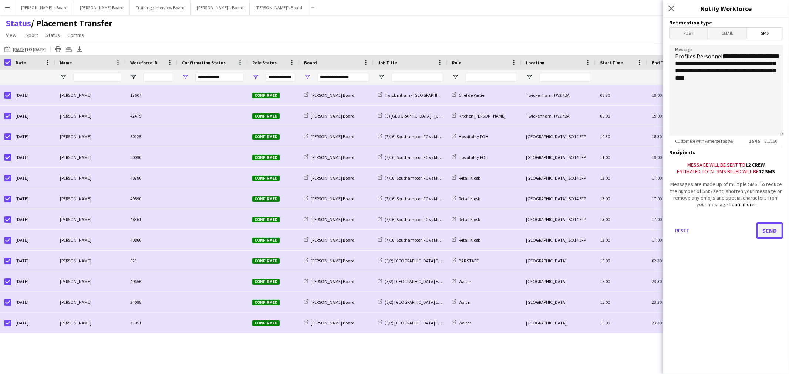
click at [771, 230] on button "Send" at bounding box center [770, 231] width 27 height 16
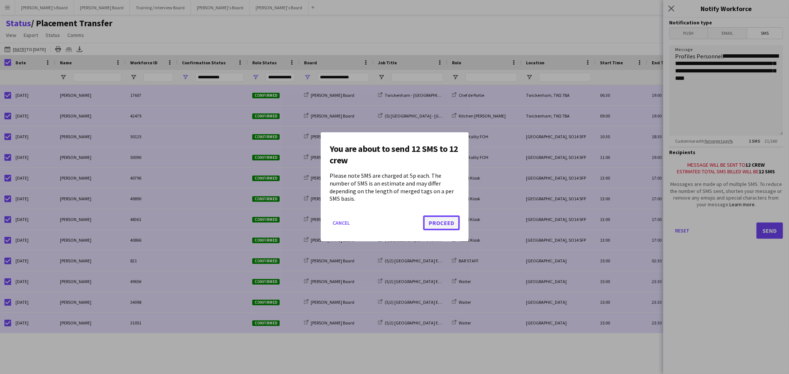
click at [454, 218] on button "Proceed" at bounding box center [441, 223] width 37 height 15
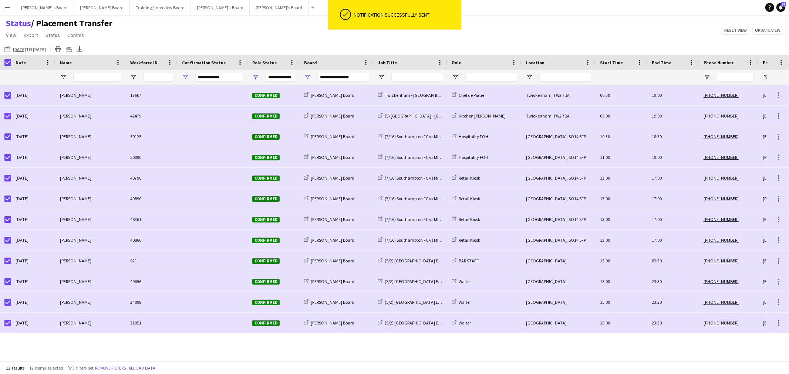
click at [199, 25] on div "Status / Placement Transfer View Views Default view Airshow Accreditation Airsh…" at bounding box center [394, 30] width 789 height 25
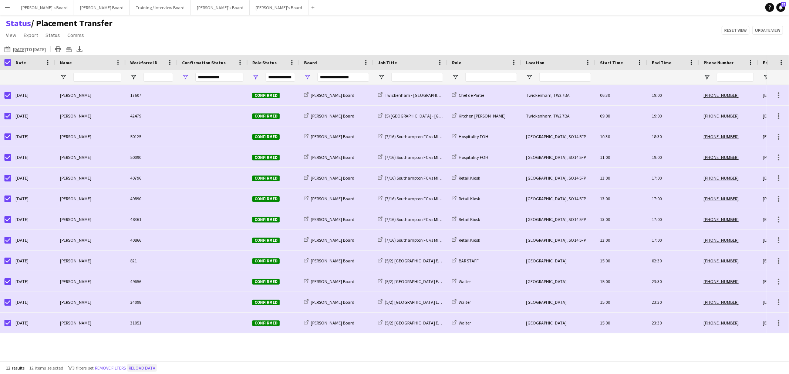
click at [157, 370] on button "Reload data" at bounding box center [142, 368] width 30 height 8
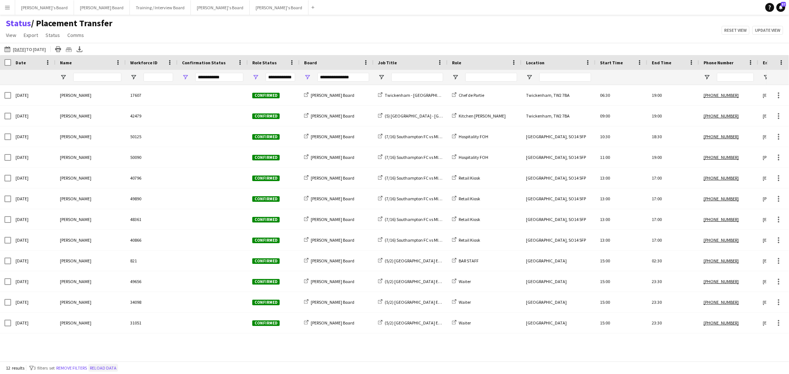
click at [109, 367] on button "Reload data" at bounding box center [103, 368] width 30 height 8
click at [102, 368] on button "Reload data" at bounding box center [103, 368] width 30 height 8
click at [103, 369] on button "Reload data" at bounding box center [103, 368] width 30 height 8
click at [101, 369] on button "Reload data" at bounding box center [103, 368] width 30 height 8
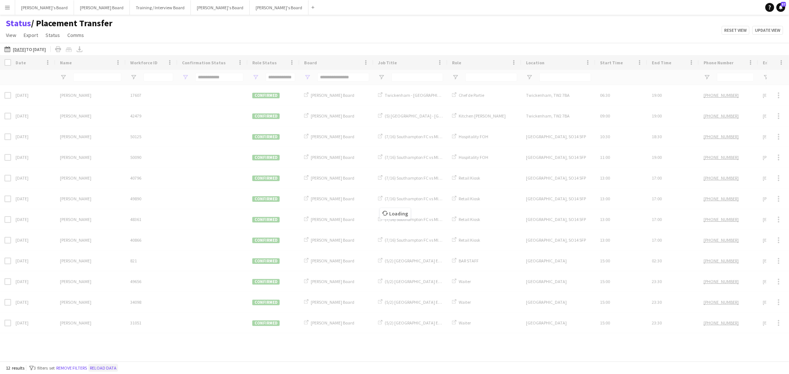
click at [101, 369] on button "Reload data" at bounding box center [103, 368] width 30 height 8
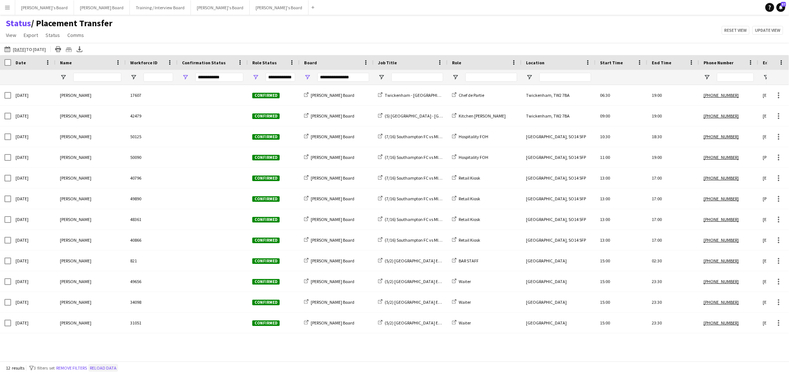
click at [101, 369] on button "Reload data" at bounding box center [103, 368] width 30 height 8
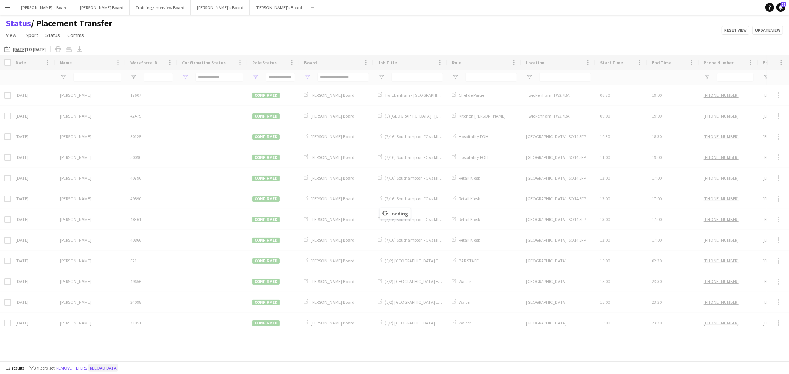
click at [101, 369] on button "Reload data" at bounding box center [103, 368] width 30 height 8
